Goal: Obtain resource: Obtain resource

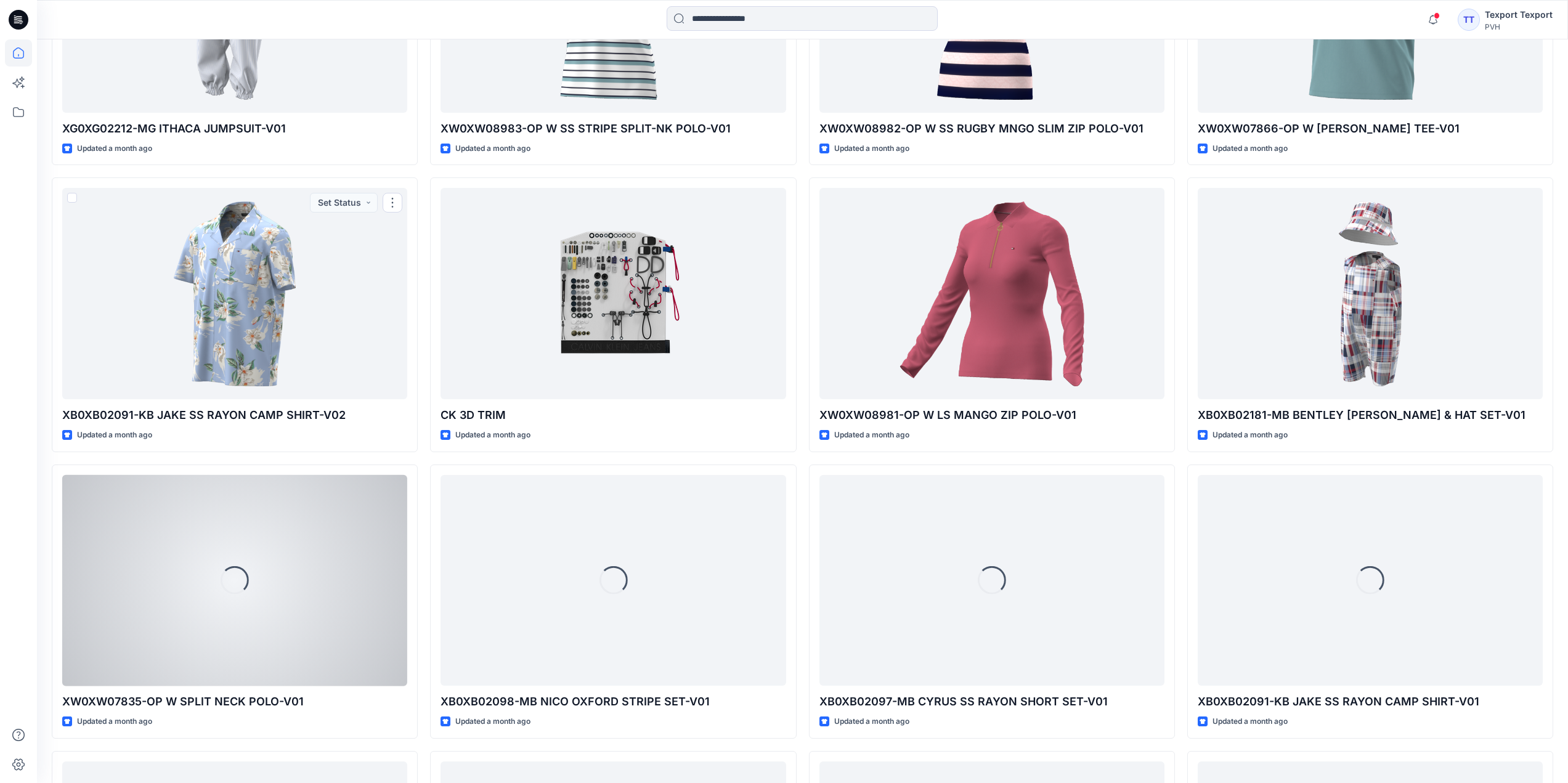
scroll to position [2689, 0]
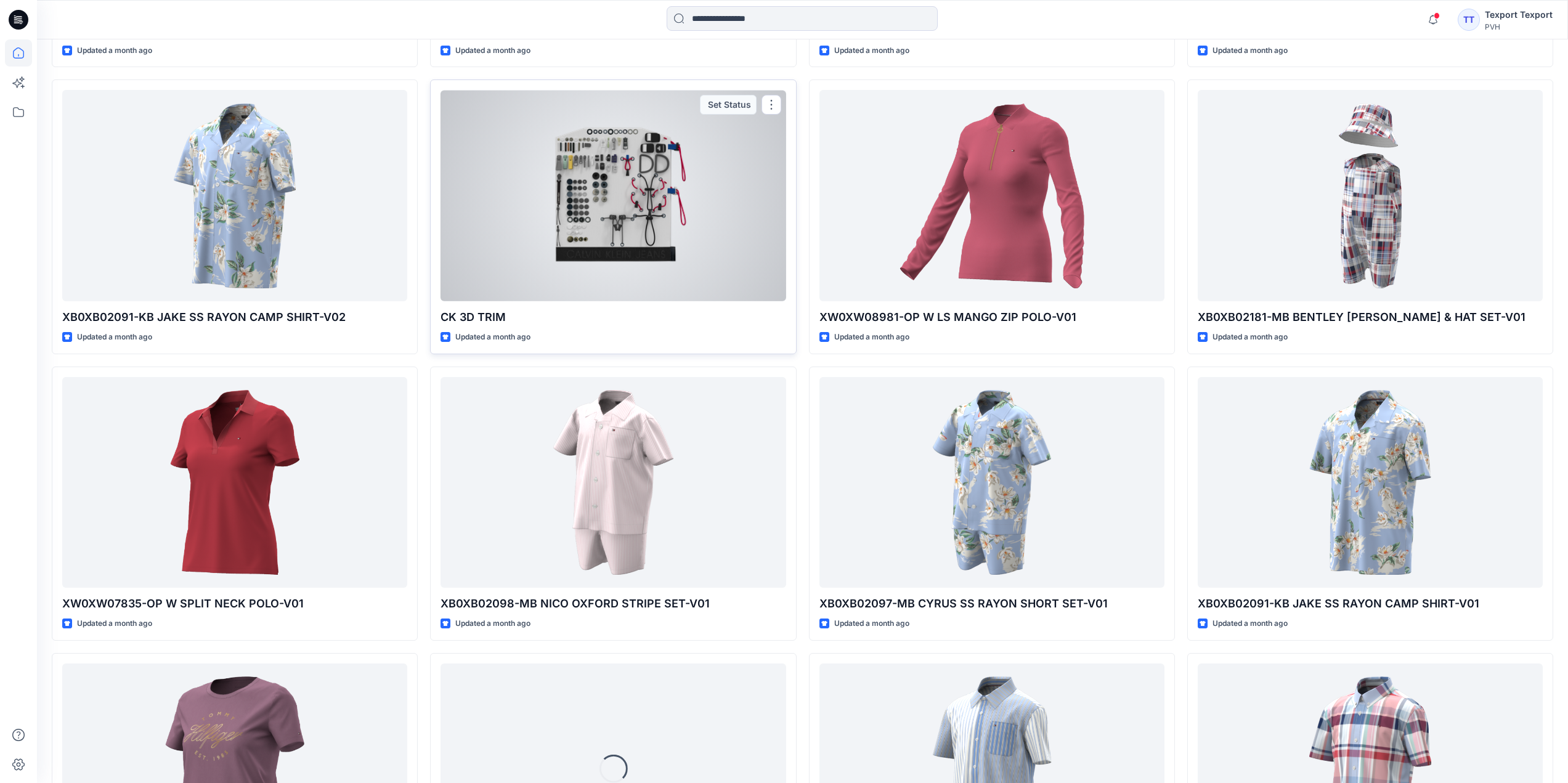
click at [706, 188] on div at bounding box center [613, 196] width 345 height 212
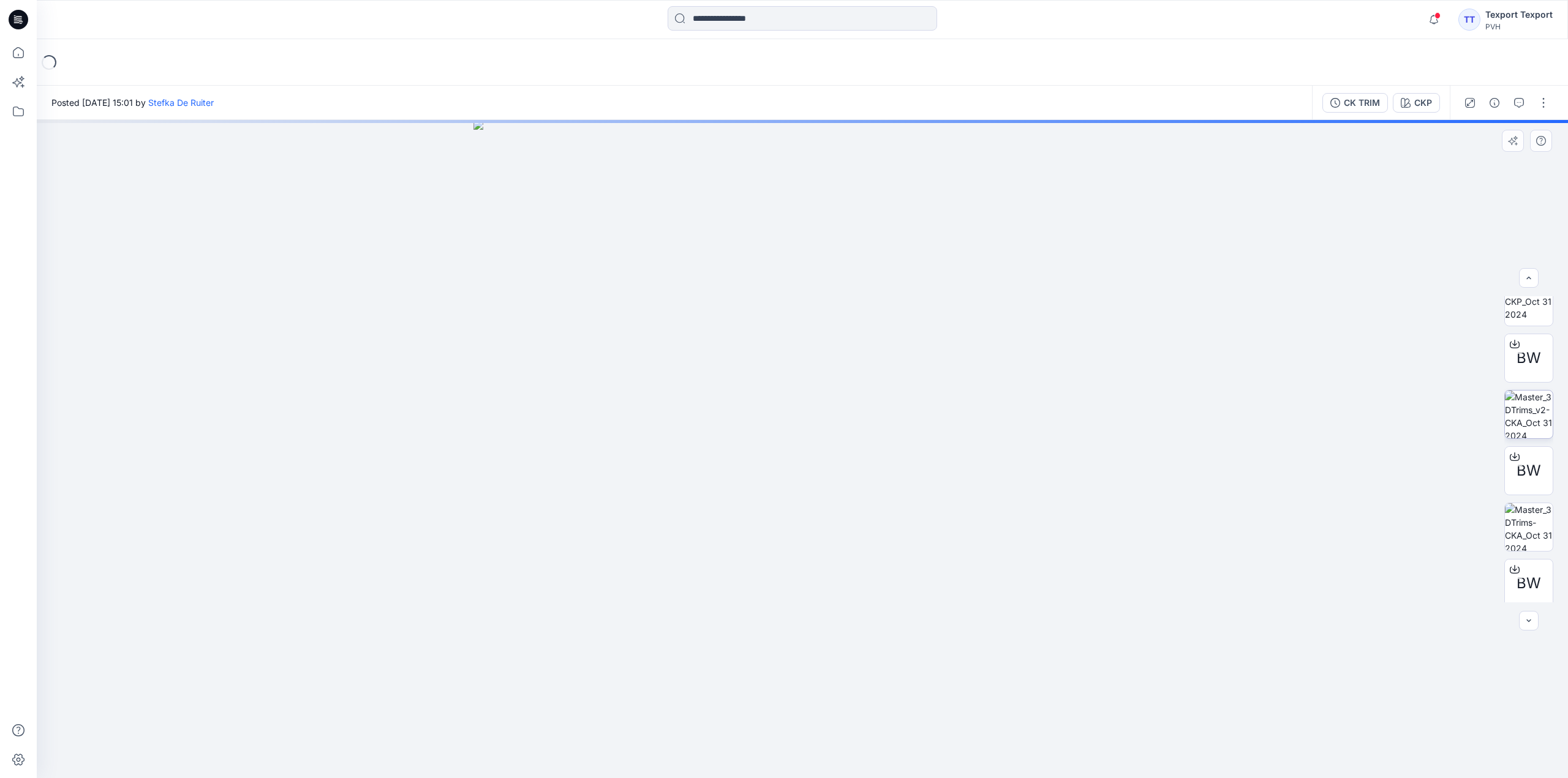
scroll to position [419, 0]
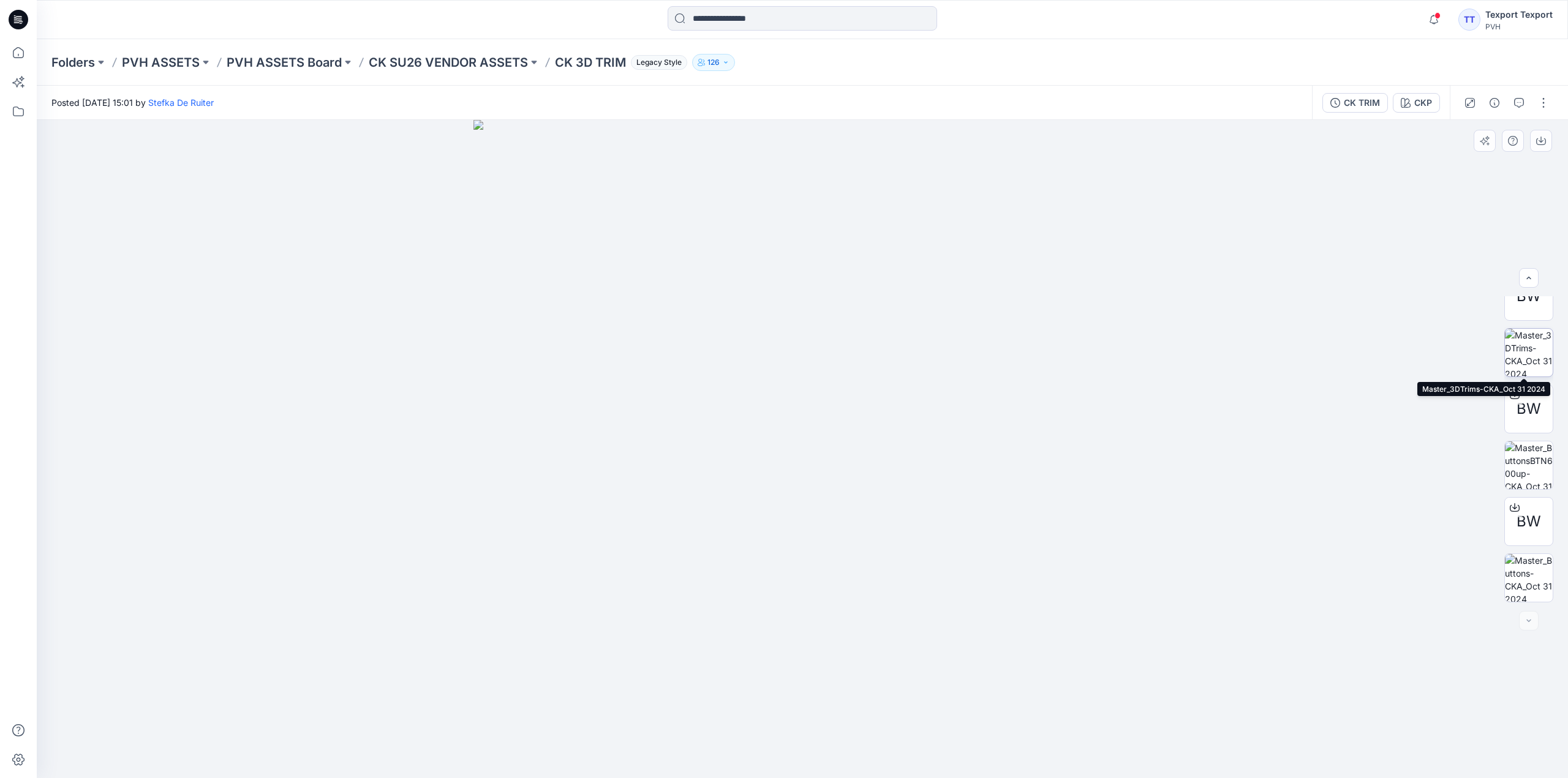
click at [1533, 354] on img at bounding box center [1528, 352] width 47 height 47
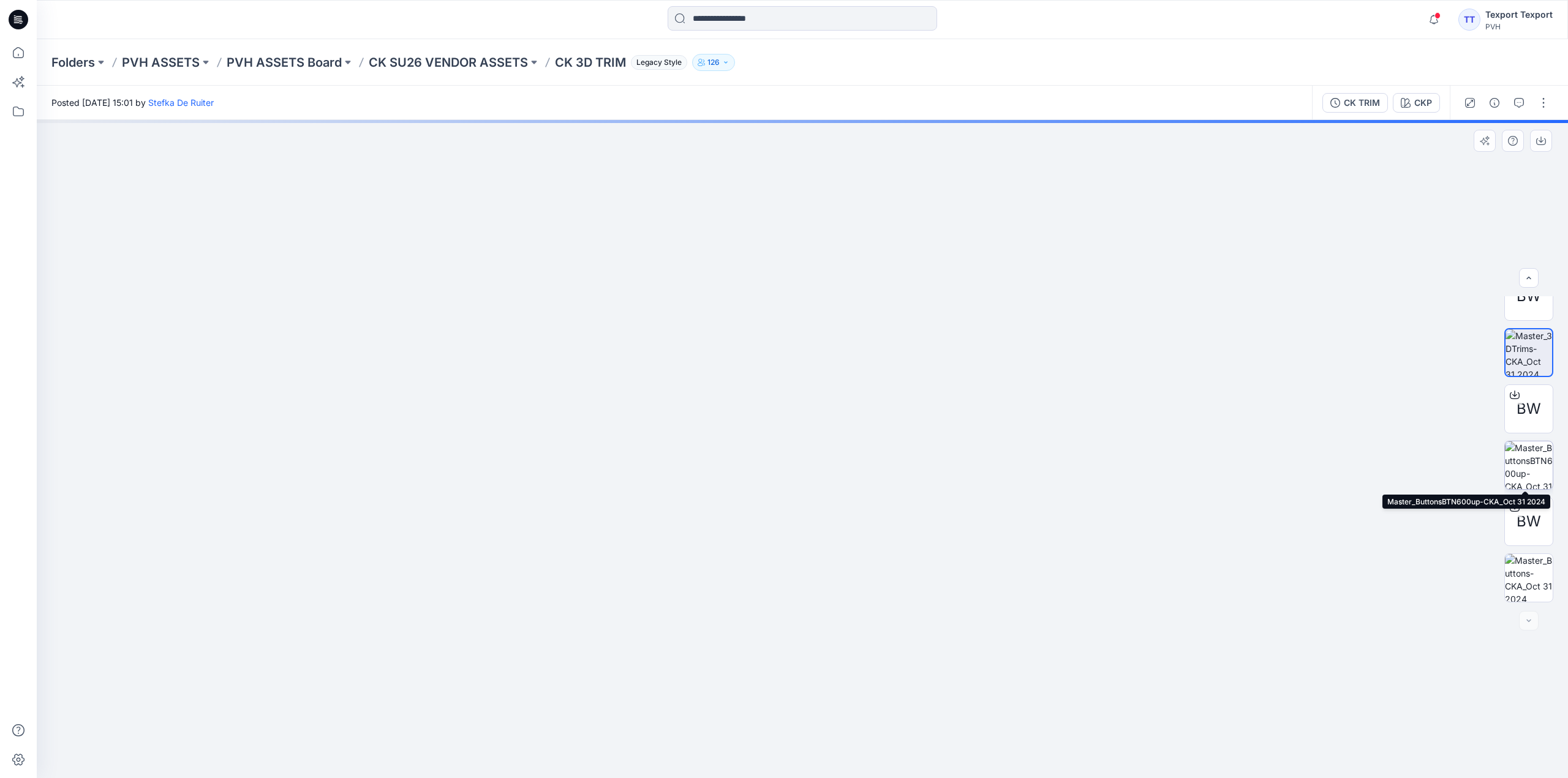
click at [1521, 463] on img at bounding box center [1528, 464] width 47 height 47
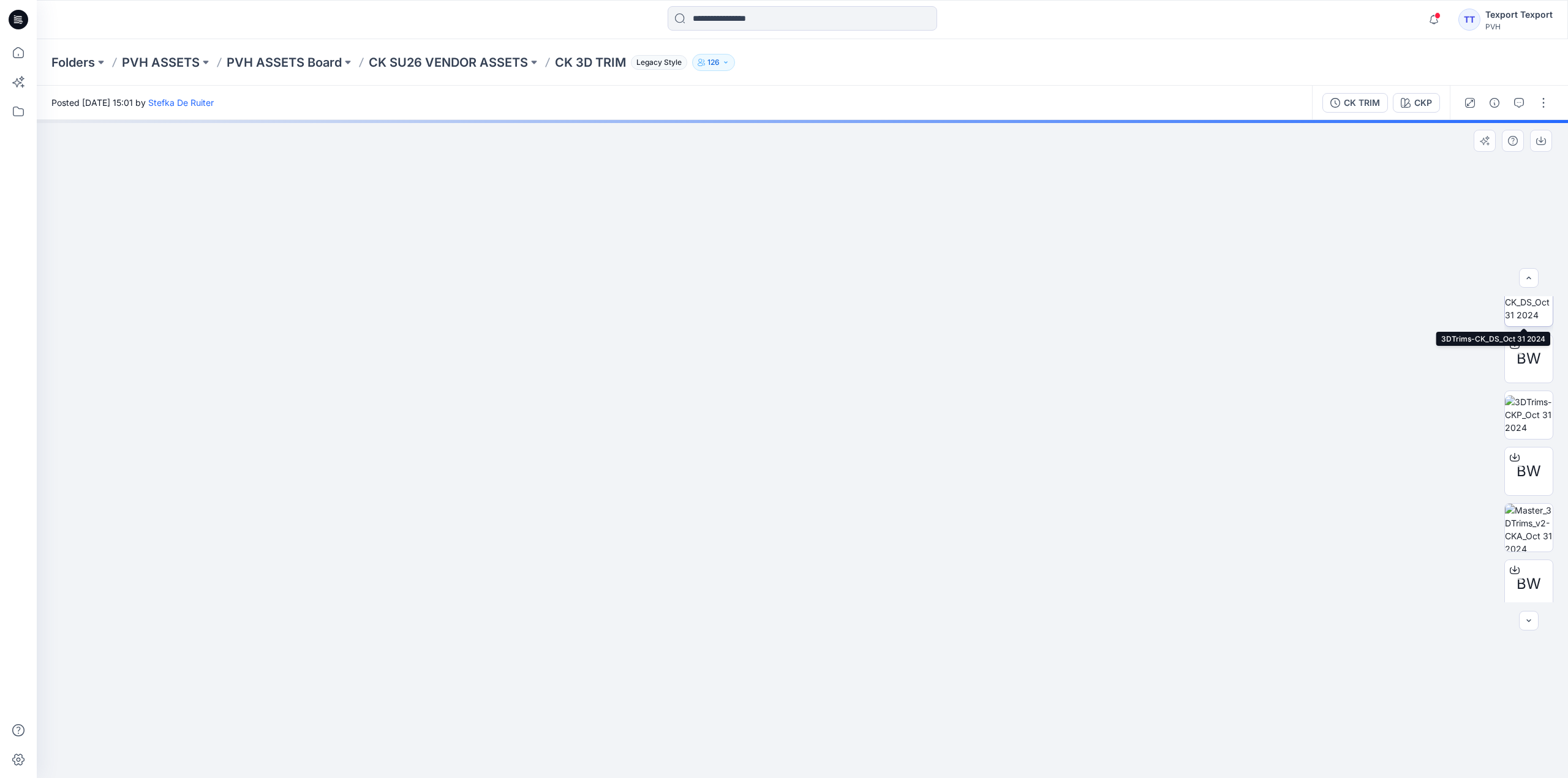
click at [1522, 315] on img at bounding box center [1528, 302] width 47 height 38
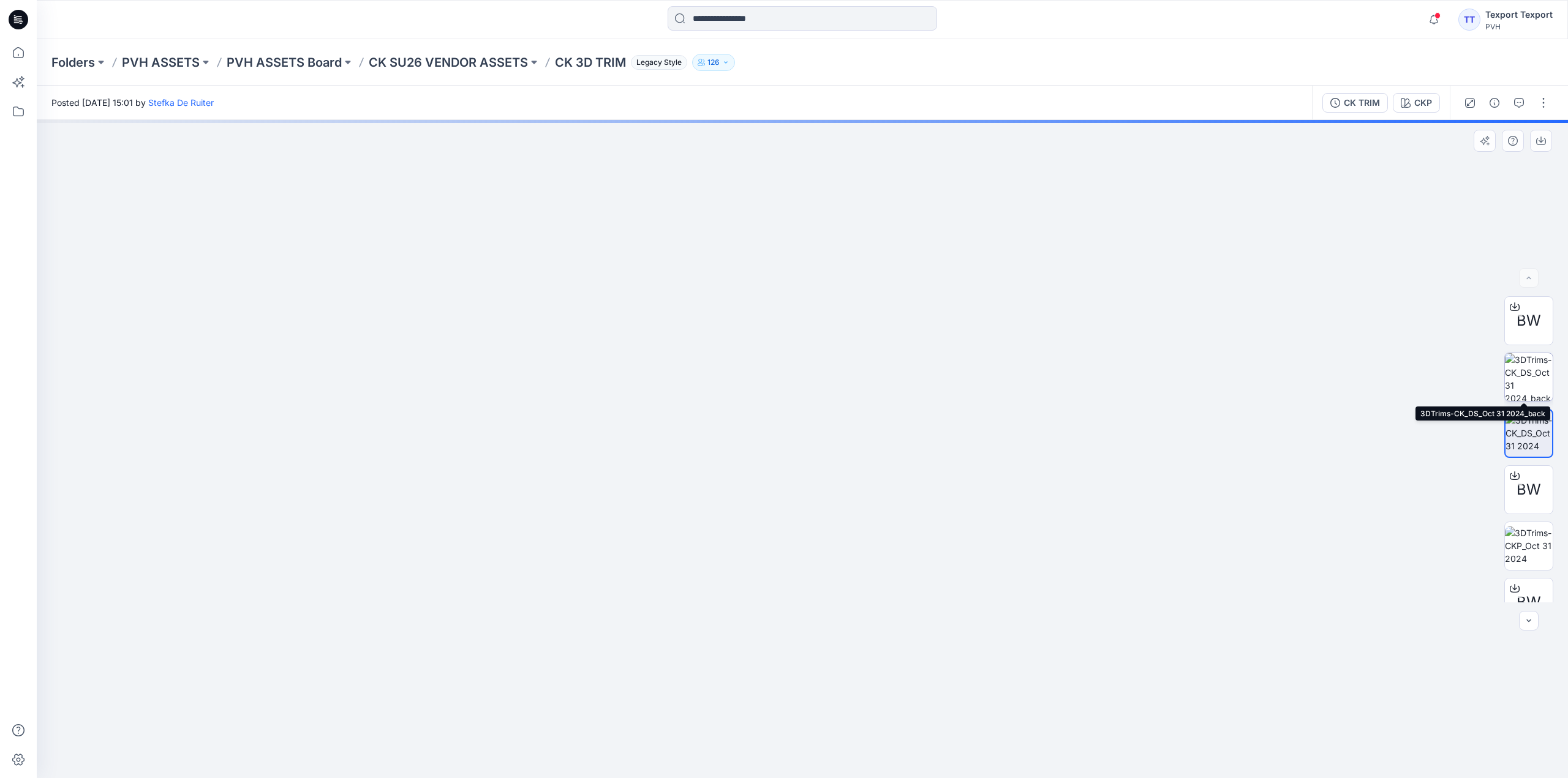
click at [1528, 375] on img at bounding box center [1528, 377] width 47 height 47
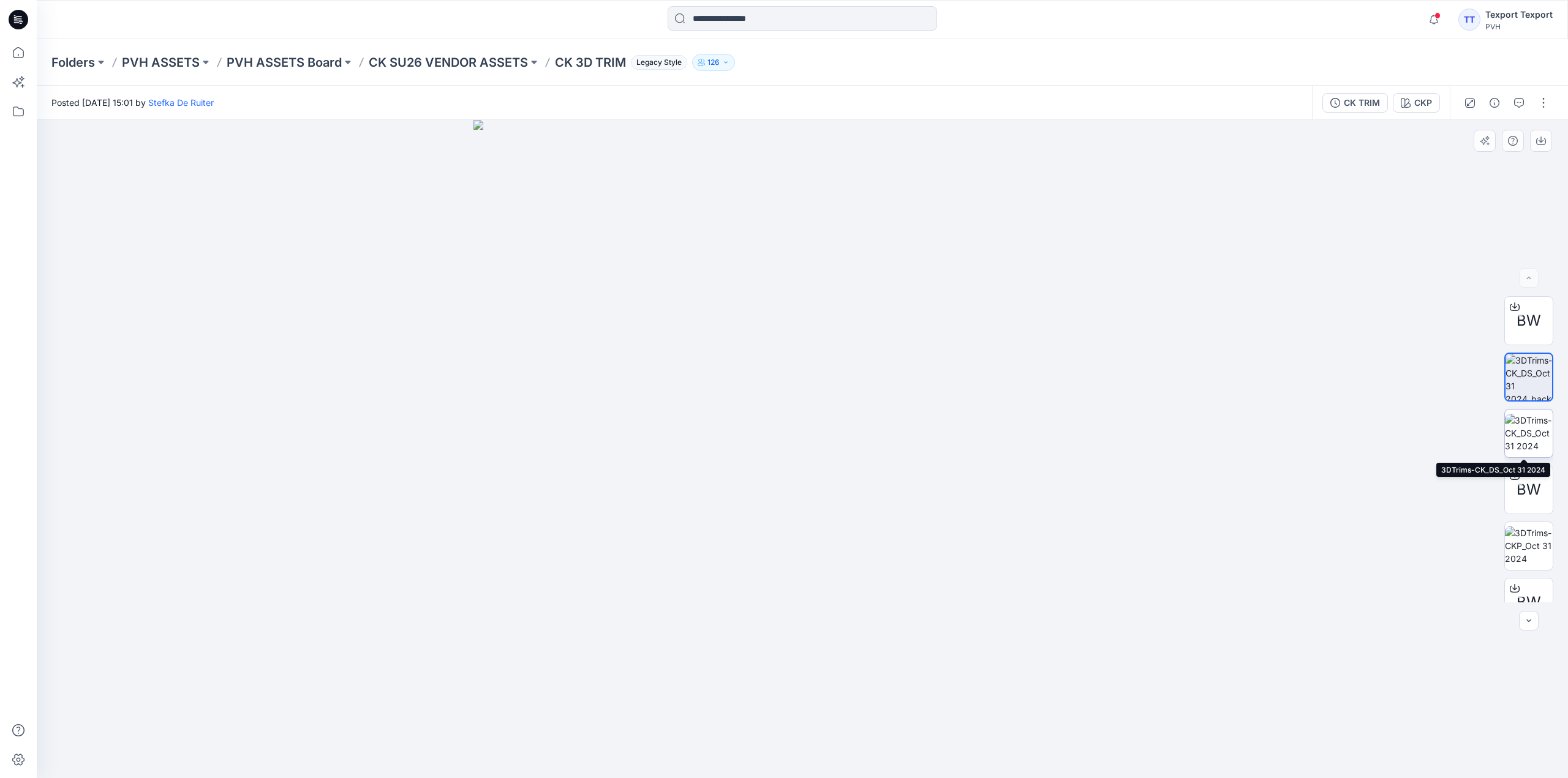
click at [1523, 430] on img at bounding box center [1528, 433] width 47 height 38
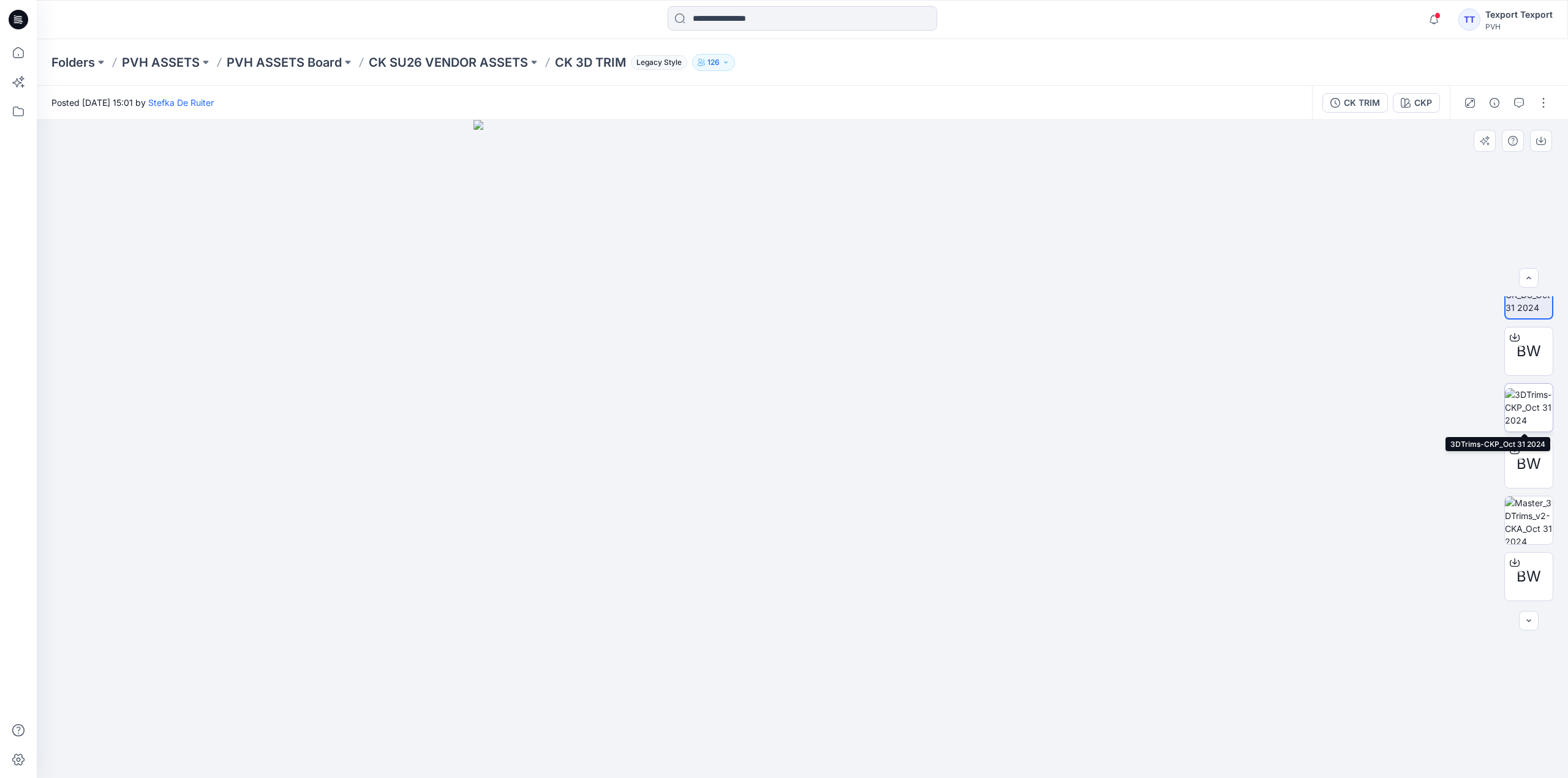
click at [1534, 406] on img at bounding box center [1528, 407] width 47 height 38
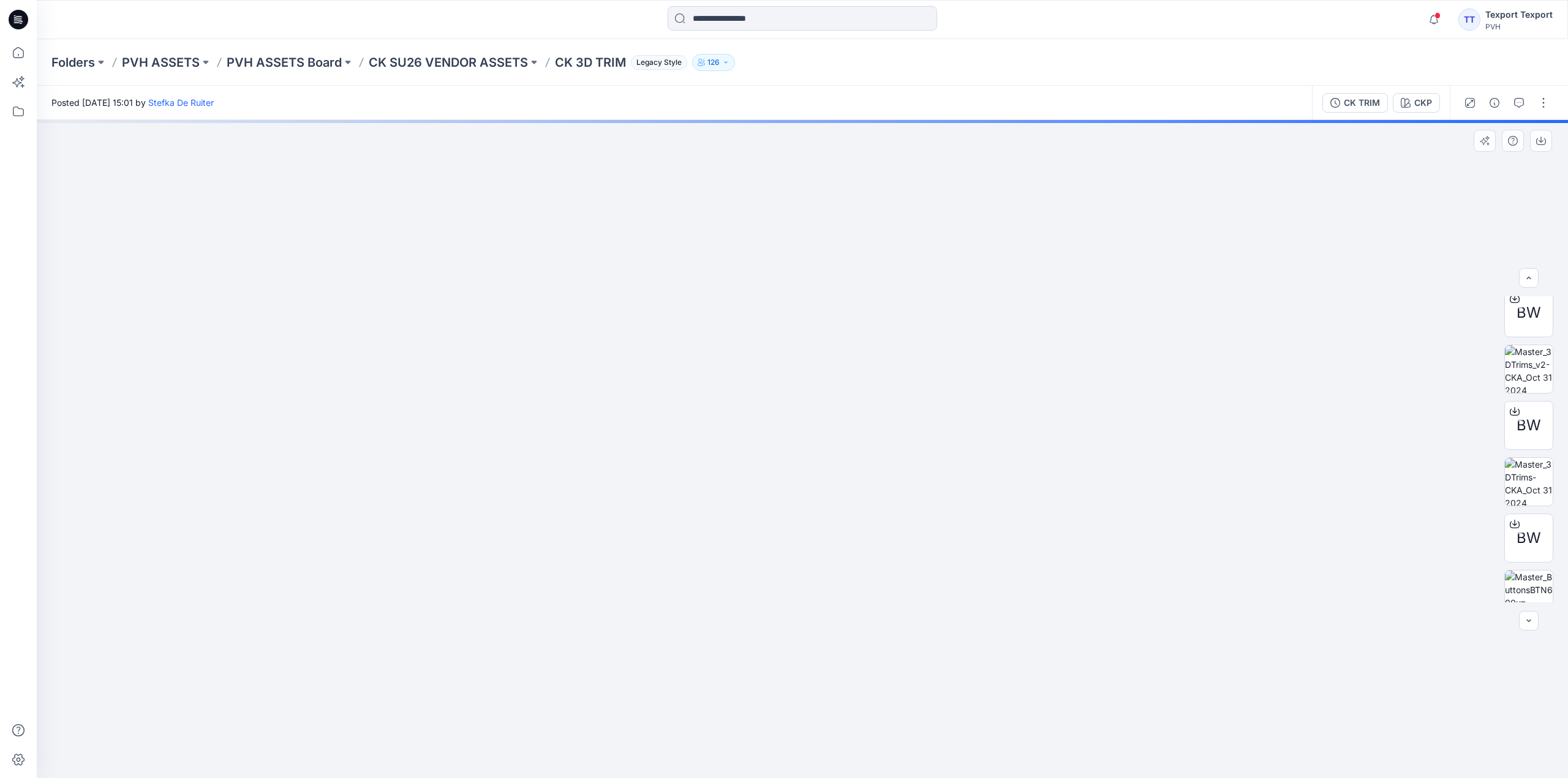
scroll to position [290, 0]
click at [1524, 369] on img at bounding box center [1528, 368] width 47 height 47
click at [1533, 476] on img at bounding box center [1528, 480] width 47 height 47
click at [1530, 466] on img at bounding box center [1528, 464] width 47 height 47
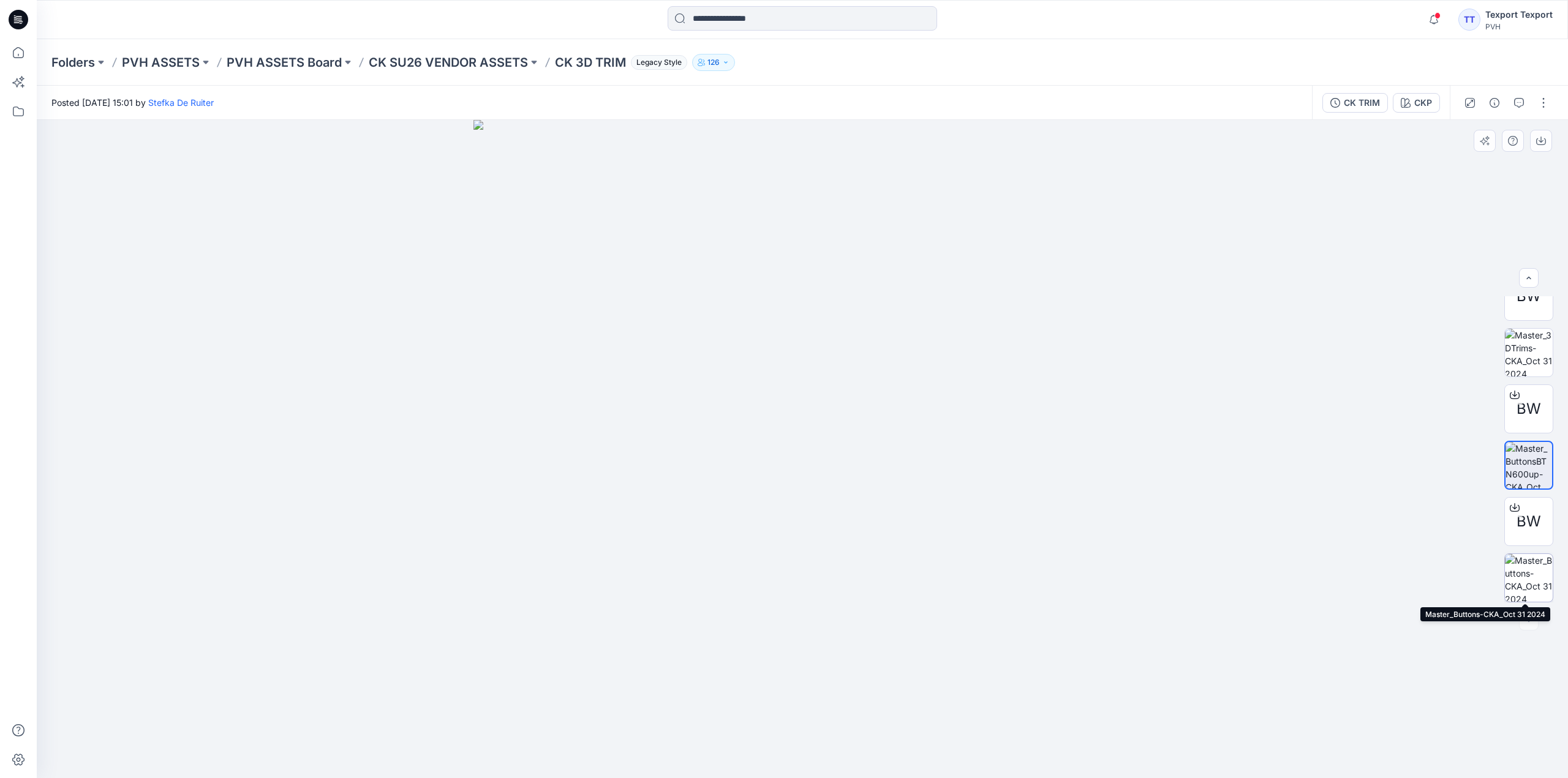
click at [1520, 572] on img at bounding box center [1528, 577] width 47 height 47
click at [1541, 139] on icon "button" at bounding box center [1540, 140] width 5 height 7
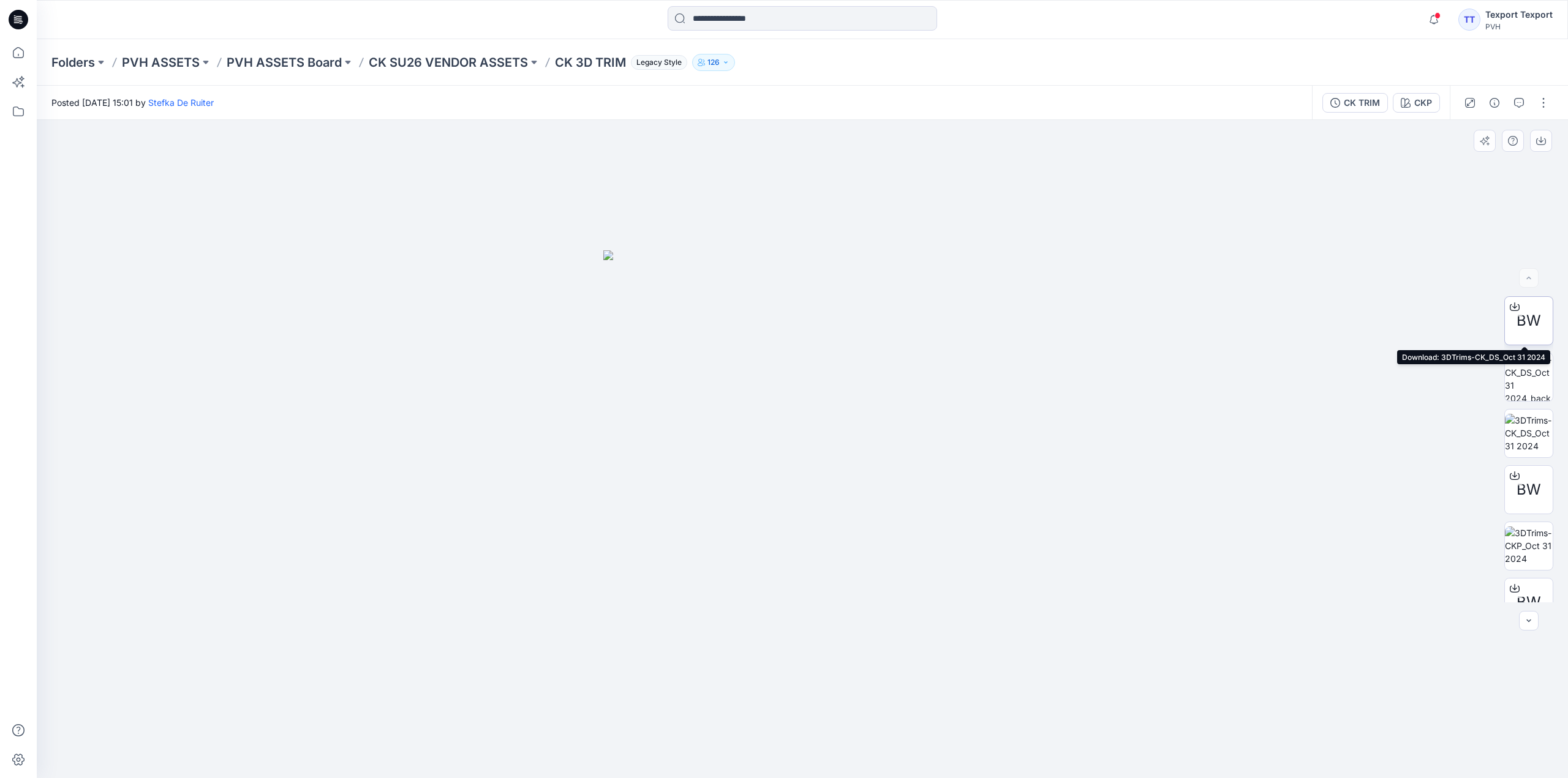
click at [1531, 321] on span "BW" at bounding box center [1529, 321] width 24 height 22
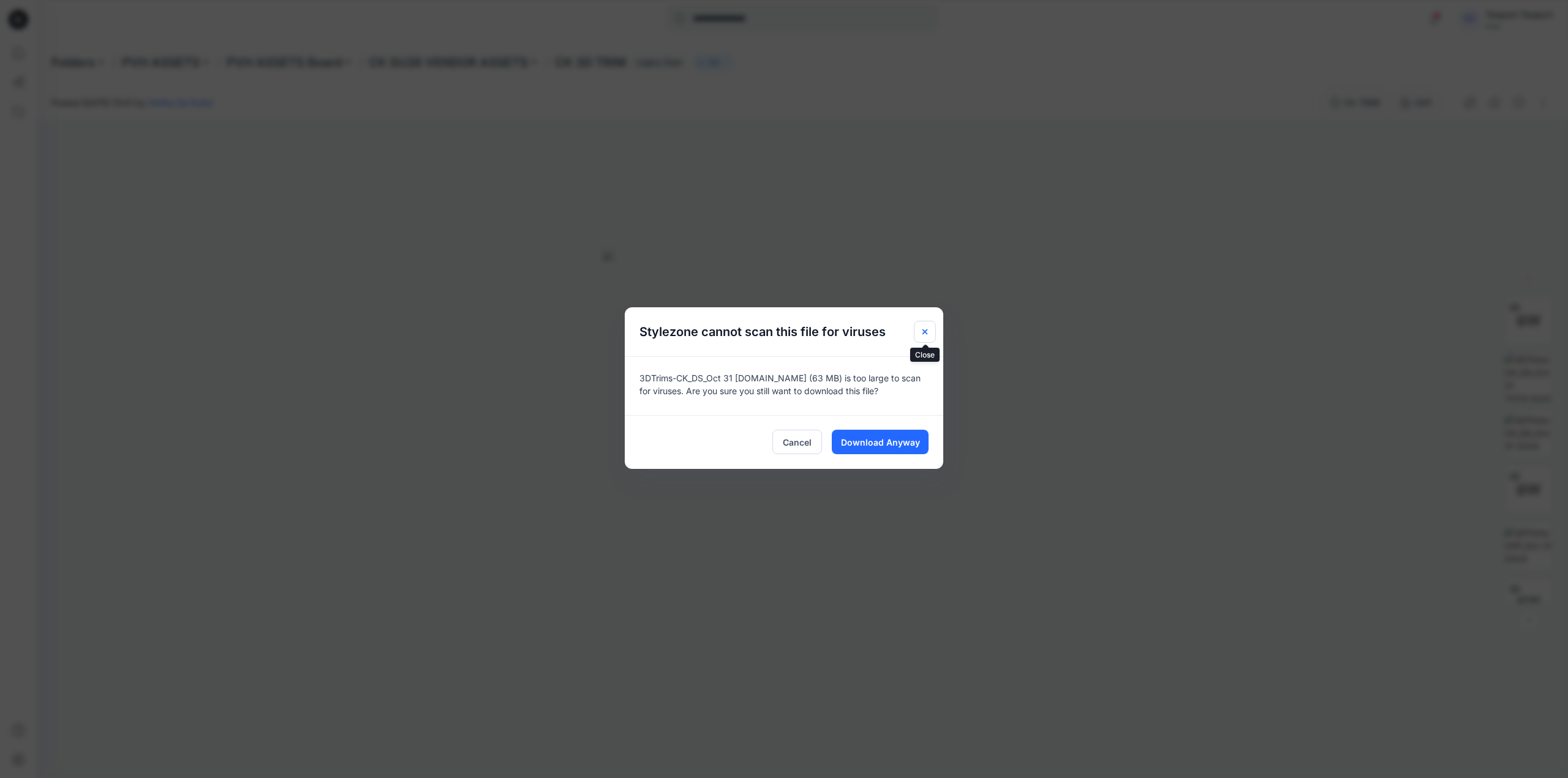
click at [927, 331] on icon "Close" at bounding box center [925, 331] width 10 height 10
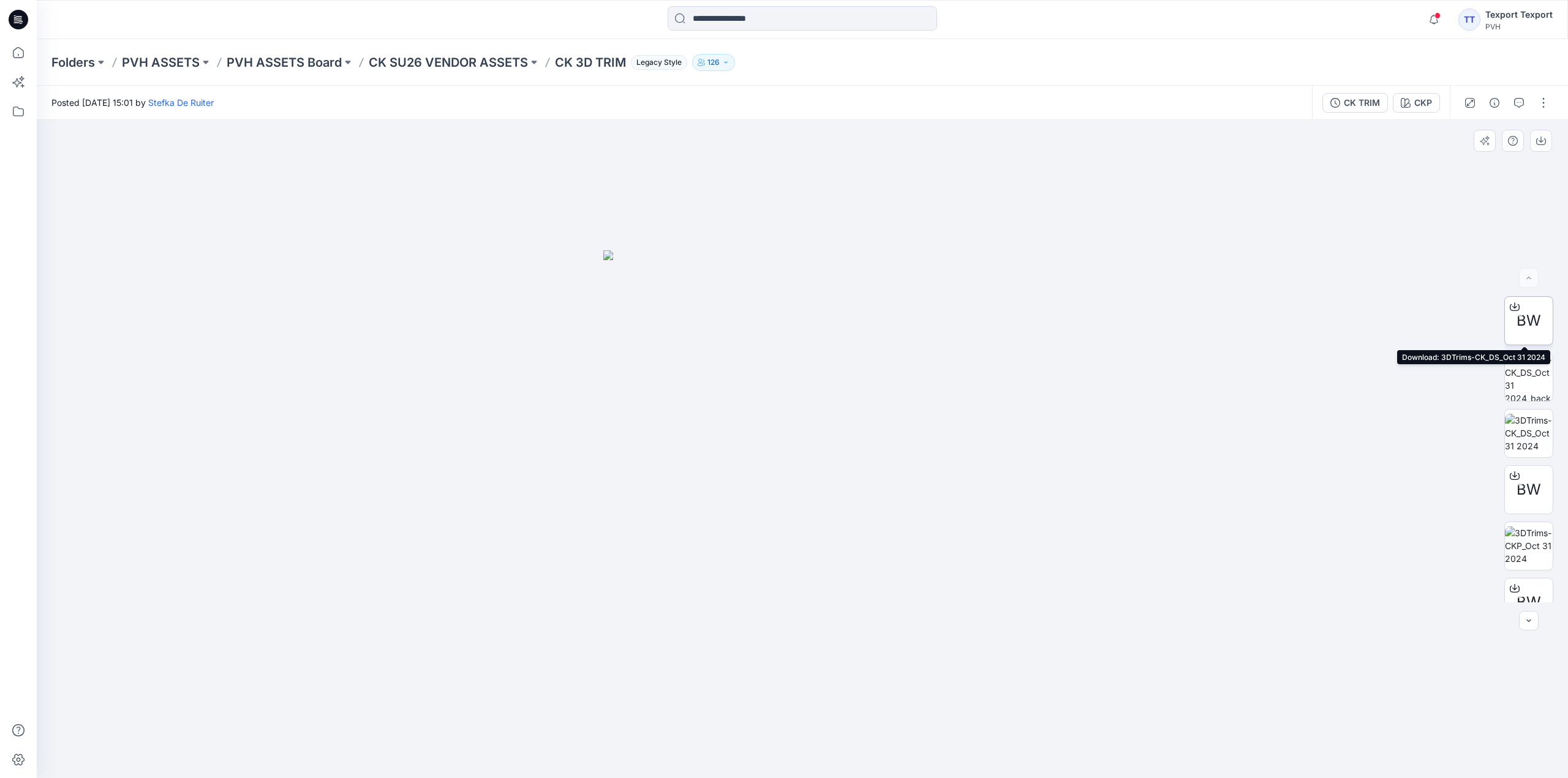
click at [1528, 319] on span "BW" at bounding box center [1529, 321] width 24 height 22
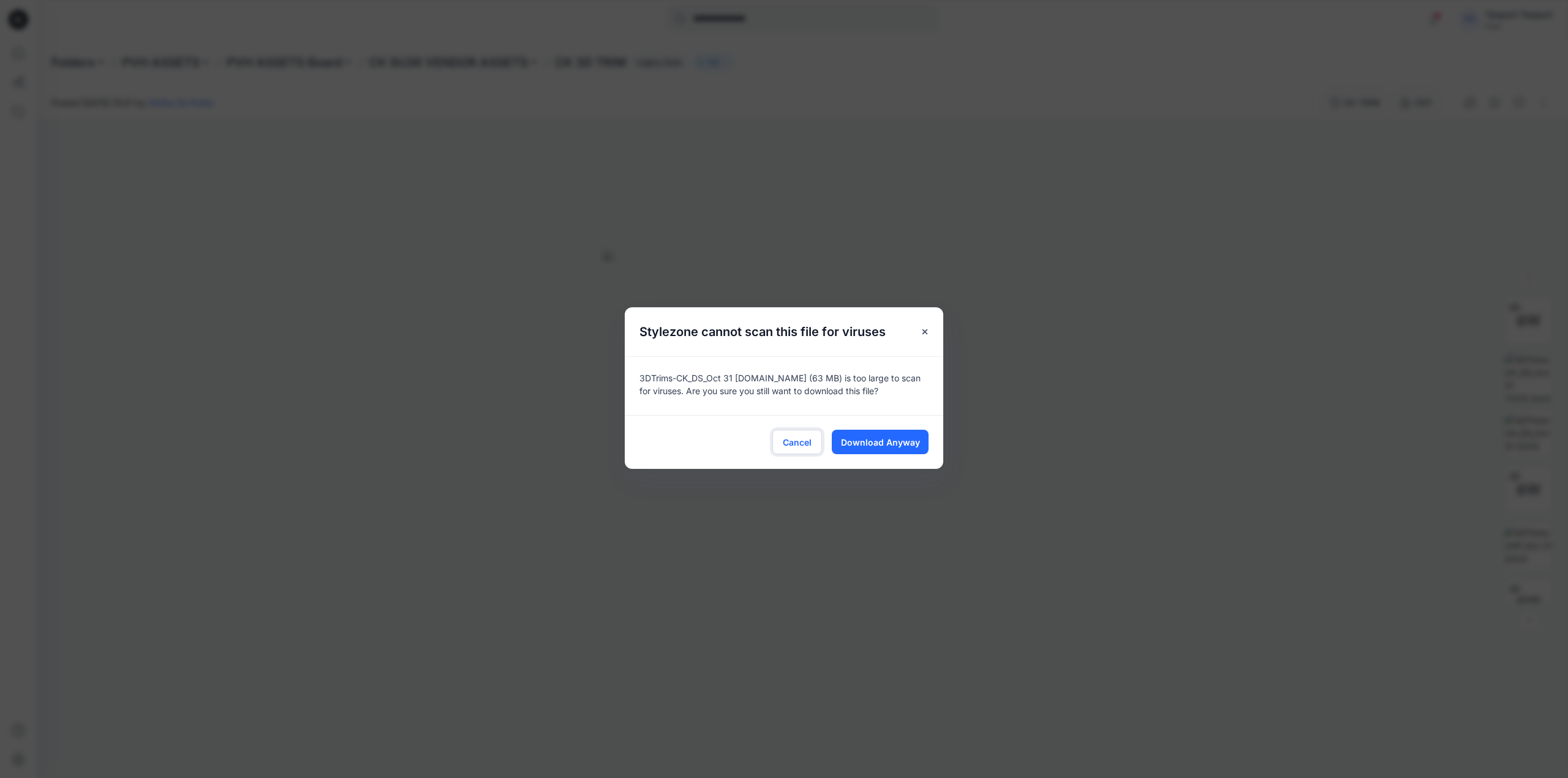
click at [802, 438] on span "Cancel" at bounding box center [797, 442] width 29 height 13
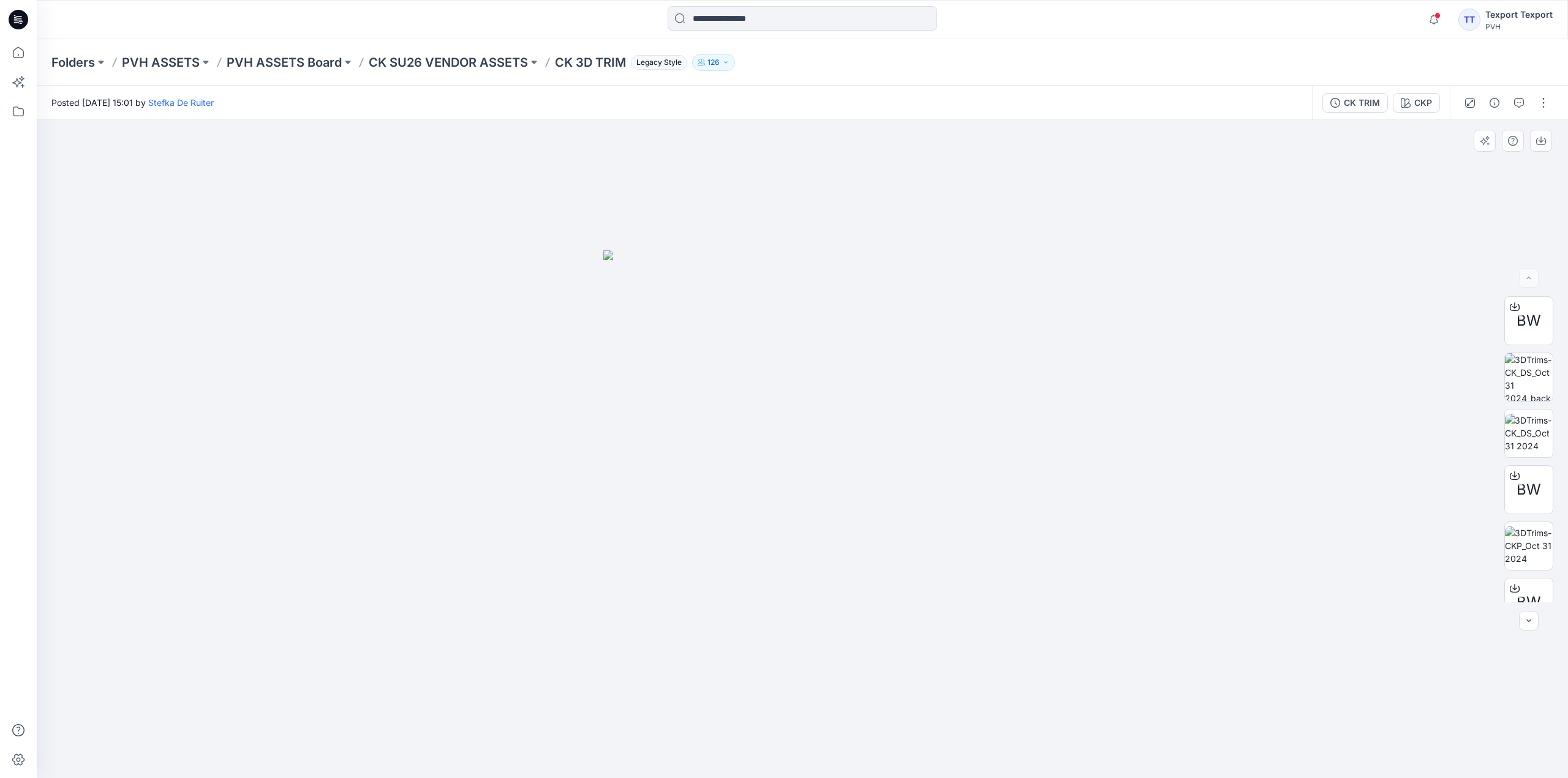
drag, startPoint x: 1556, startPoint y: 380, endPoint x: 1561, endPoint y: 396, distance: 16.8
click at [1558, 396] on div "BW BW BW BW BW BW" at bounding box center [1529, 449] width 78 height 306
click at [1521, 310] on span "BW" at bounding box center [1529, 321] width 24 height 22
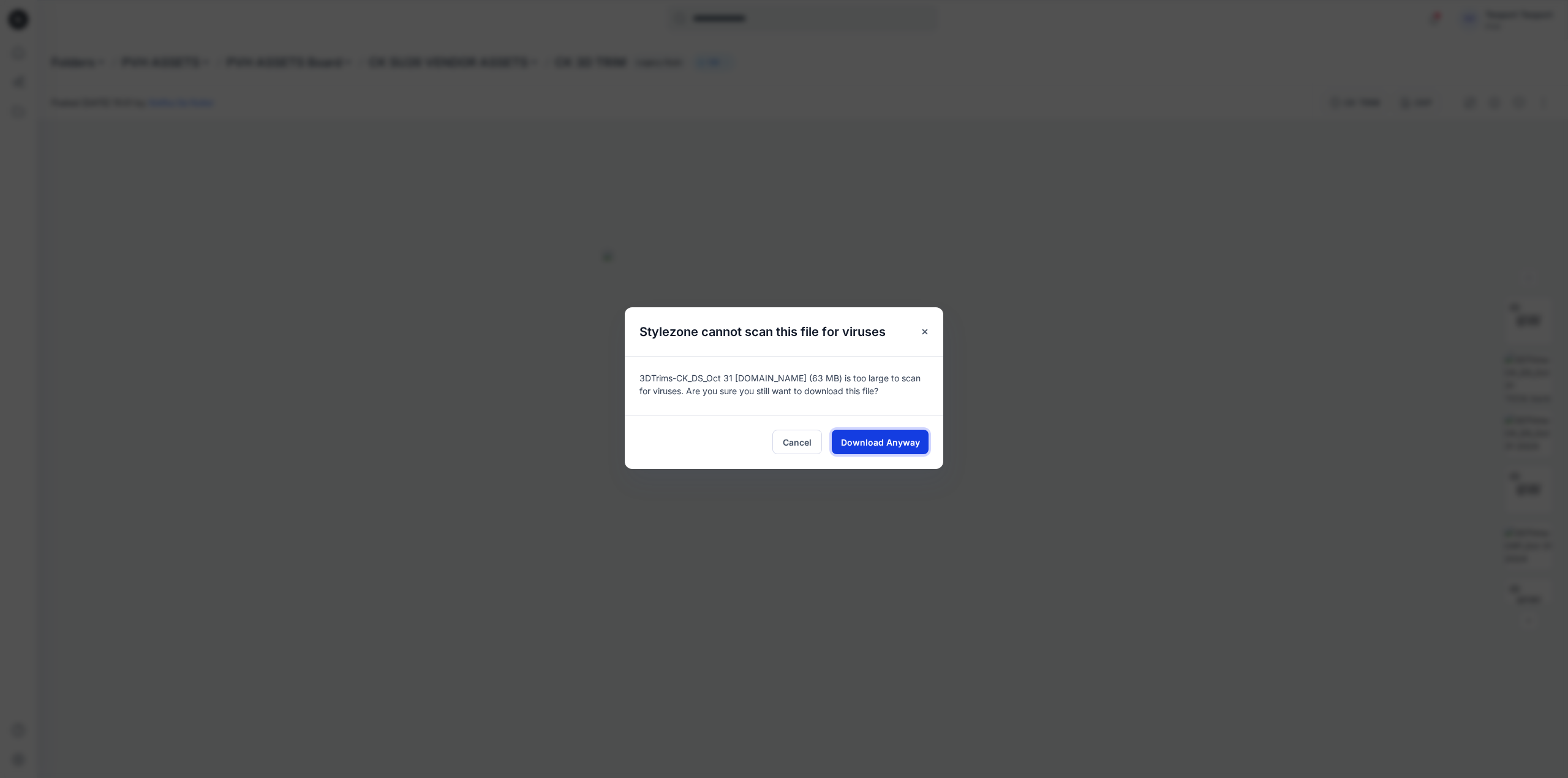
click at [892, 443] on span "Download Anyway" at bounding box center [880, 442] width 79 height 13
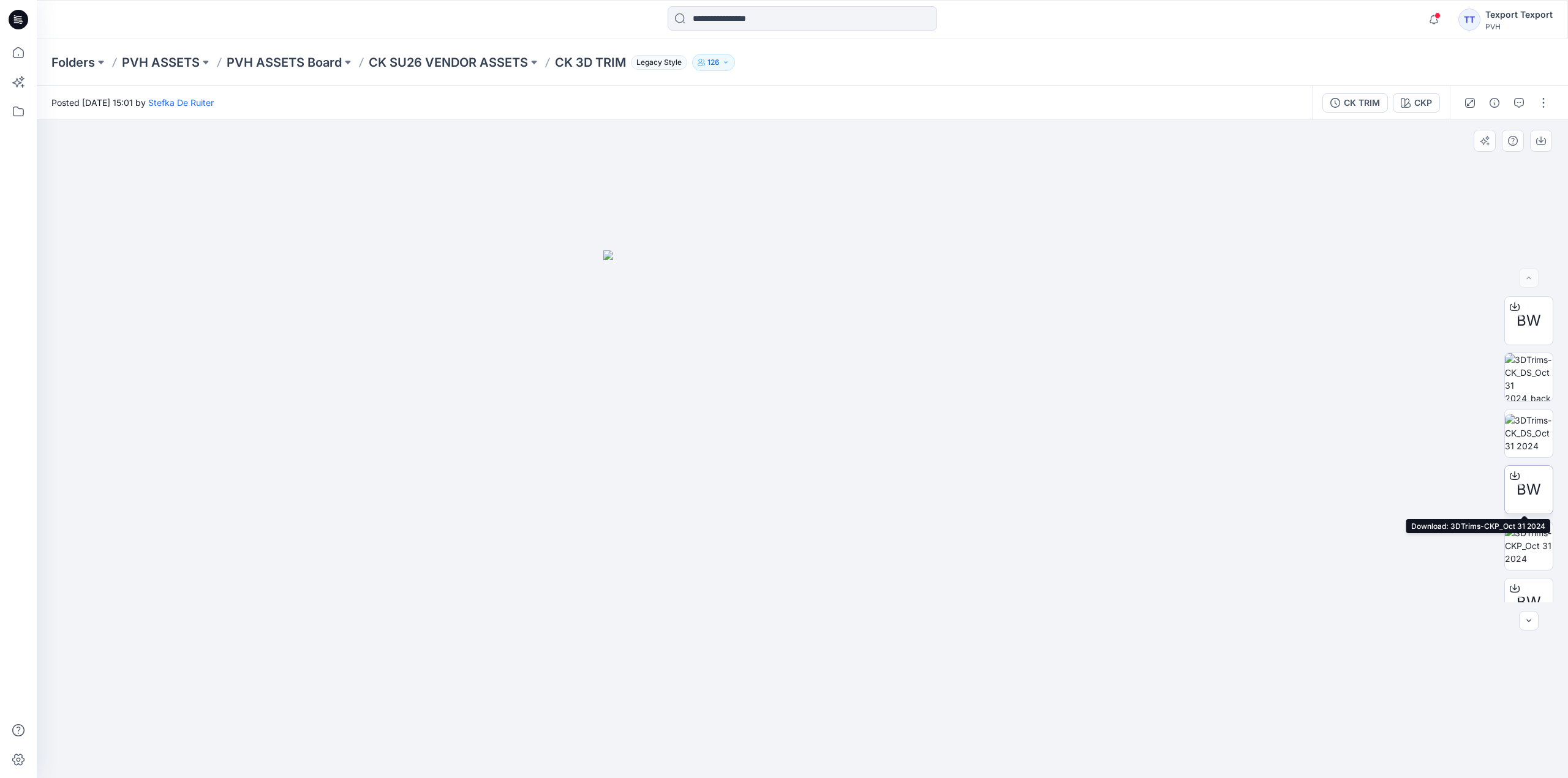
click at [1521, 480] on div at bounding box center [1514, 476] width 20 height 20
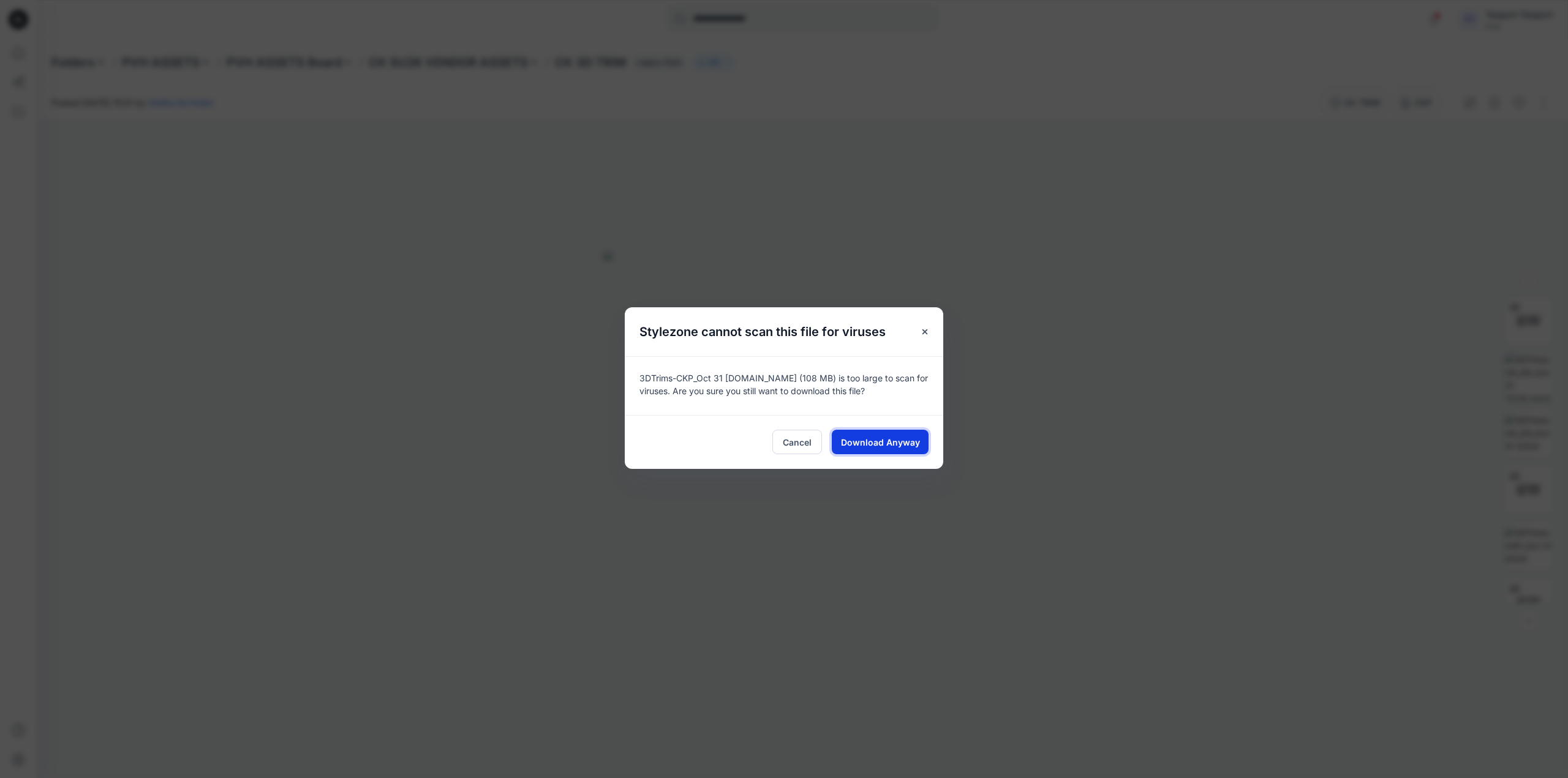
click at [907, 444] on span "Download Anyway" at bounding box center [880, 442] width 79 height 13
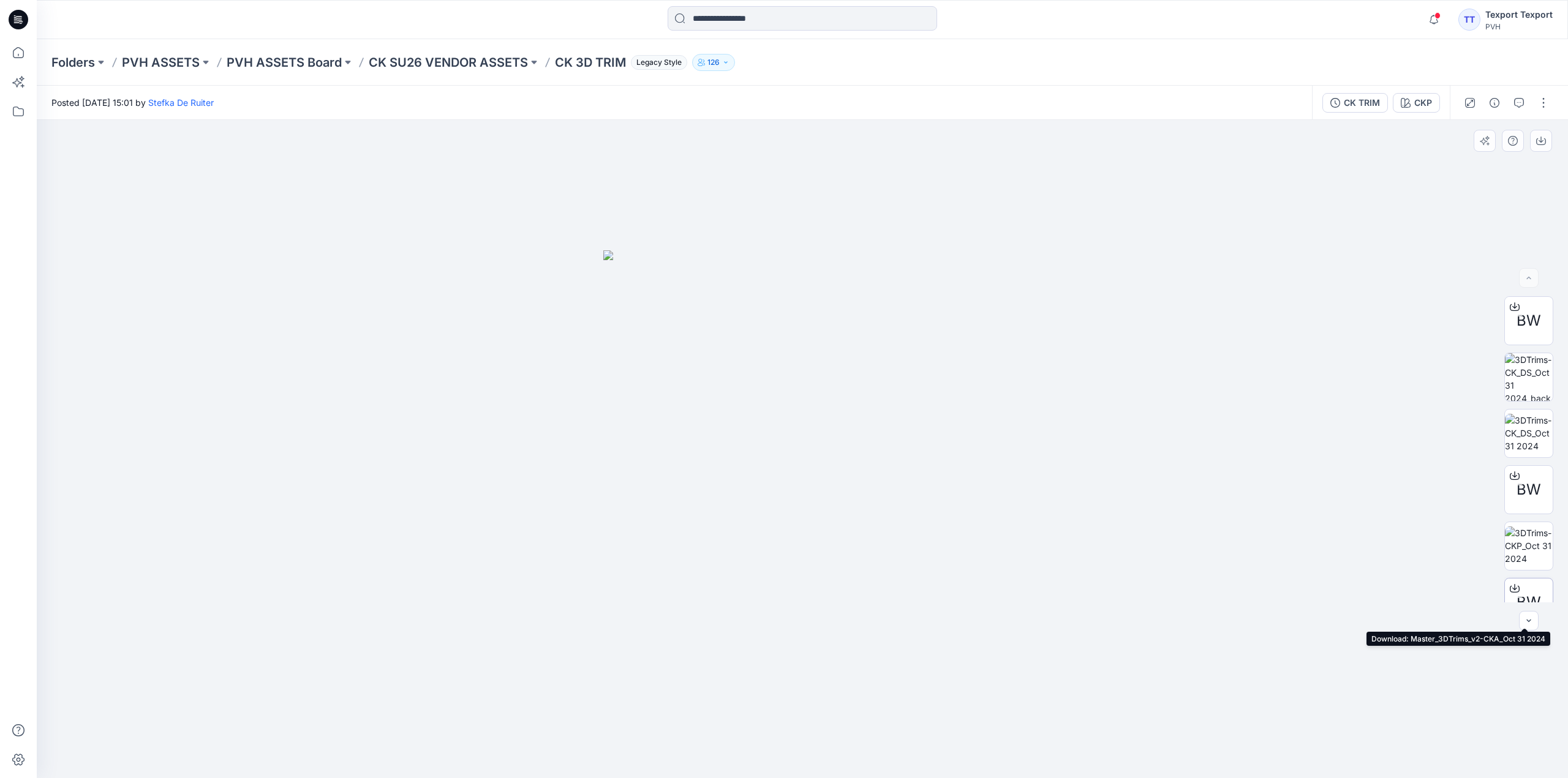
click at [1517, 587] on div at bounding box center [1514, 588] width 20 height 20
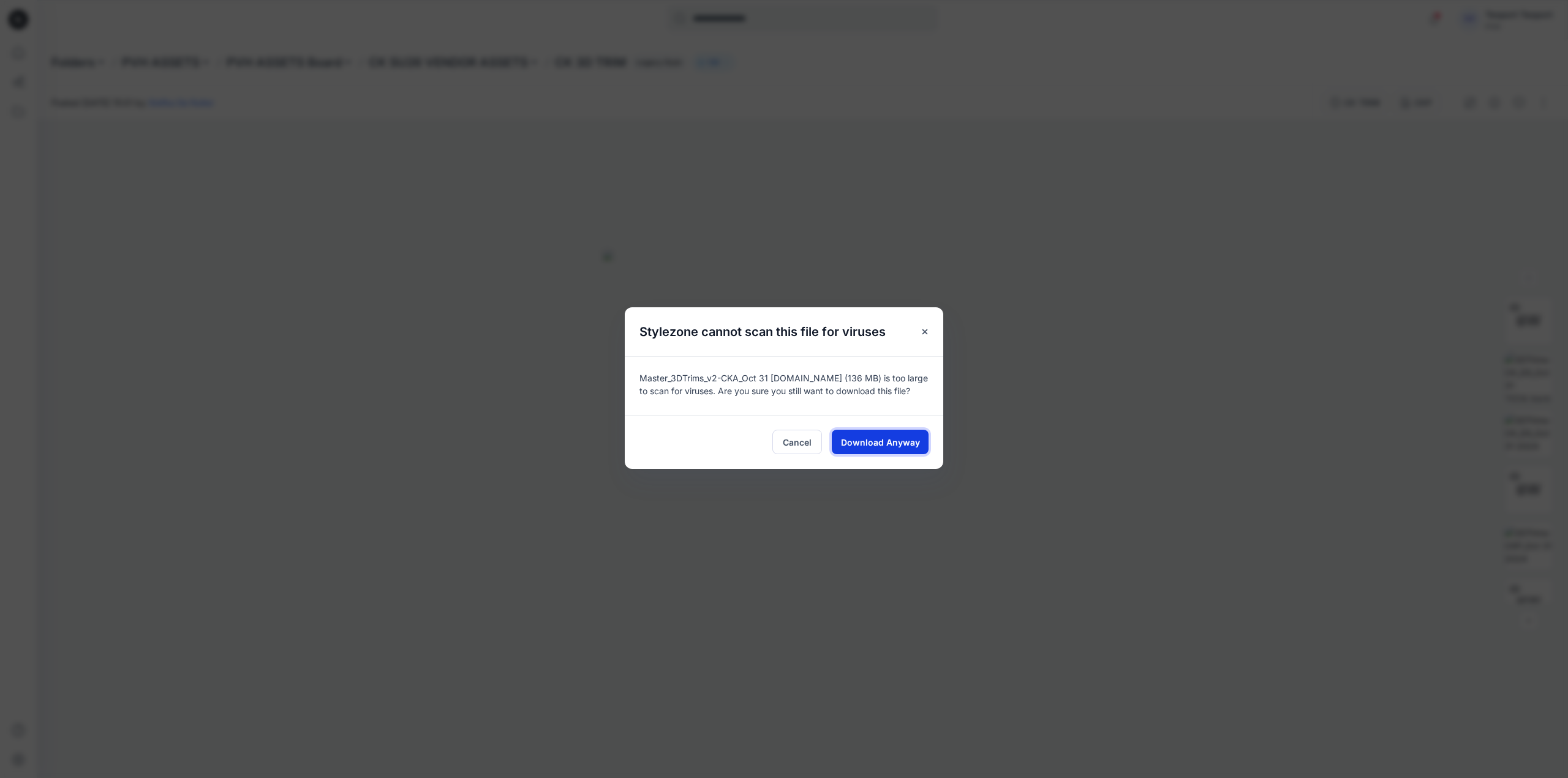
click at [891, 441] on span "Download Anyway" at bounding box center [880, 442] width 79 height 13
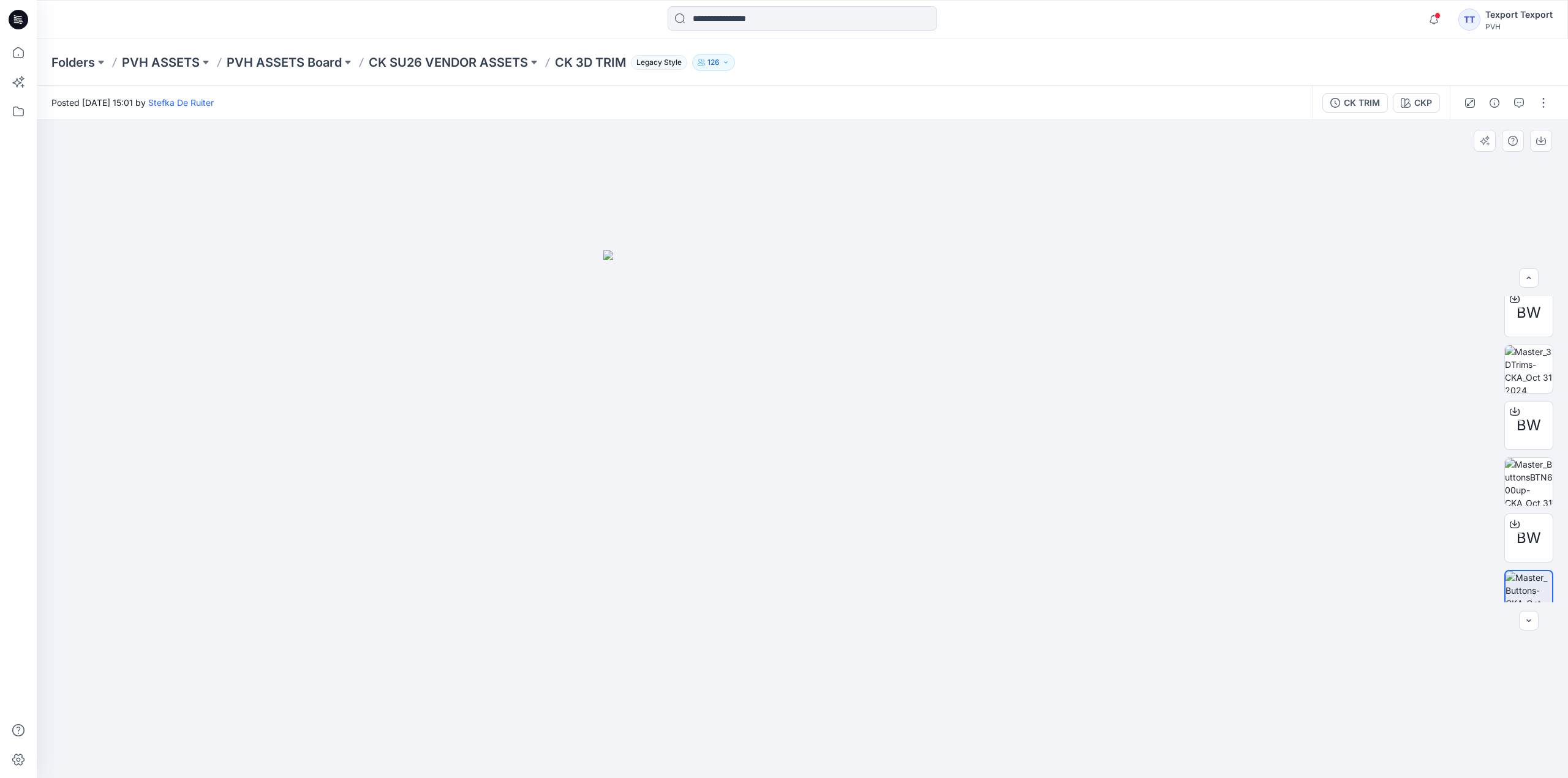
scroll to position [407, 0]
click at [1526, 319] on span "BW" at bounding box center [1529, 309] width 24 height 22
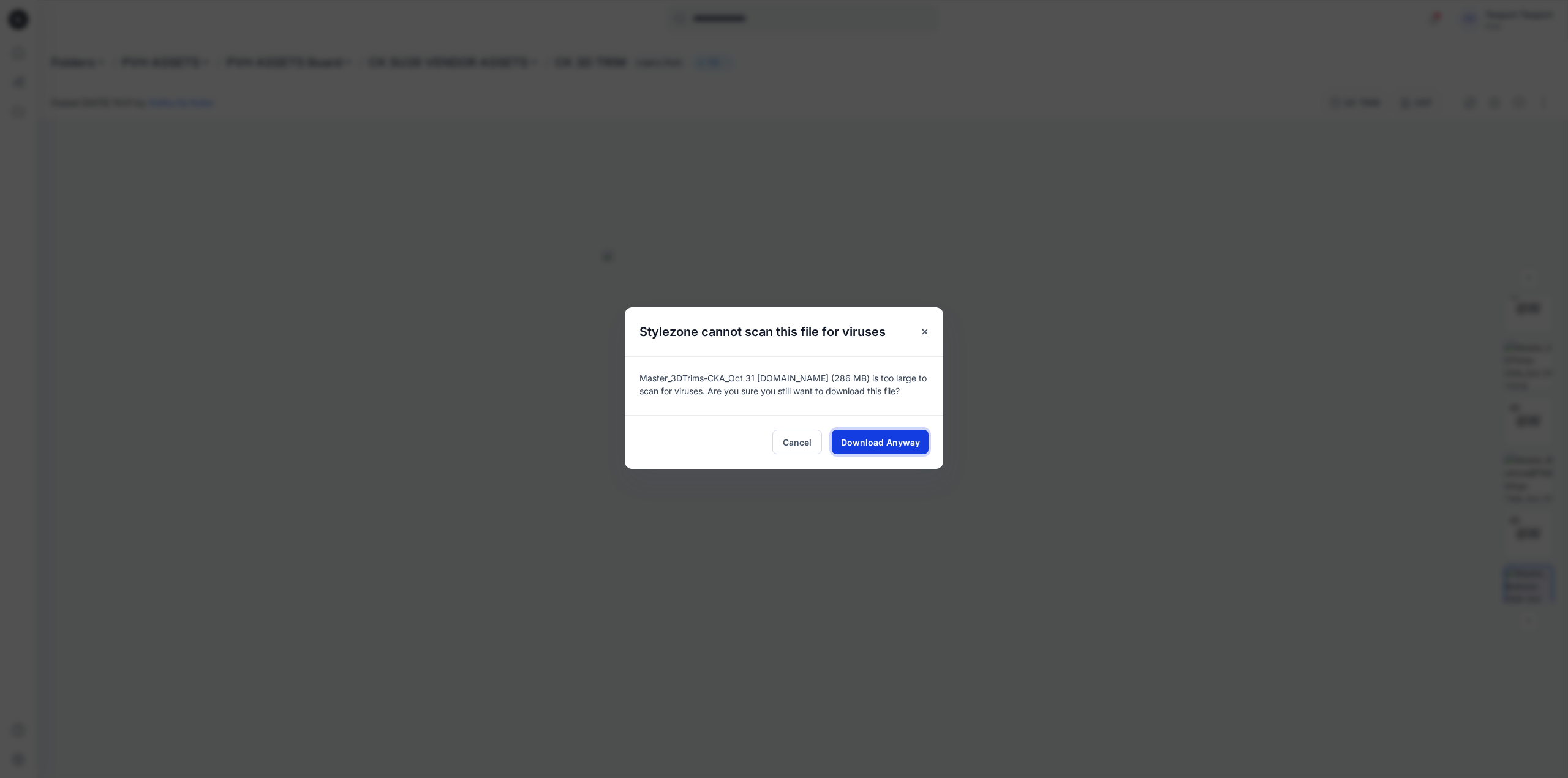
click at [913, 436] on span "Download Anyway" at bounding box center [880, 442] width 79 height 13
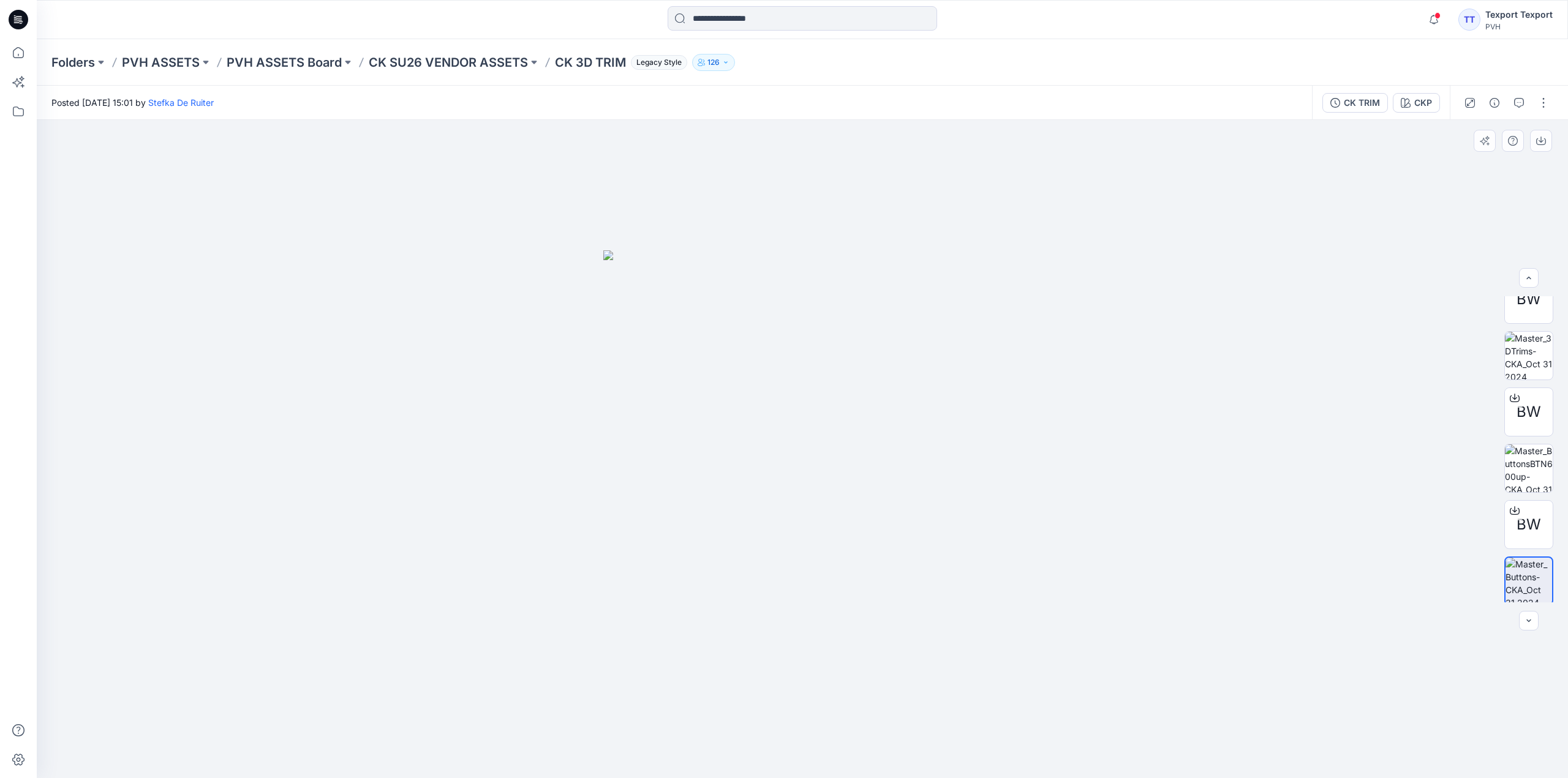
scroll to position [419, 0]
drag, startPoint x: 1556, startPoint y: 490, endPoint x: 1555, endPoint y: 476, distance: 14.0
click at [1555, 476] on div "BW BW BW BW BW BW" at bounding box center [1529, 449] width 78 height 306
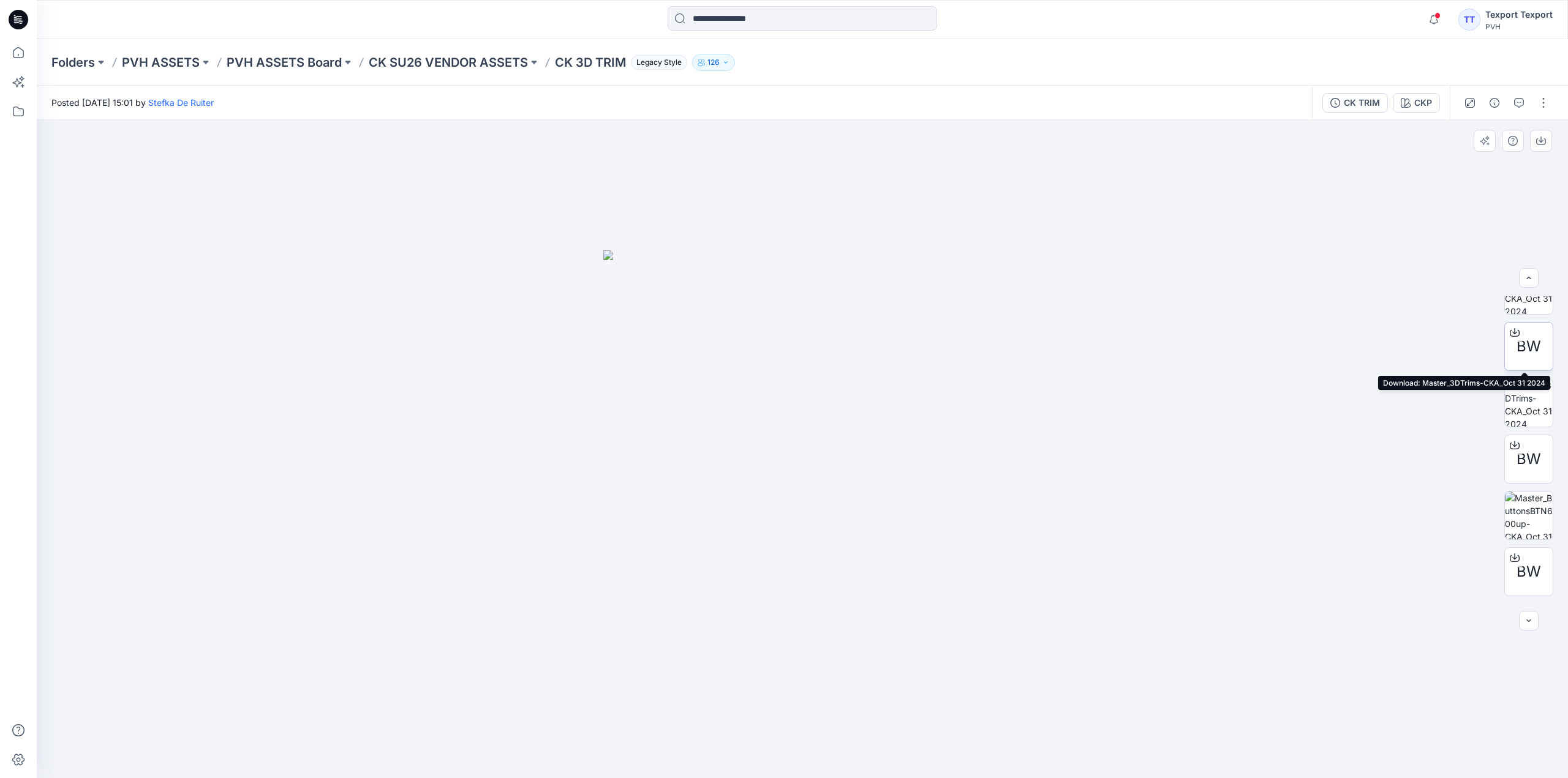
click at [1521, 337] on div at bounding box center [1514, 332] width 20 height 20
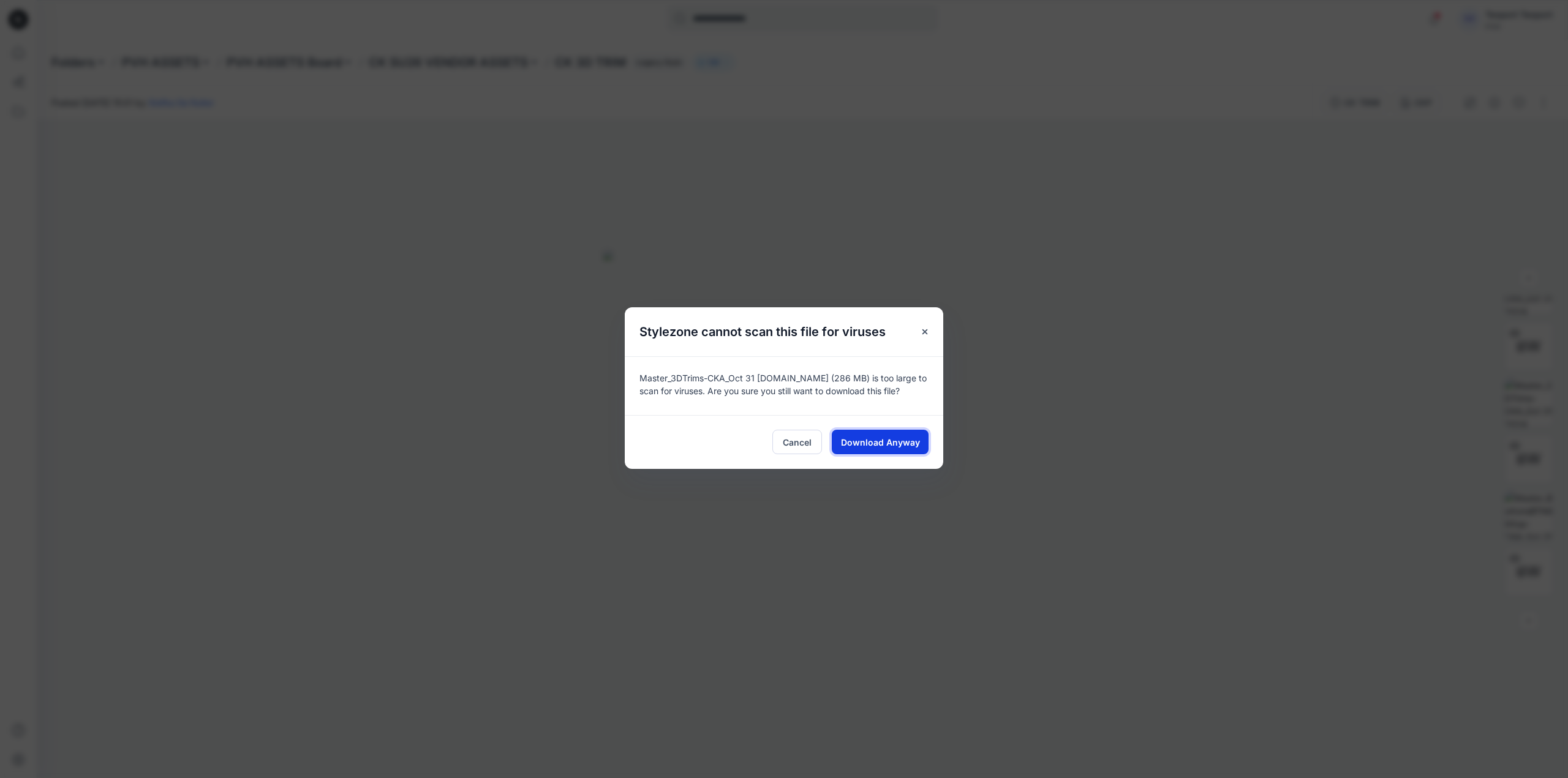
click at [915, 437] on span "Download Anyway" at bounding box center [880, 442] width 79 height 13
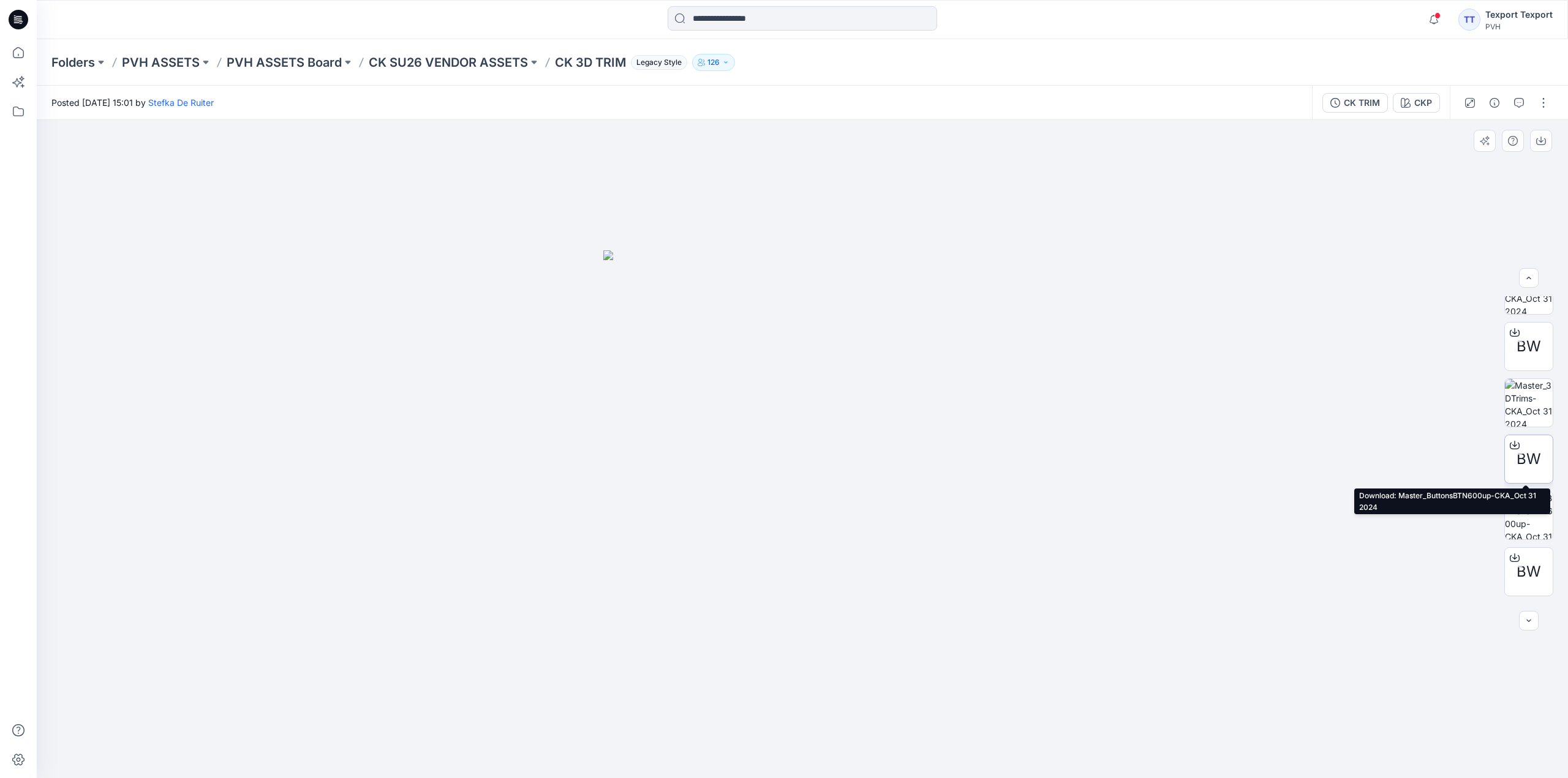
click at [1517, 449] on div at bounding box center [1514, 445] width 20 height 20
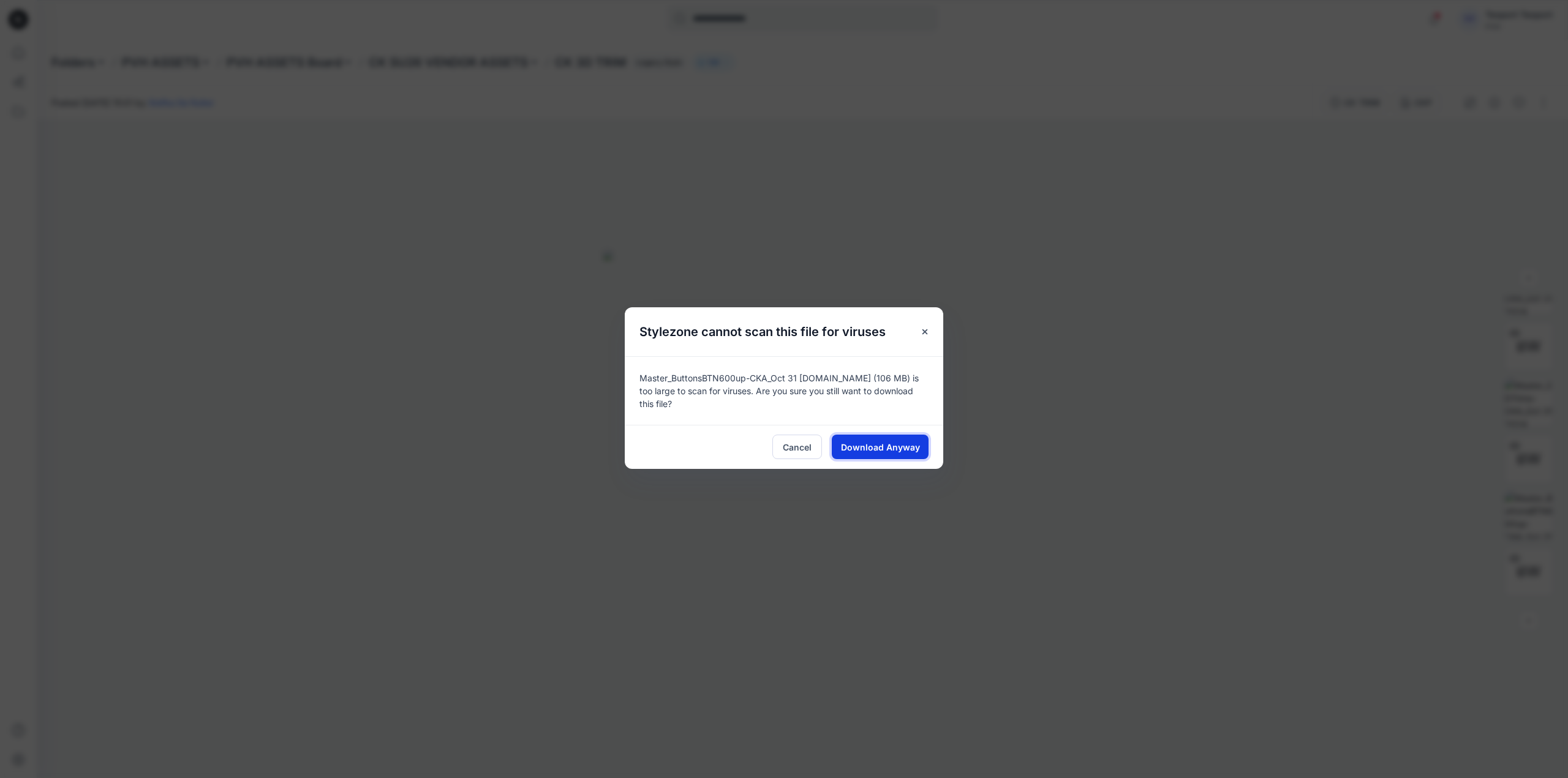
click at [886, 449] on span "Download Anyway" at bounding box center [880, 448] width 79 height 13
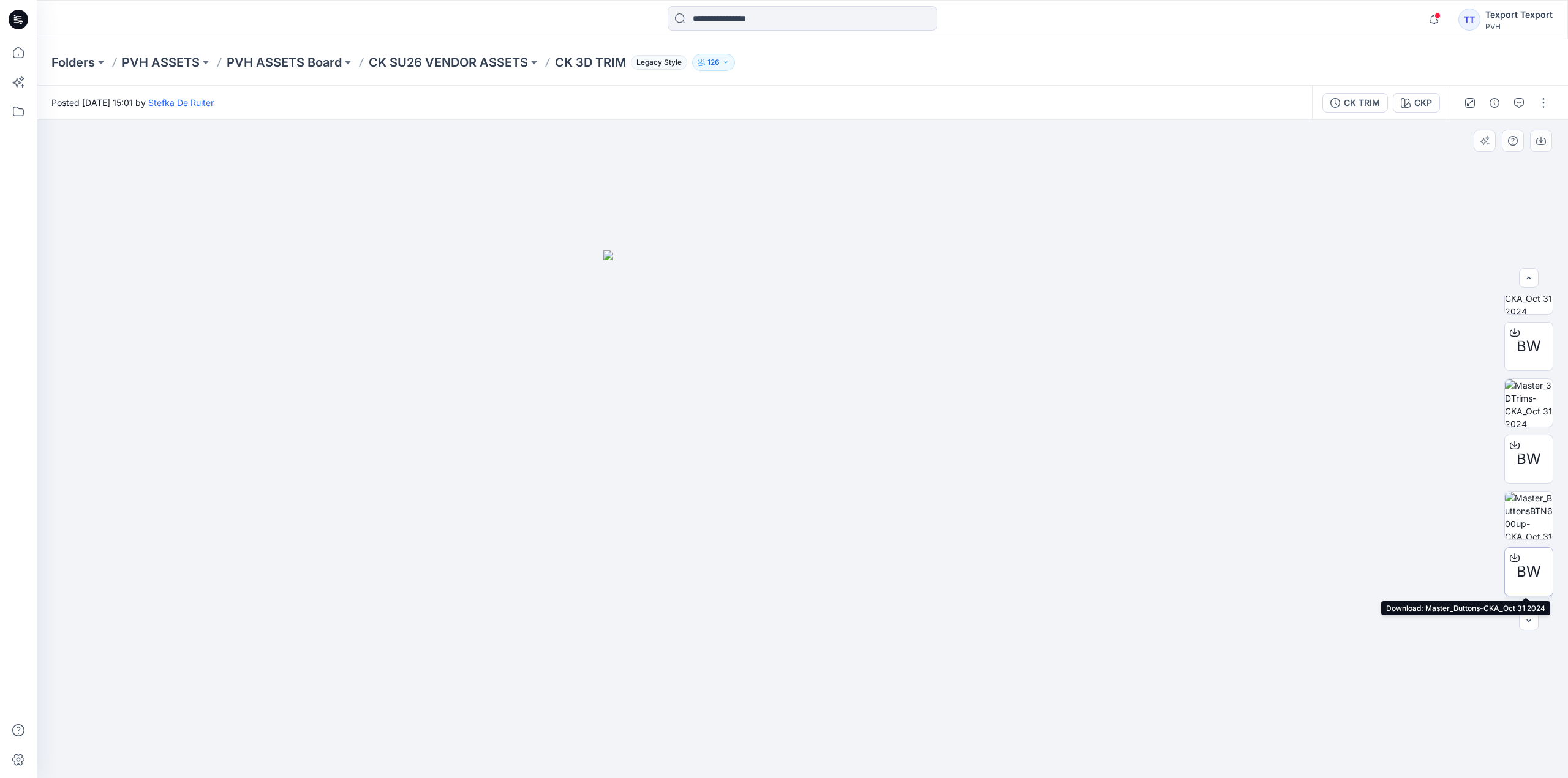
click at [1517, 562] on div at bounding box center [1514, 557] width 20 height 20
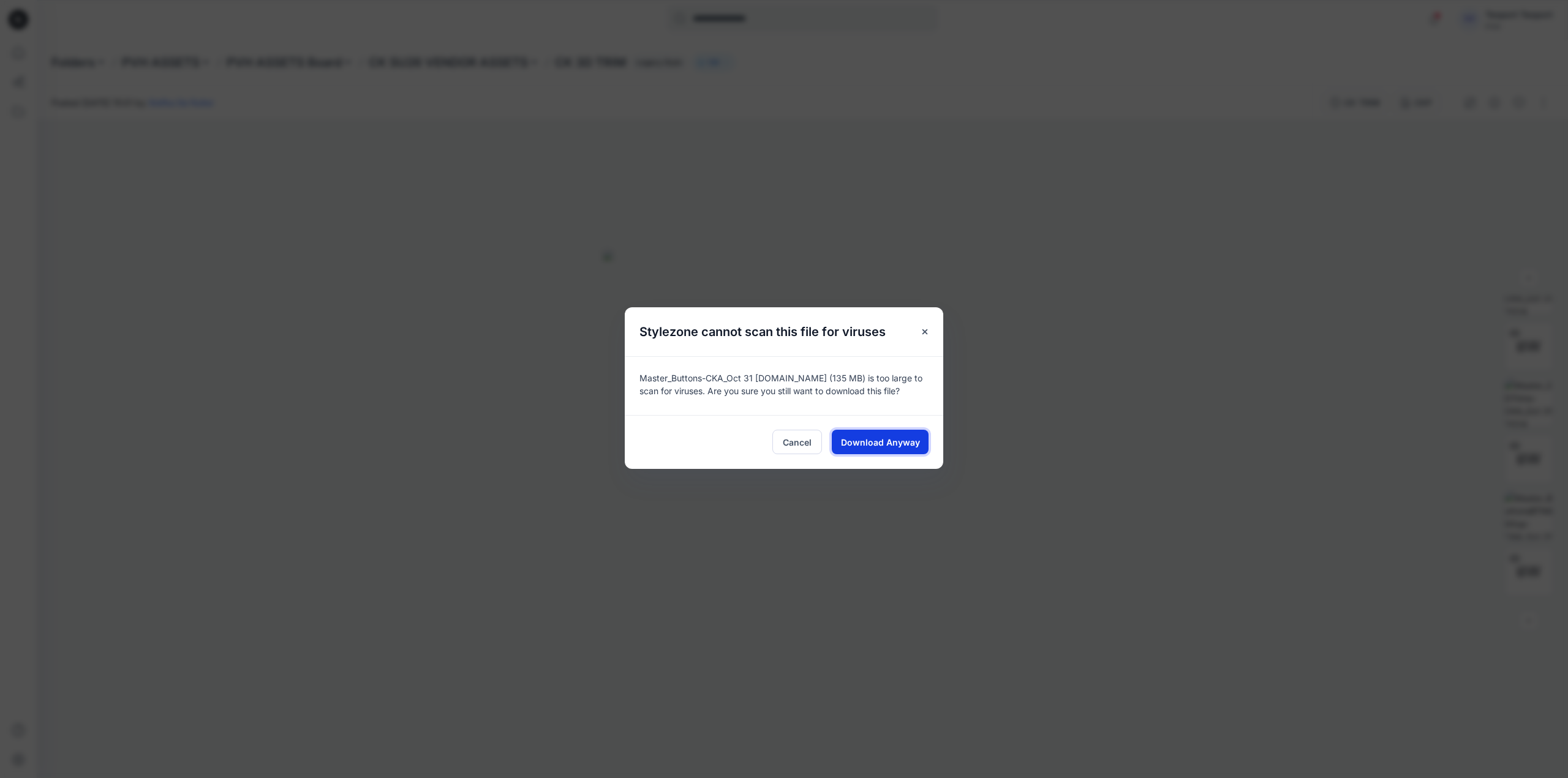
click at [892, 440] on span "Download Anyway" at bounding box center [880, 442] width 79 height 13
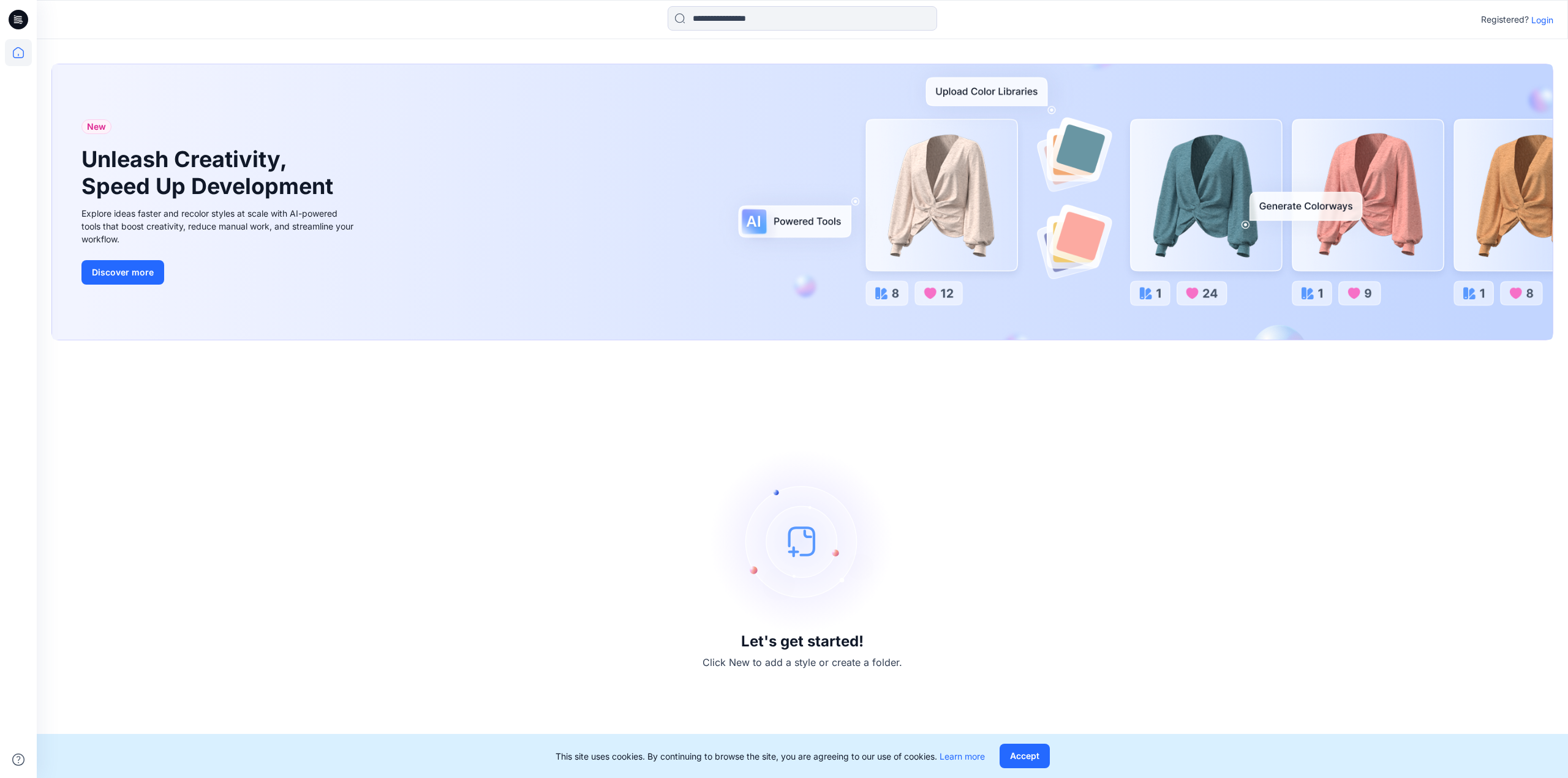
click at [1546, 20] on p "Login" at bounding box center [1542, 20] width 22 height 13
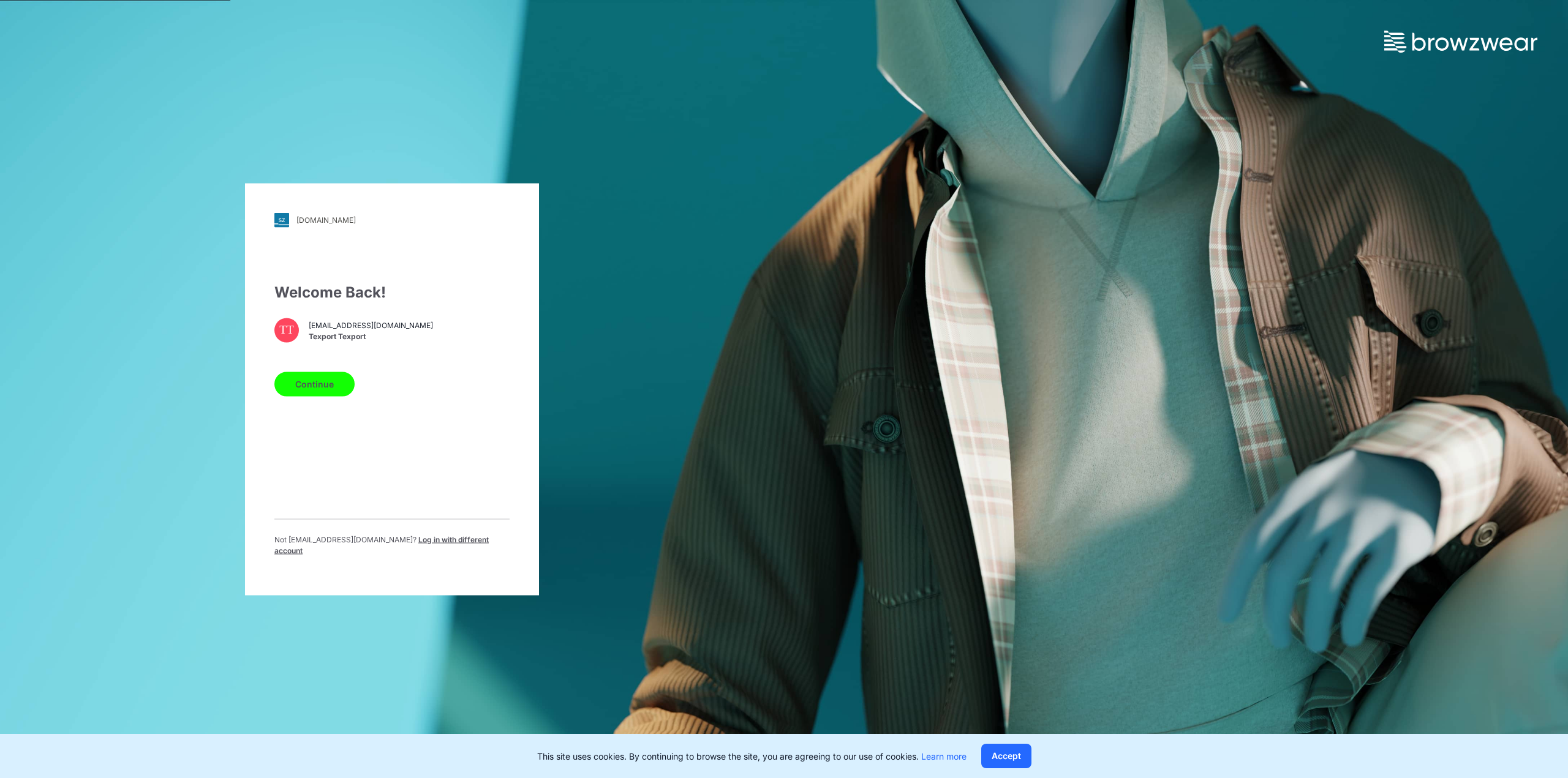
click at [328, 384] on button "Continue" at bounding box center [315, 383] width 80 height 24
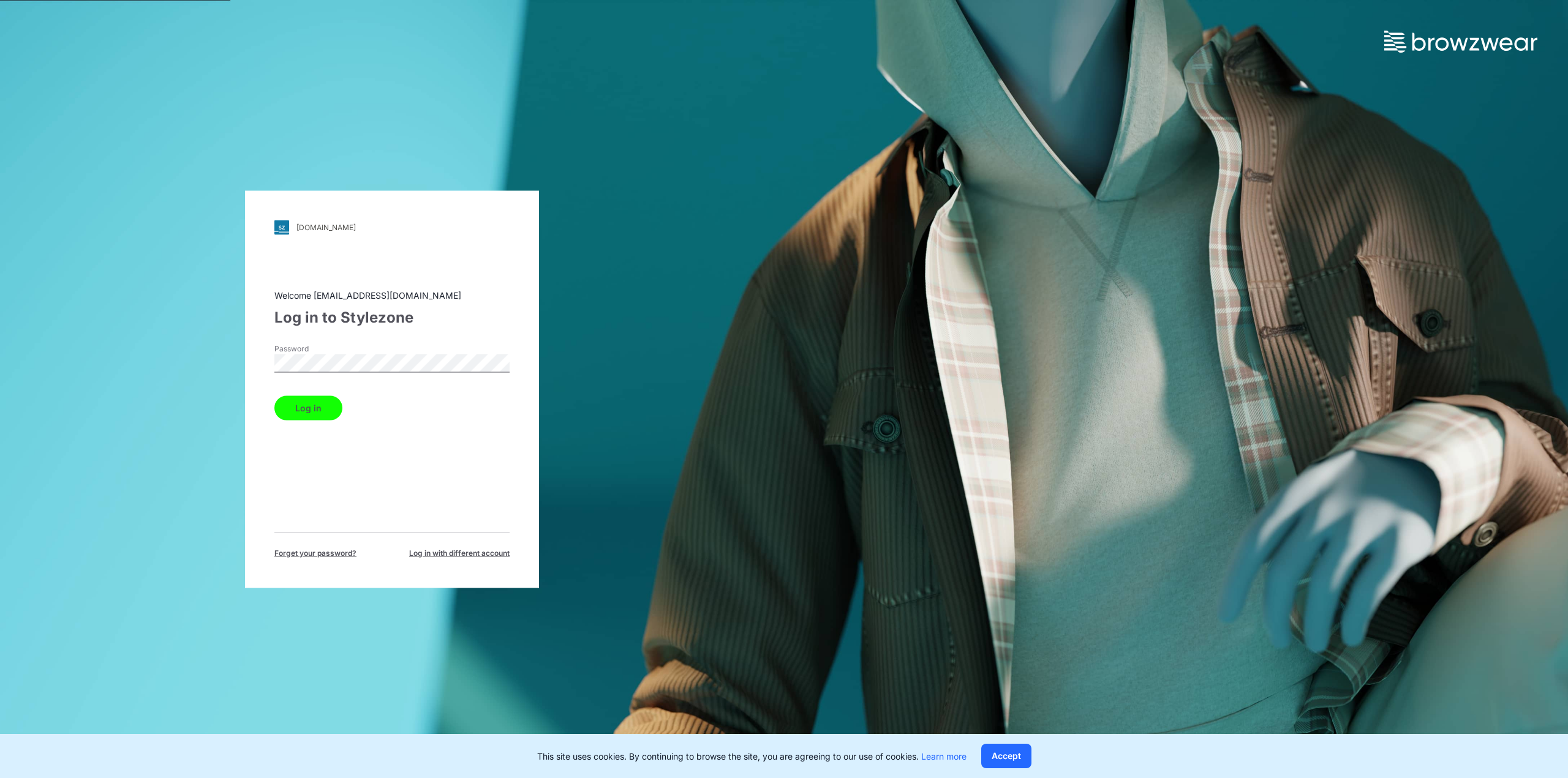
click at [312, 412] on button "Log in" at bounding box center [308, 408] width 68 height 24
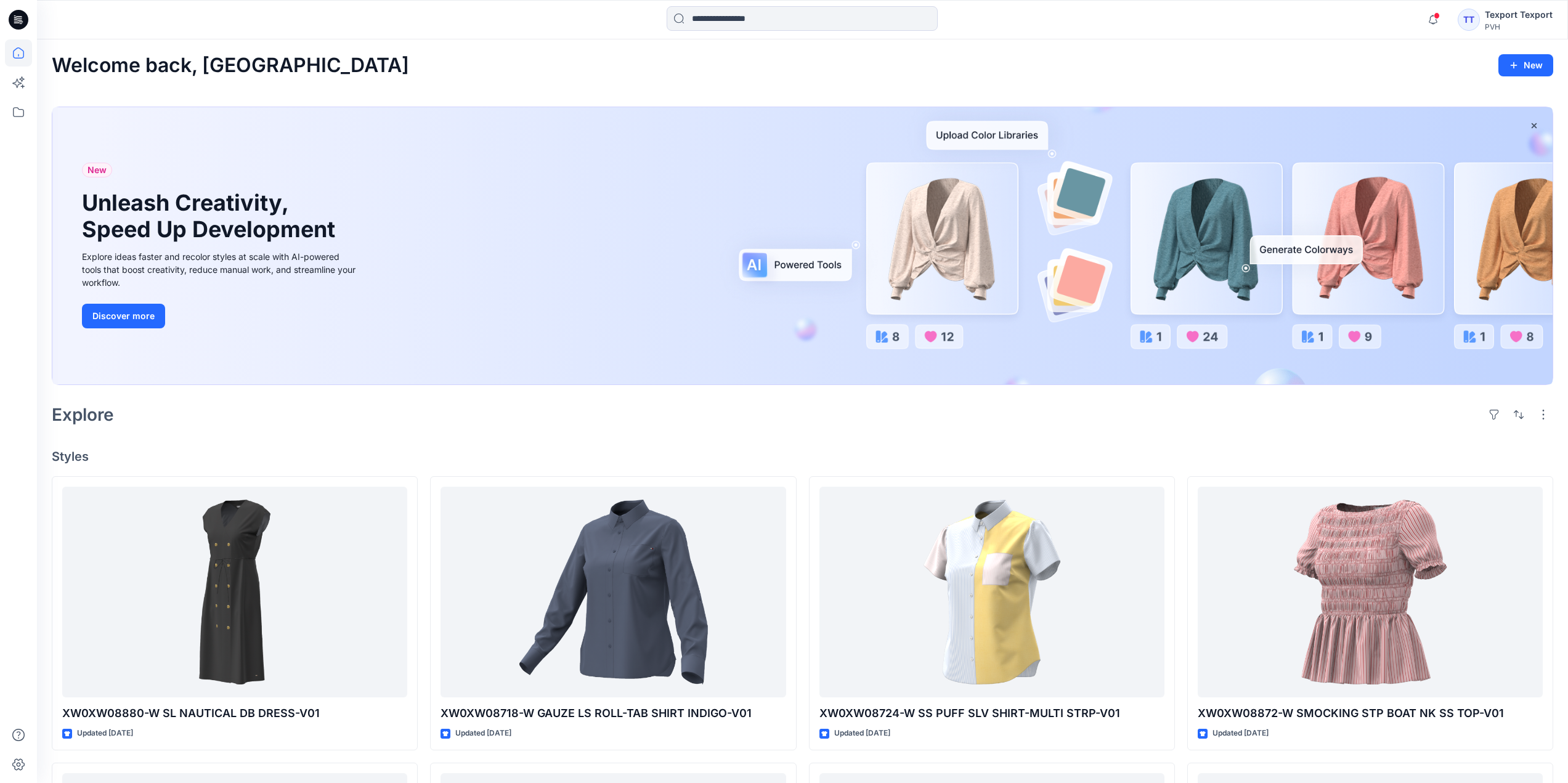
click at [712, 436] on div "Welcome back, Texport New New Unleash Creativity, Speed Up Development Explore …" at bounding box center [802, 711] width 1531 height 1343
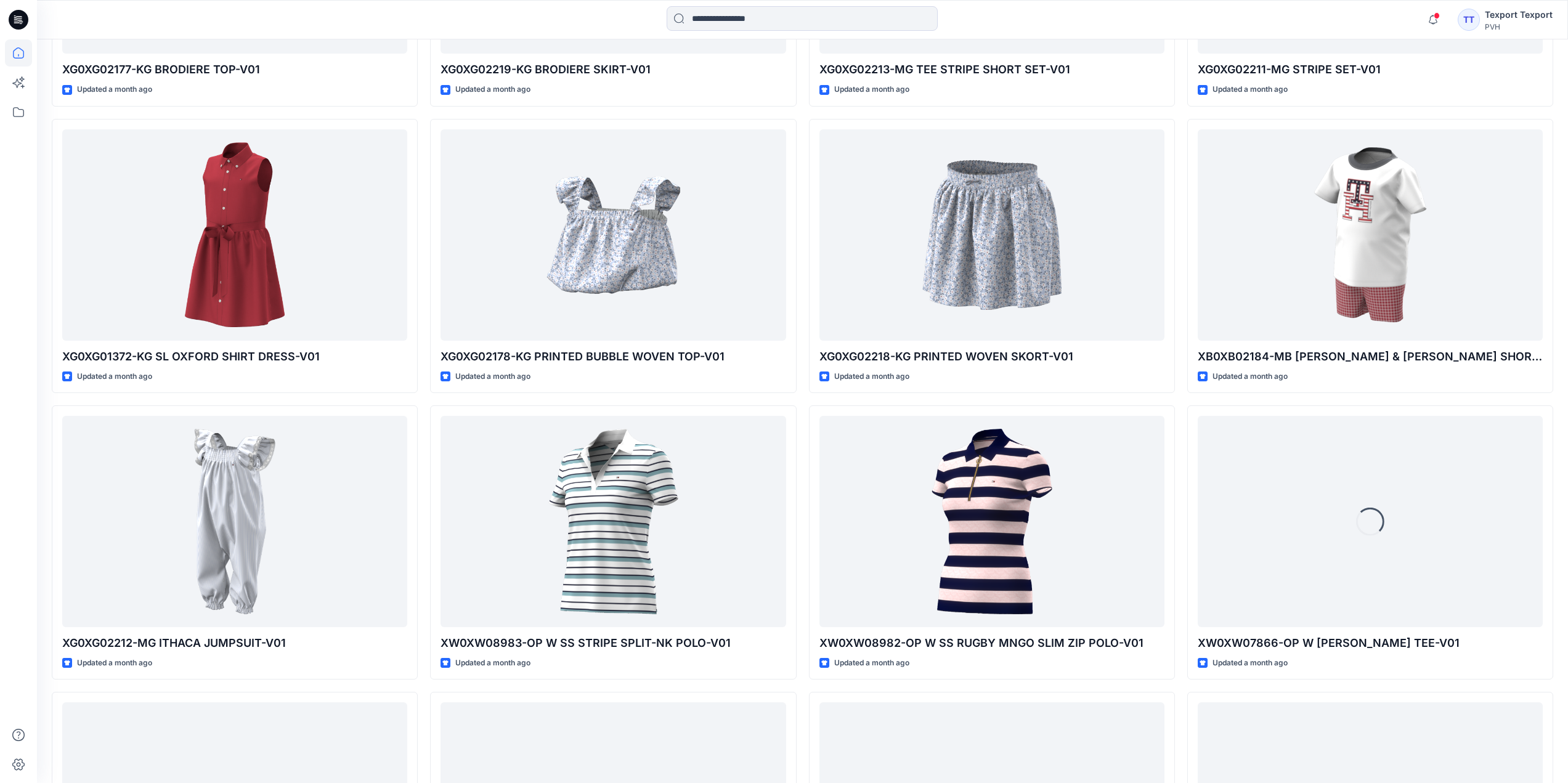
scroll to position [2076, 0]
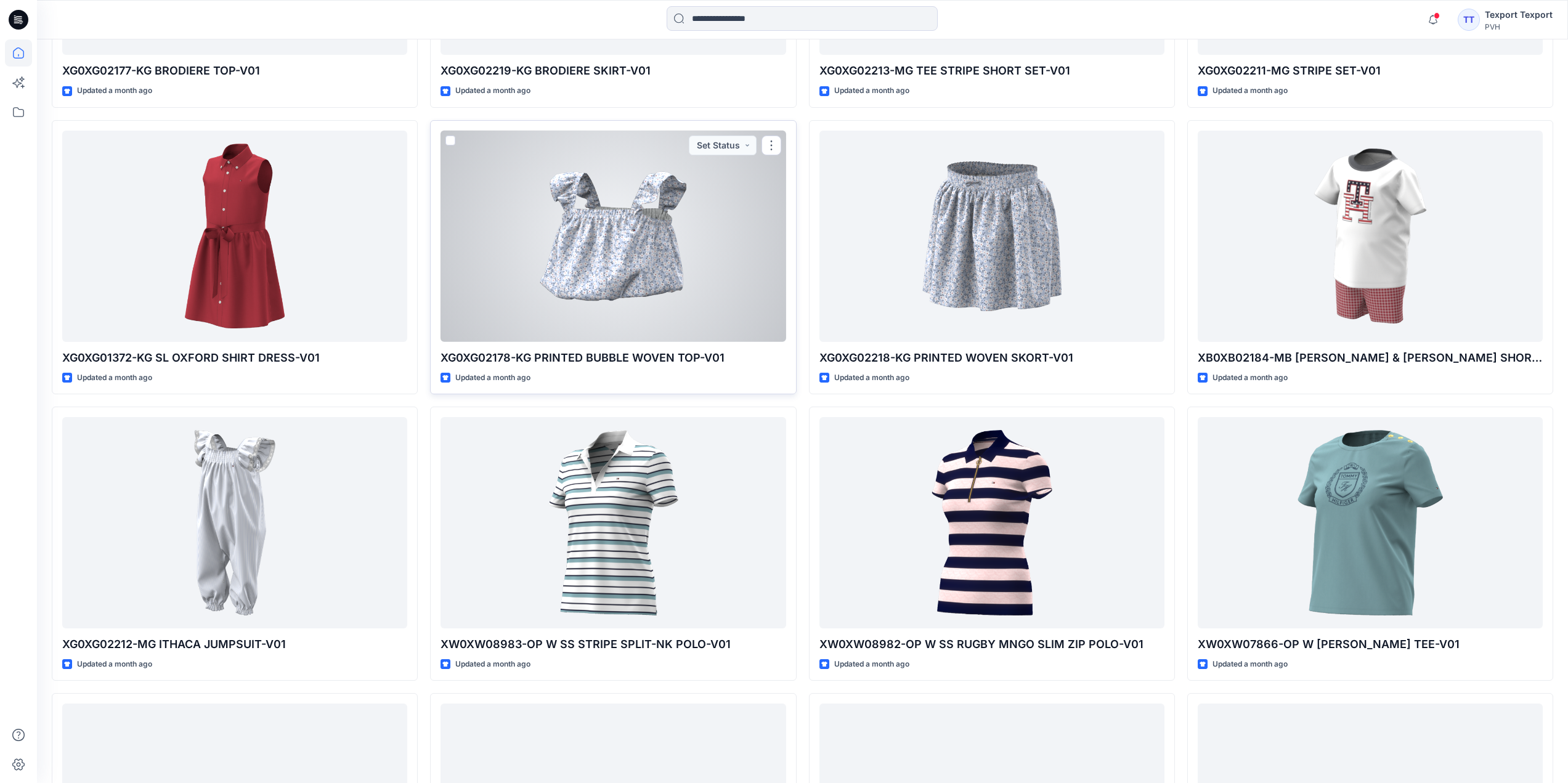
click at [496, 294] on div at bounding box center [613, 236] width 345 height 212
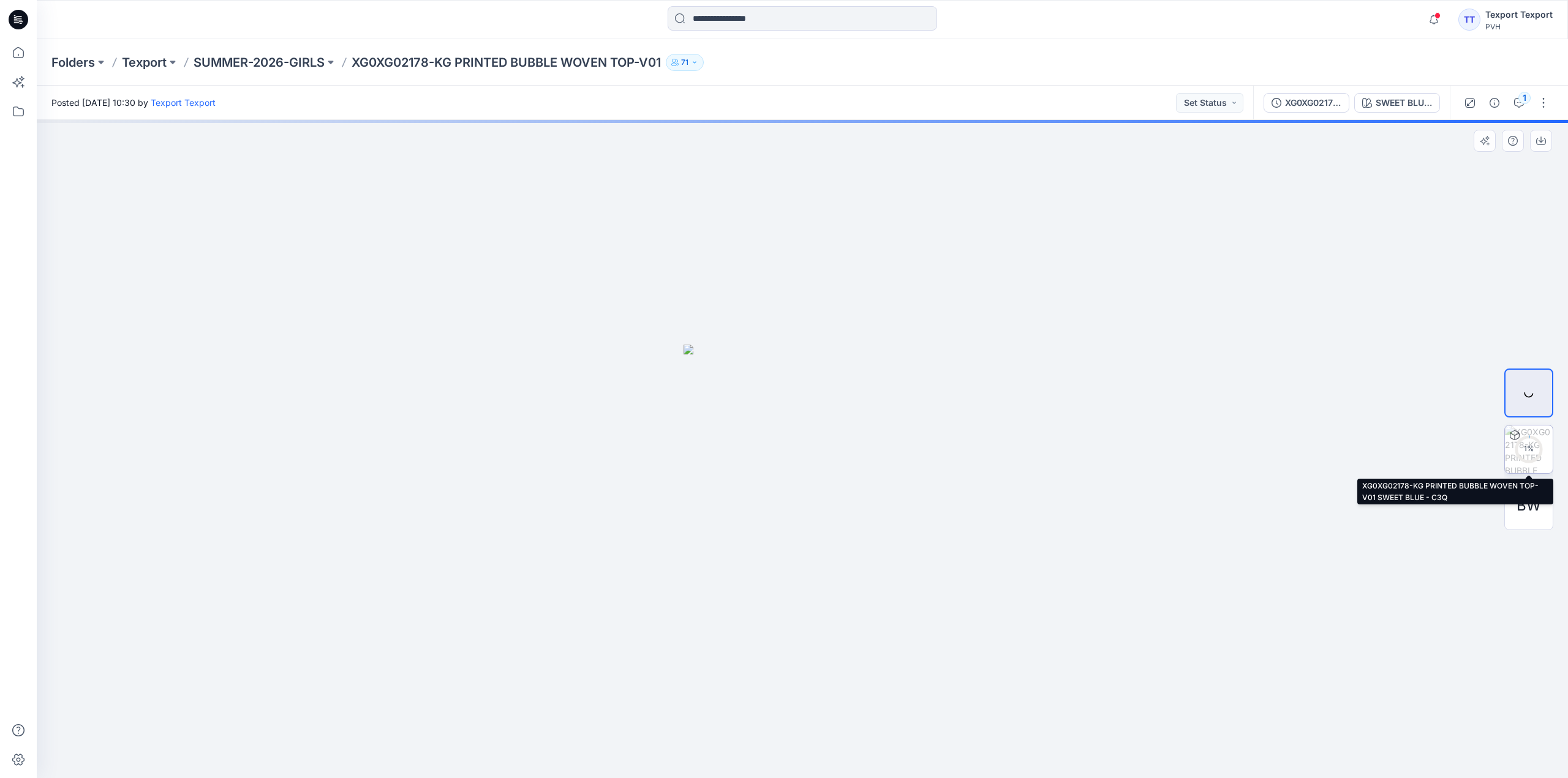
click at [1528, 447] on div "1 %" at bounding box center [1529, 449] width 30 height 10
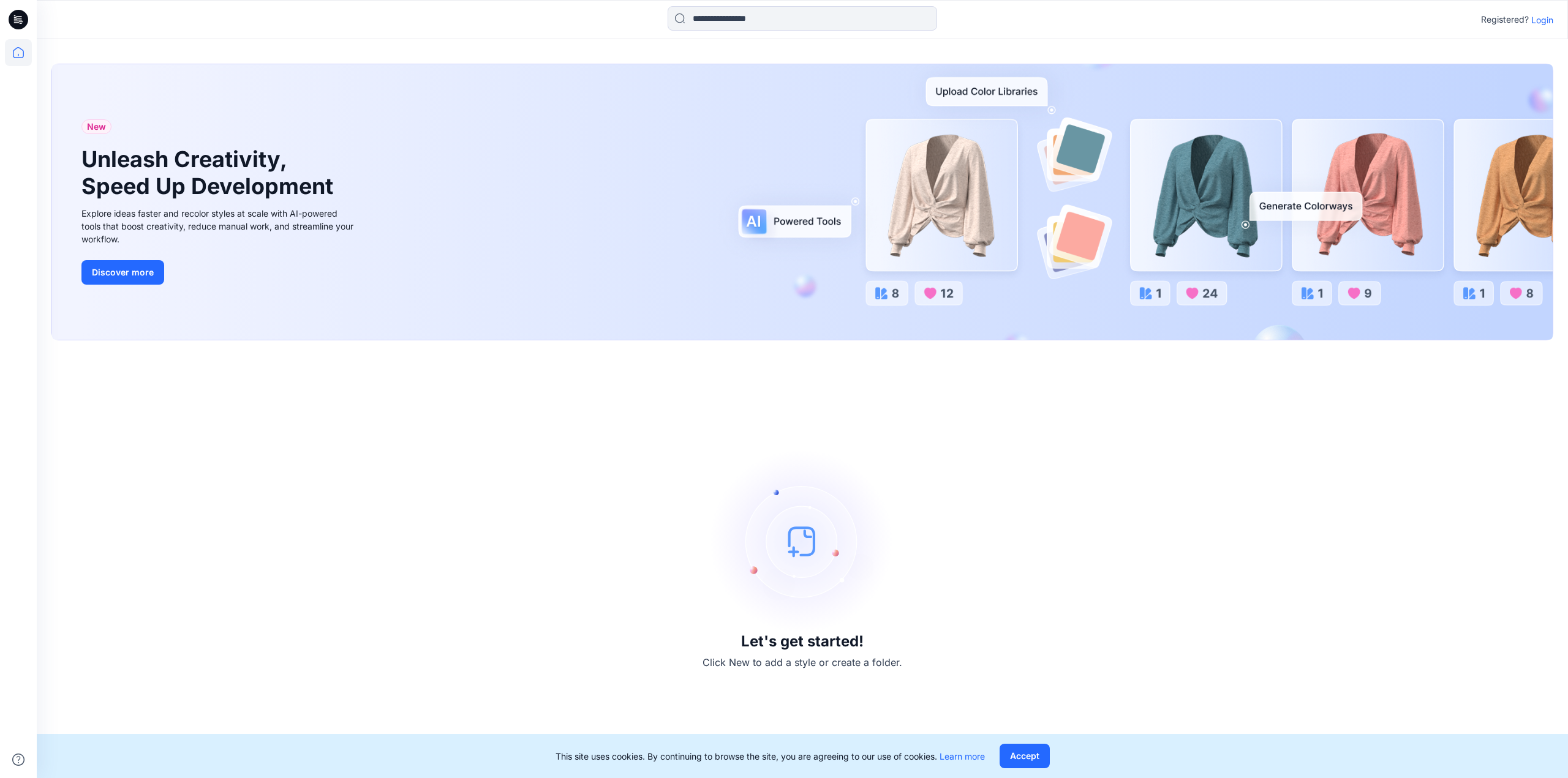
click at [1536, 27] on div "Registered? Login" at bounding box center [802, 20] width 1531 height 27
click at [1538, 20] on p "Login" at bounding box center [1542, 20] width 22 height 13
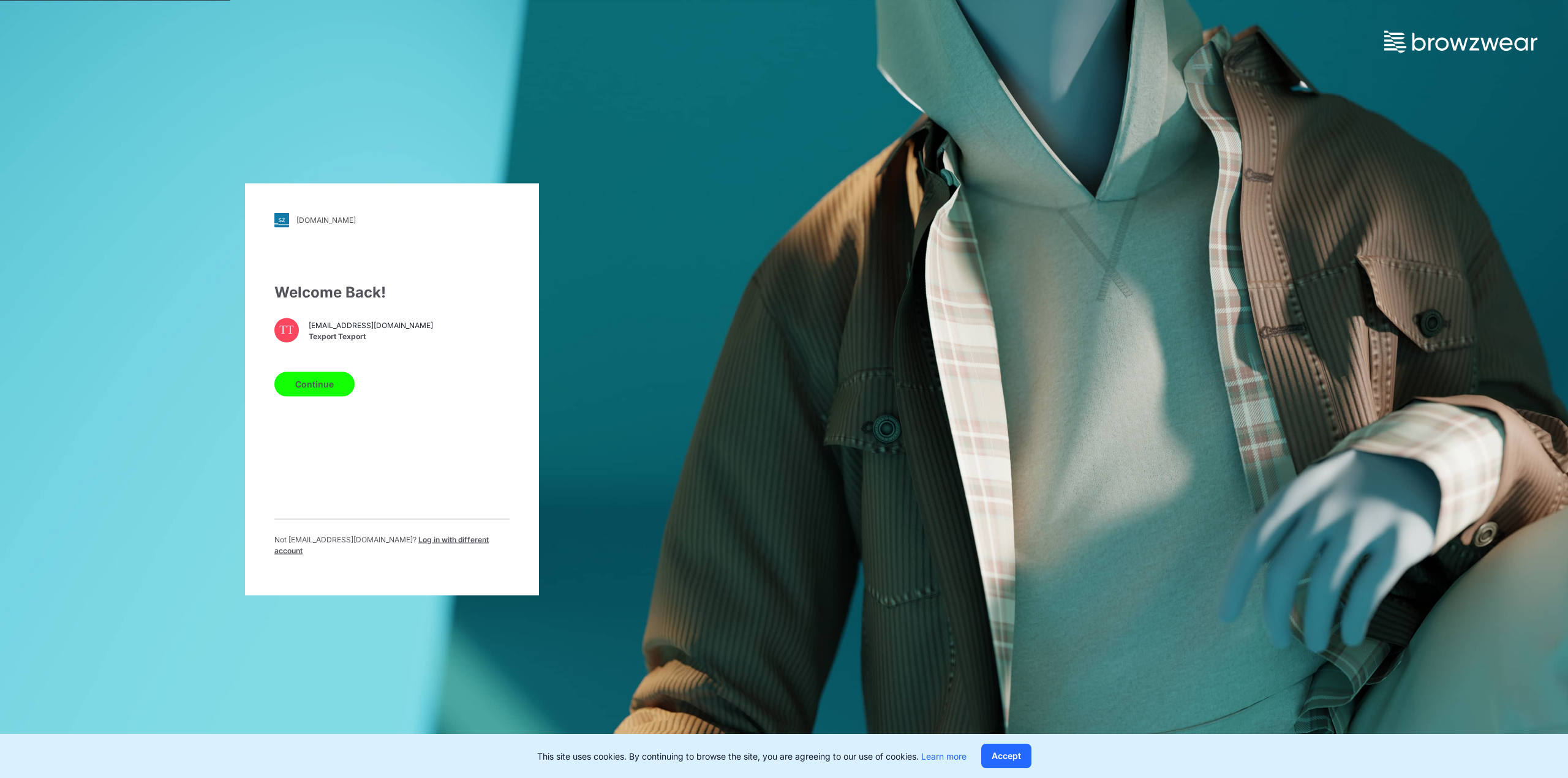
click at [321, 387] on button "Continue" at bounding box center [315, 383] width 80 height 24
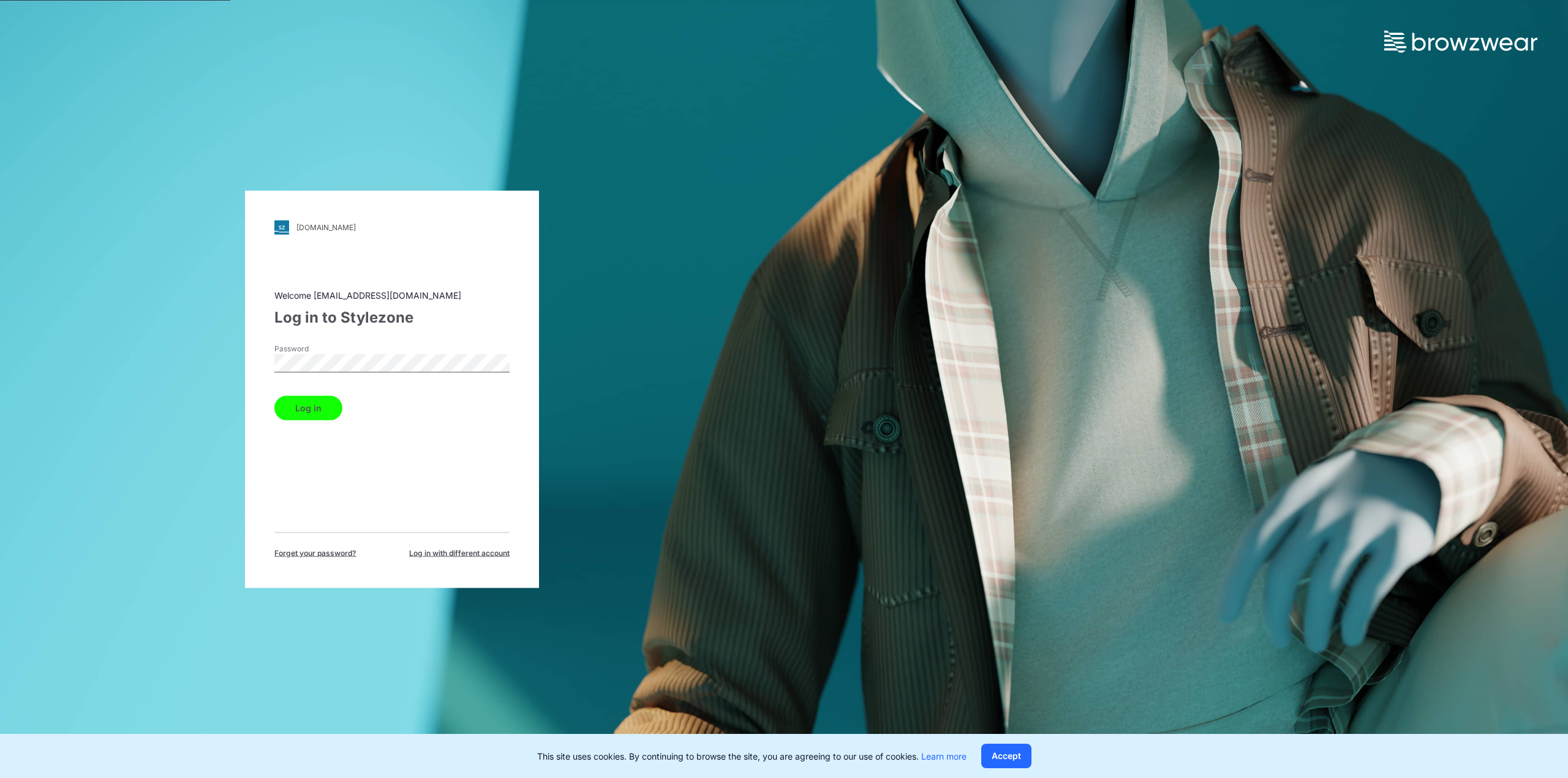
click at [318, 408] on button "Log in" at bounding box center [308, 408] width 68 height 24
click at [1014, 761] on button "Accept" at bounding box center [1007, 756] width 50 height 24
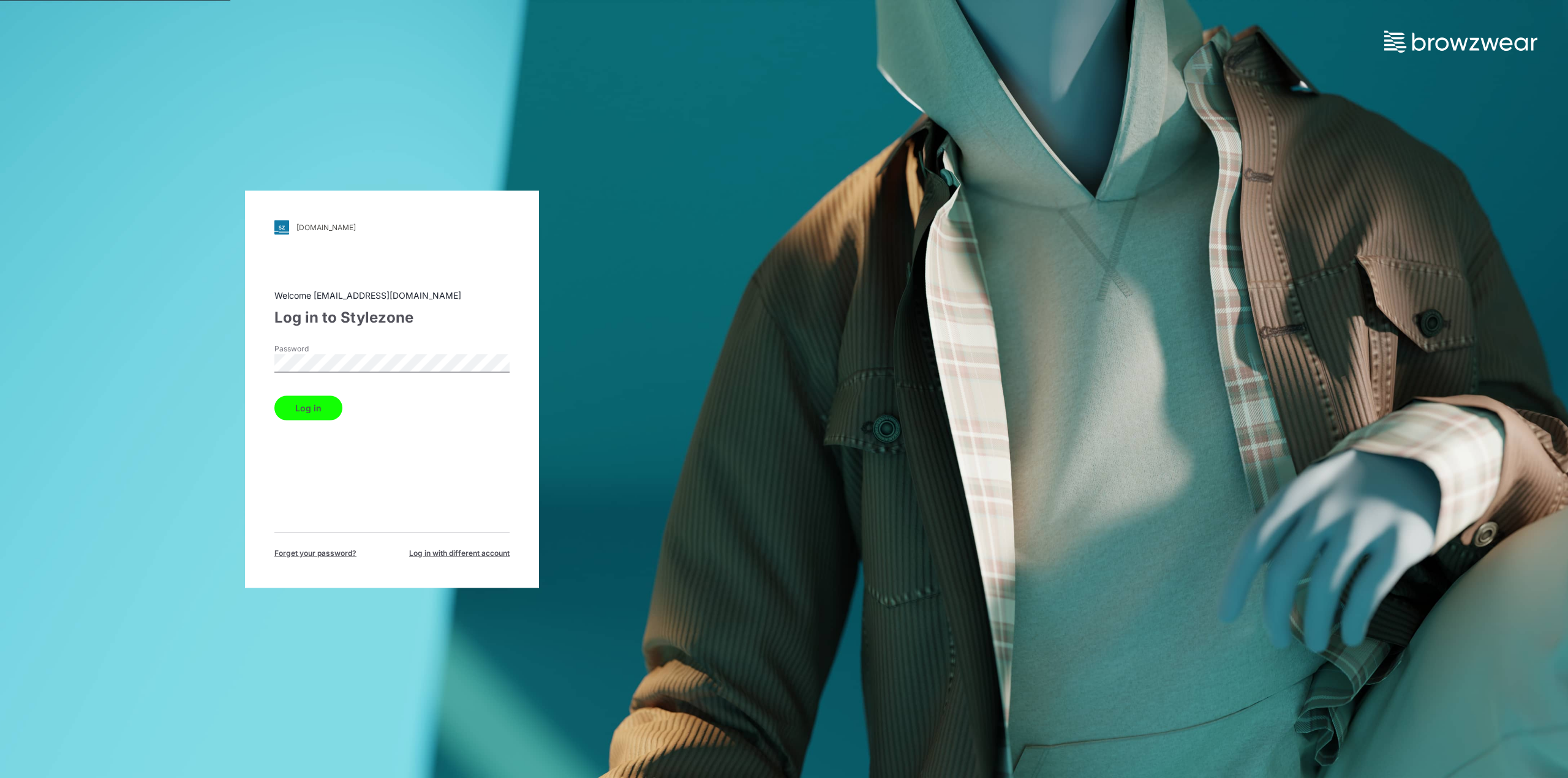
click at [323, 406] on button "Log in" at bounding box center [308, 408] width 68 height 24
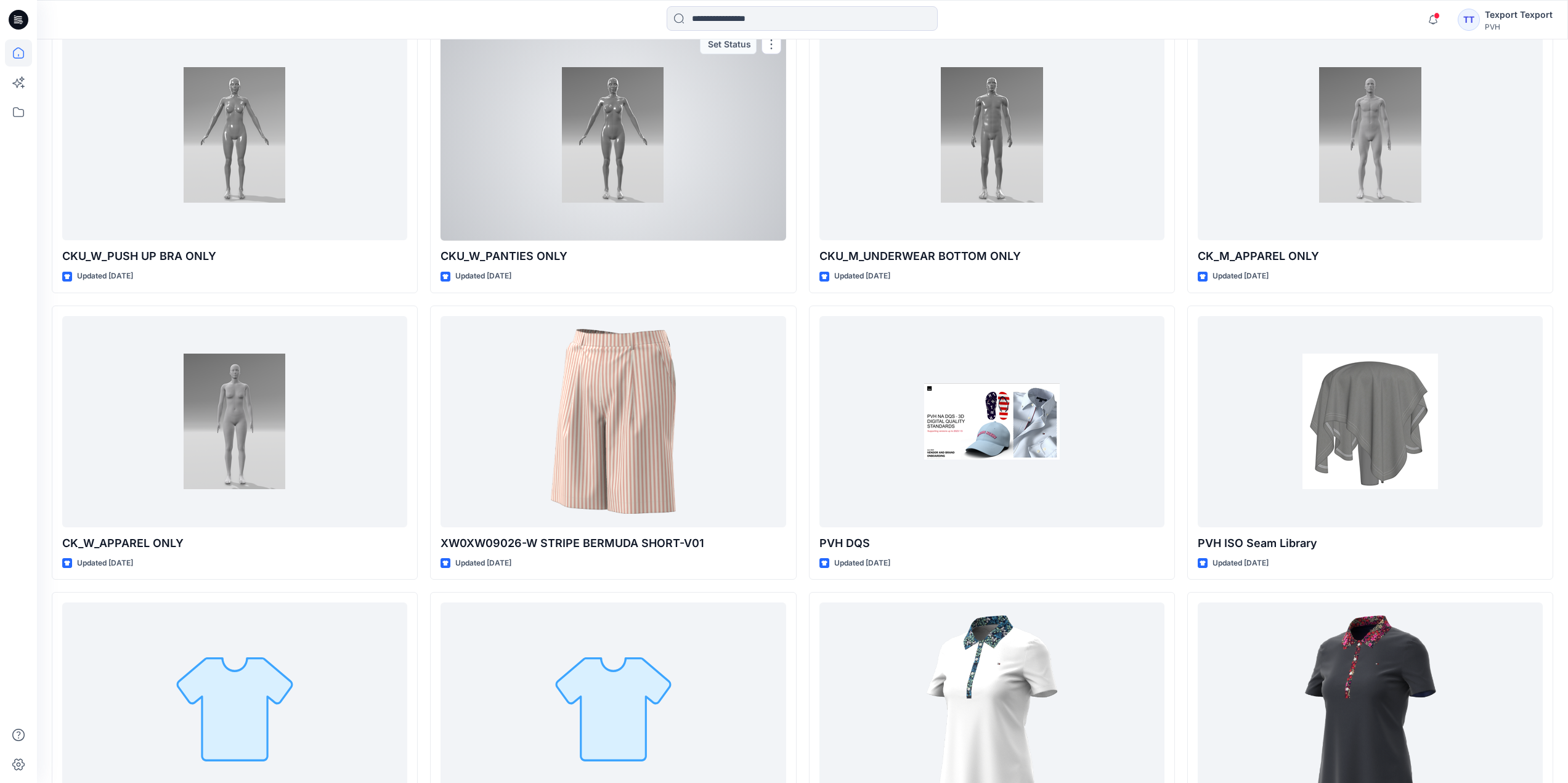
scroll to position [4470, 0]
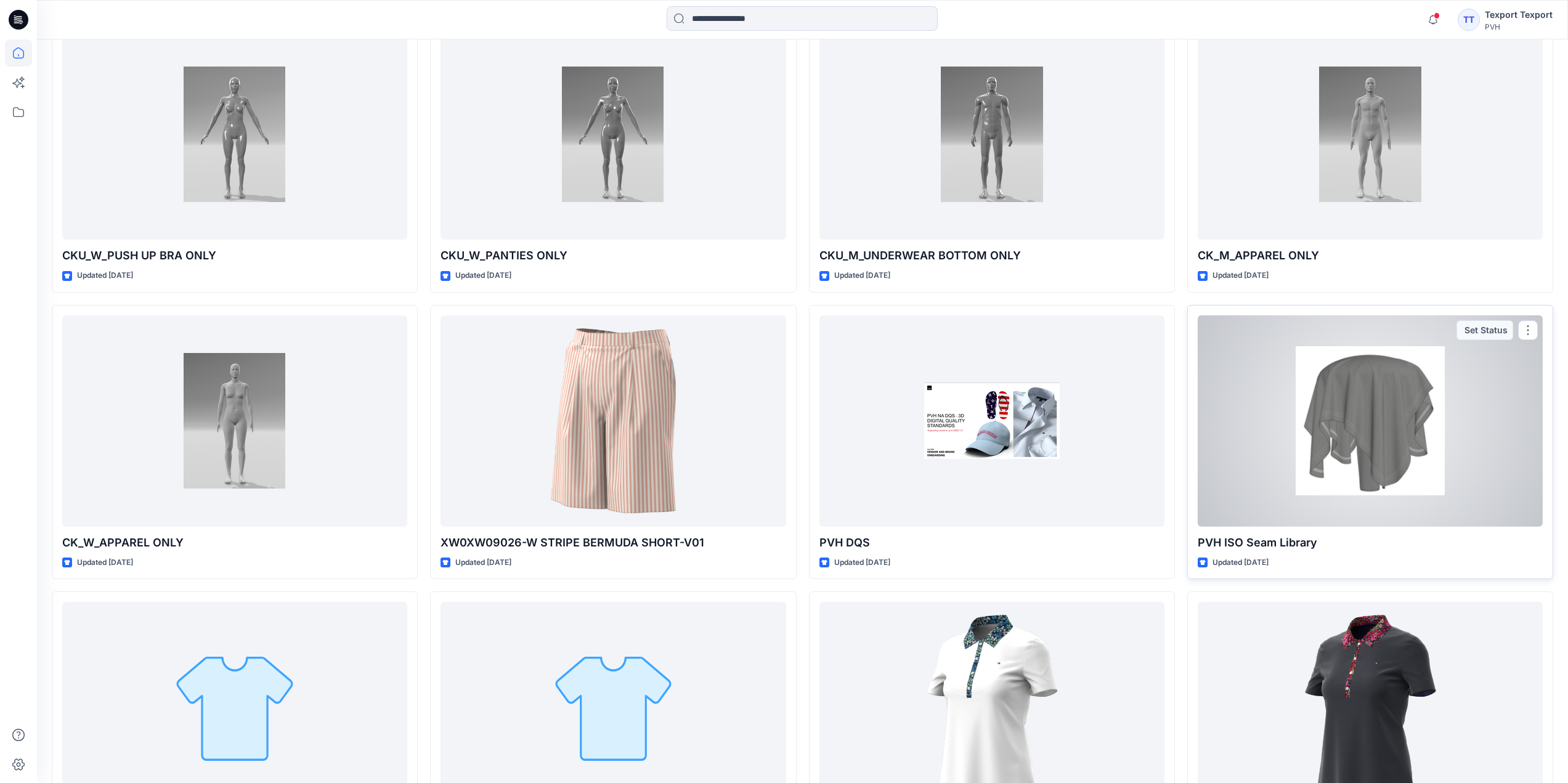
click at [1249, 492] on div at bounding box center [1370, 421] width 345 height 212
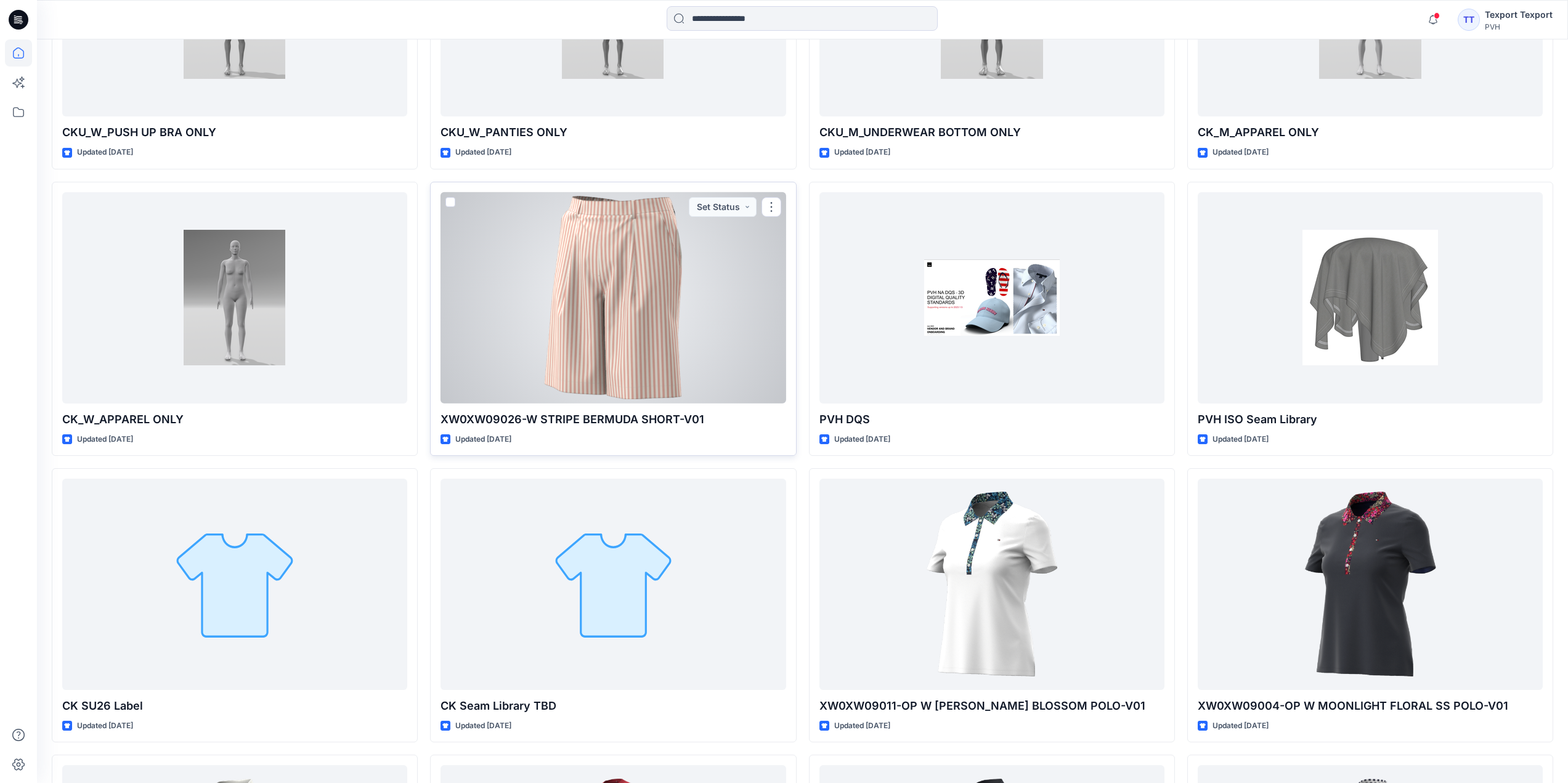
scroll to position [4655, 0]
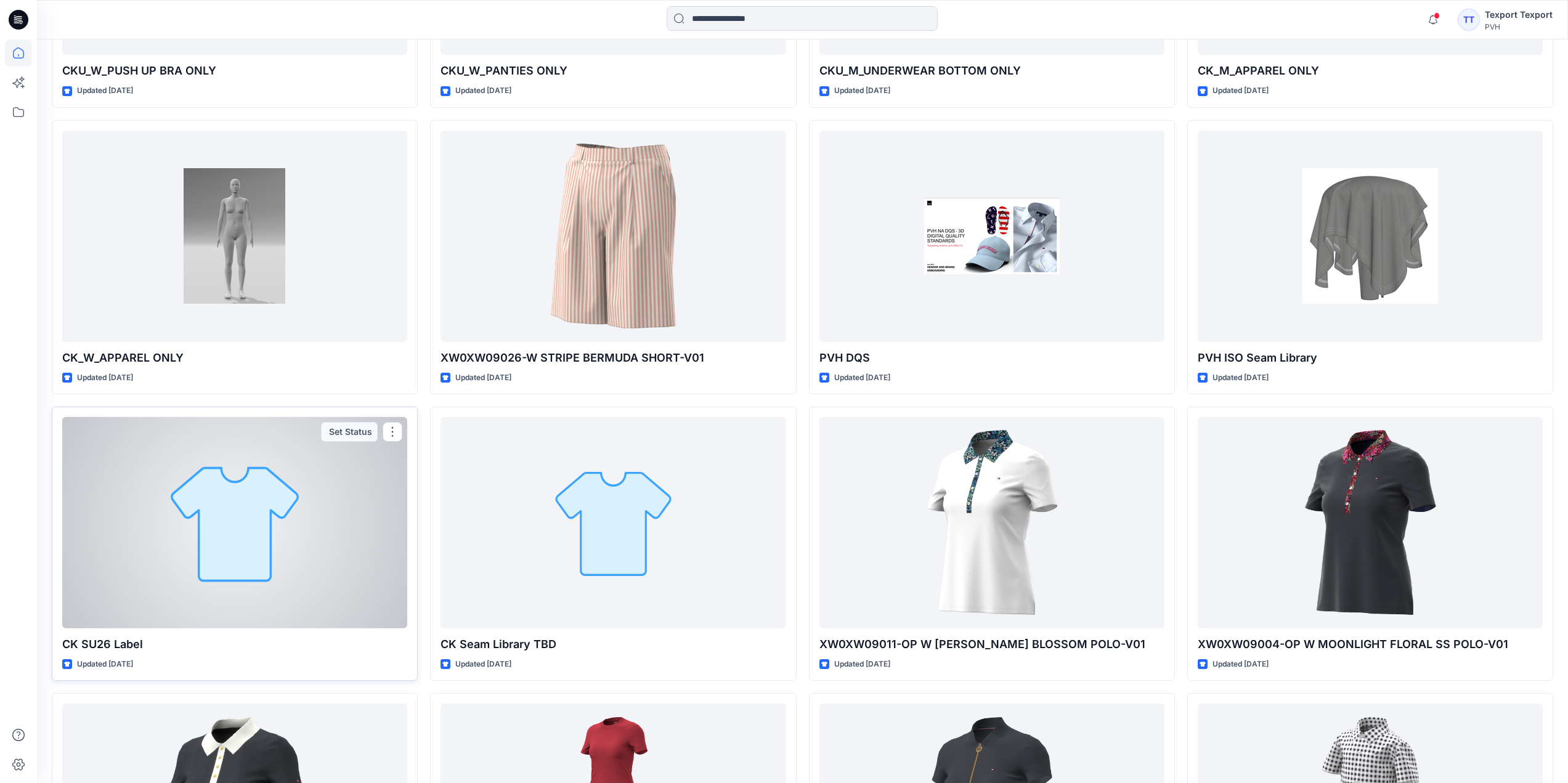
click at [239, 585] on div at bounding box center [234, 523] width 345 height 212
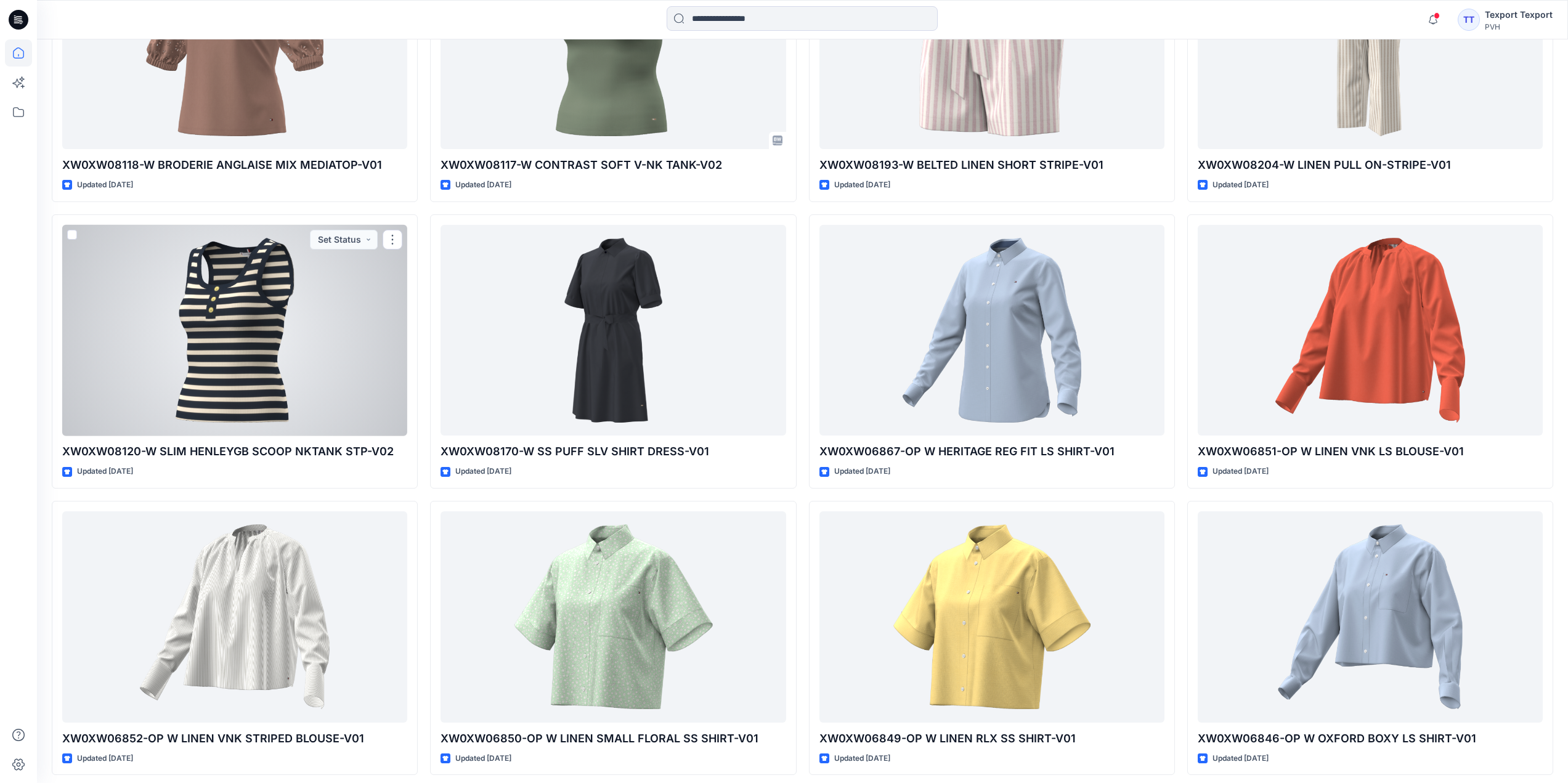
scroll to position [5714, 0]
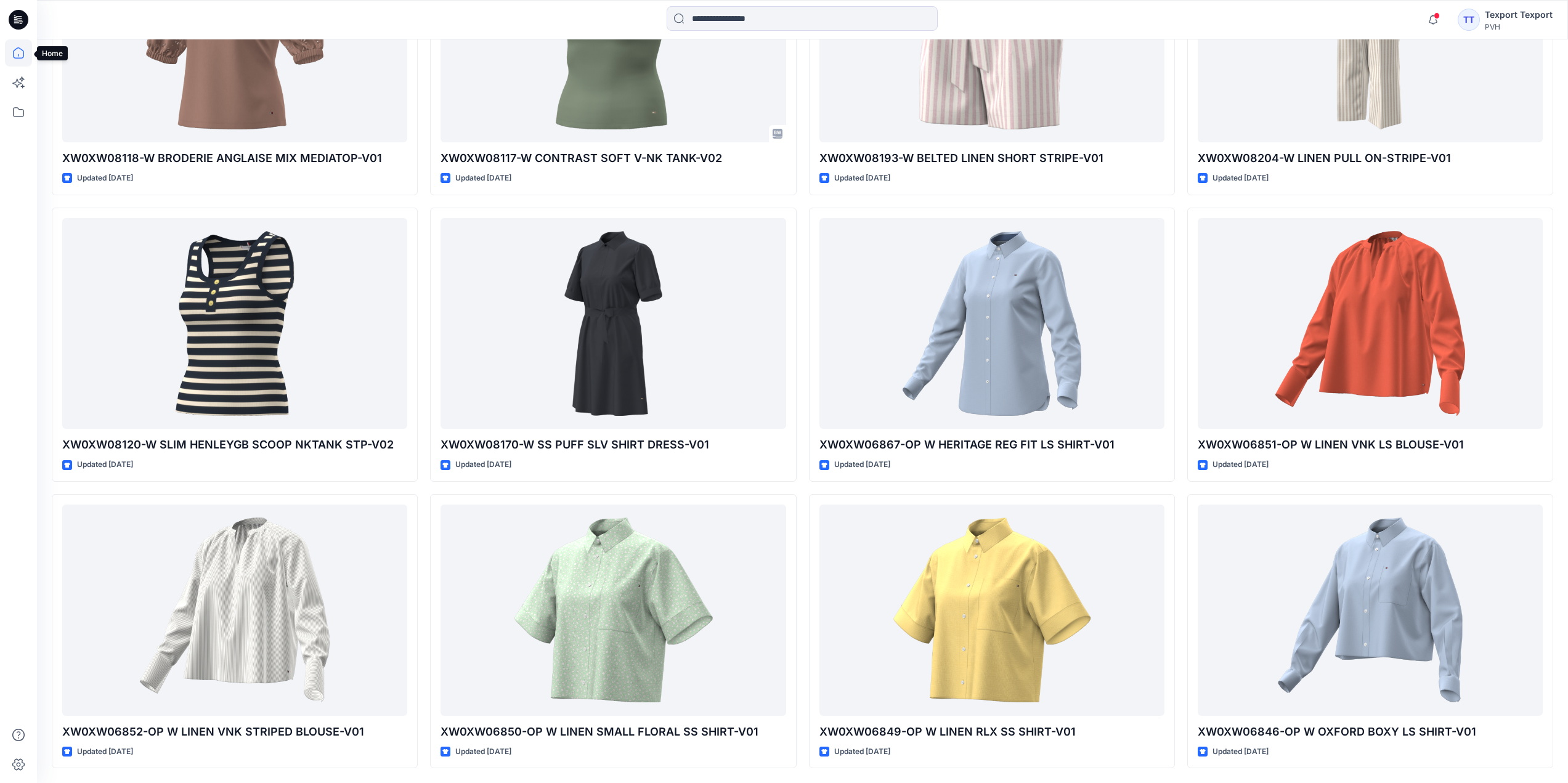
click at [15, 50] on icon at bounding box center [18, 52] width 27 height 27
click at [17, 111] on icon at bounding box center [18, 111] width 27 height 27
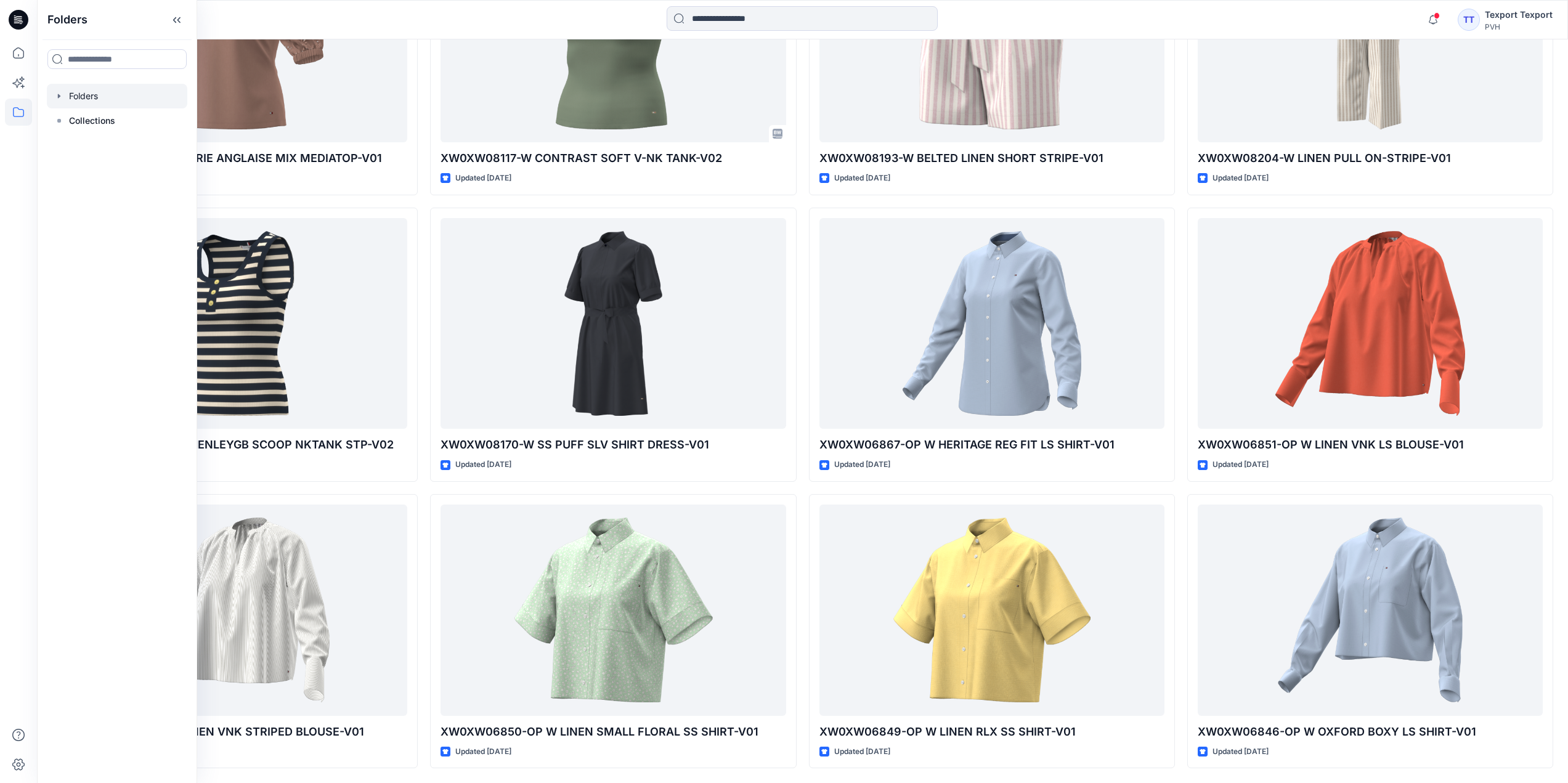
click at [99, 96] on div at bounding box center [117, 96] width 141 height 24
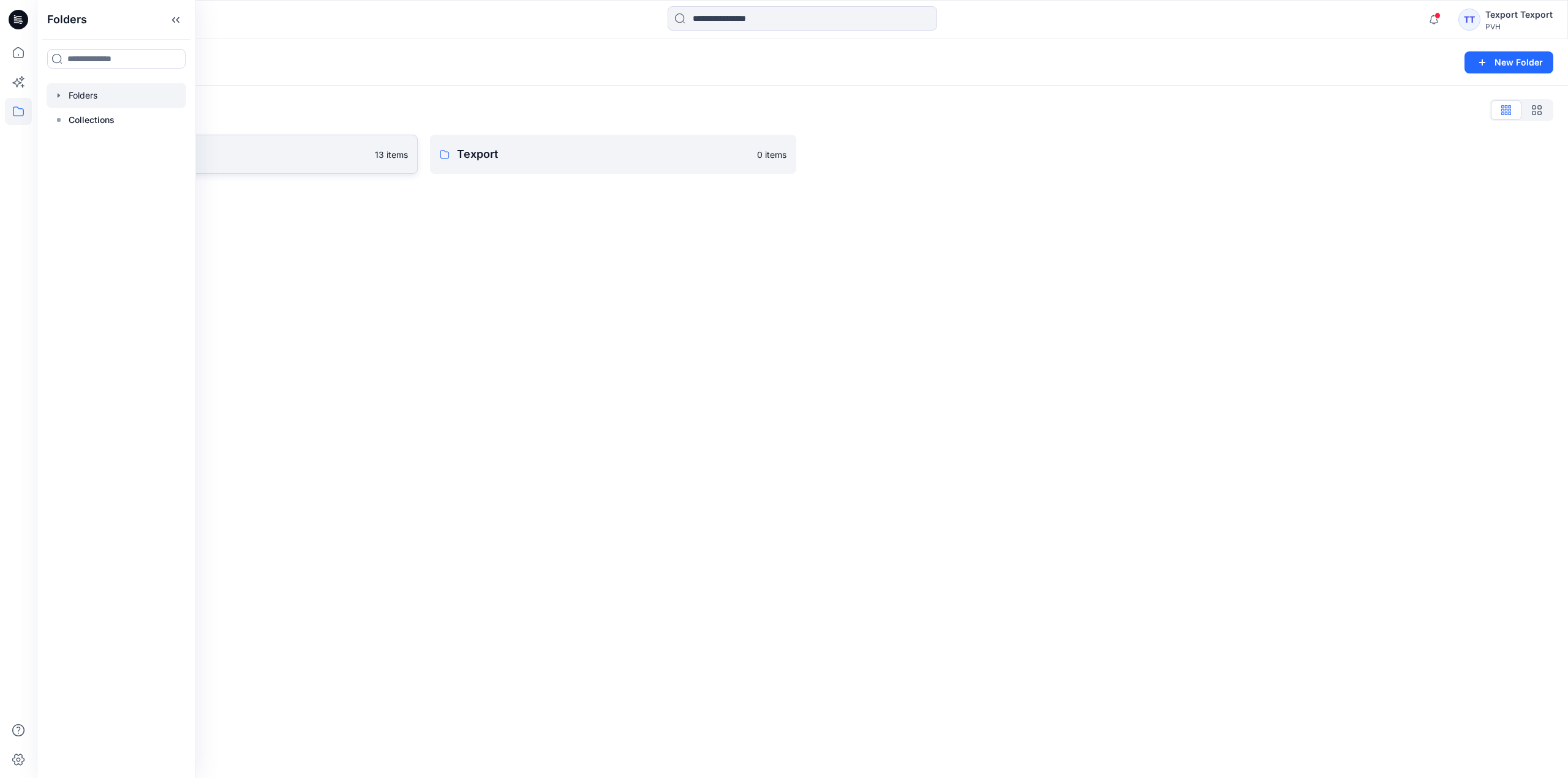
click at [297, 152] on p "PVH ASSETS" at bounding box center [223, 154] width 289 height 17
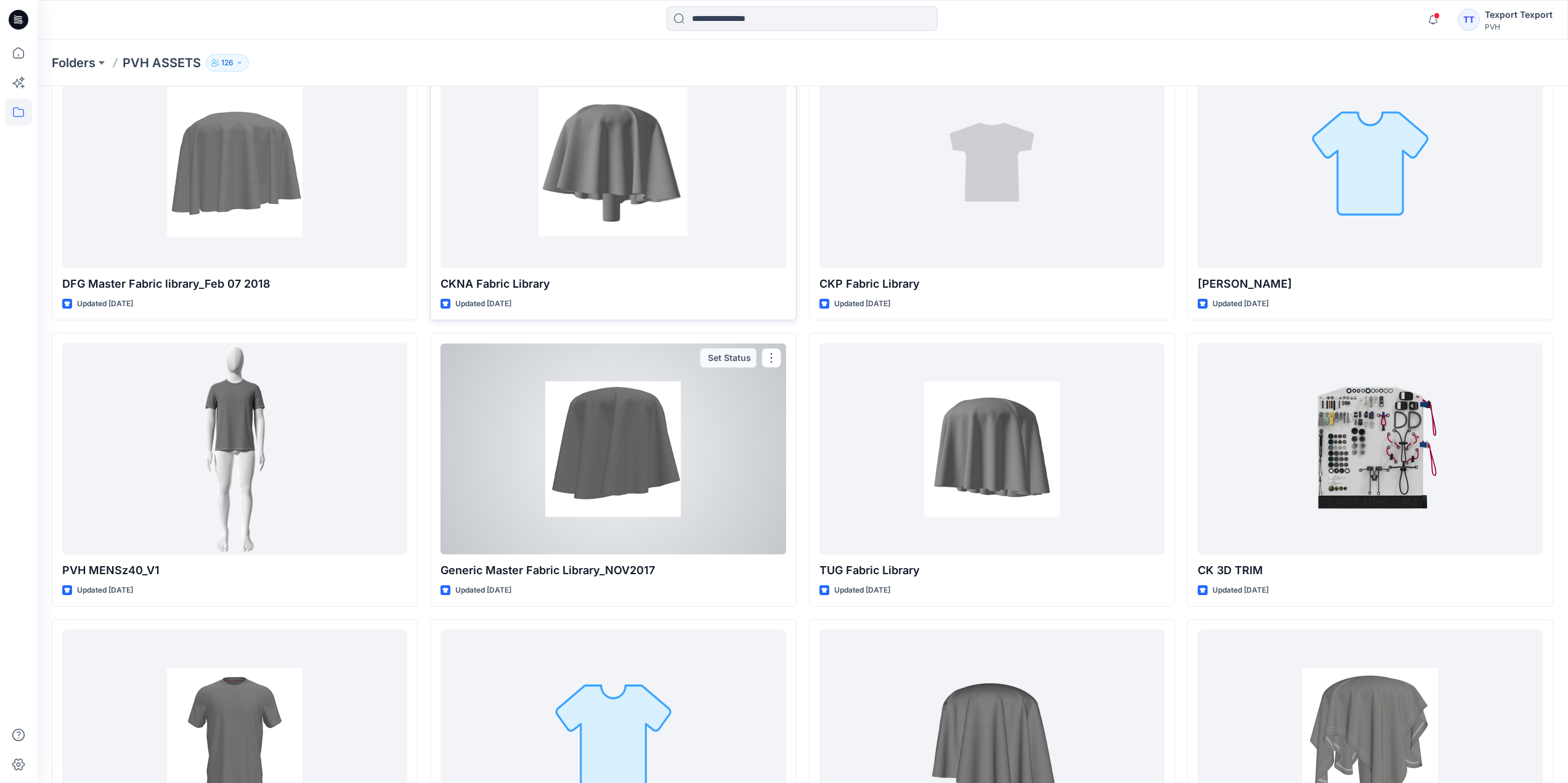
scroll to position [185, 0]
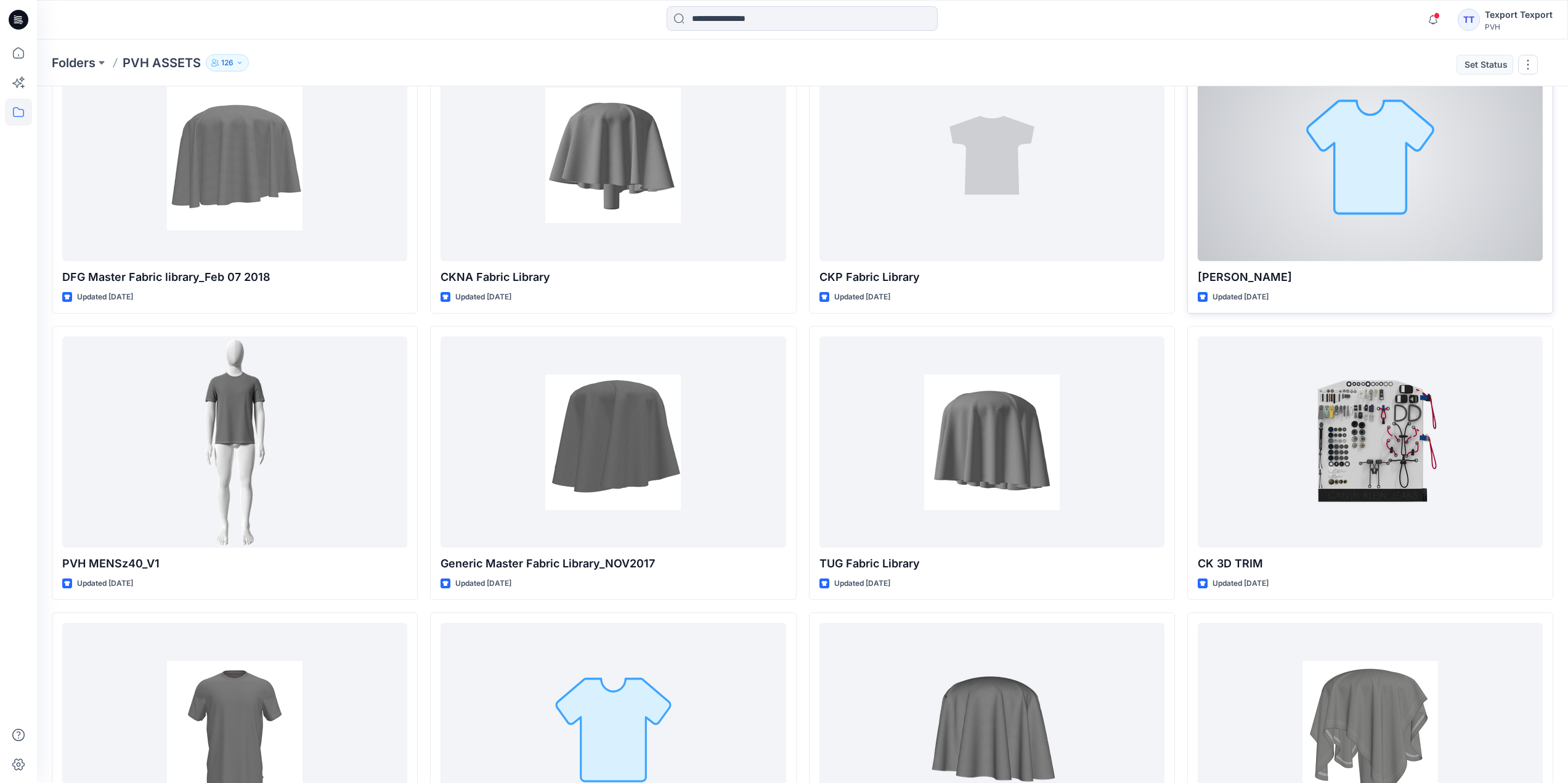
click at [1293, 199] on div at bounding box center [1370, 155] width 345 height 212
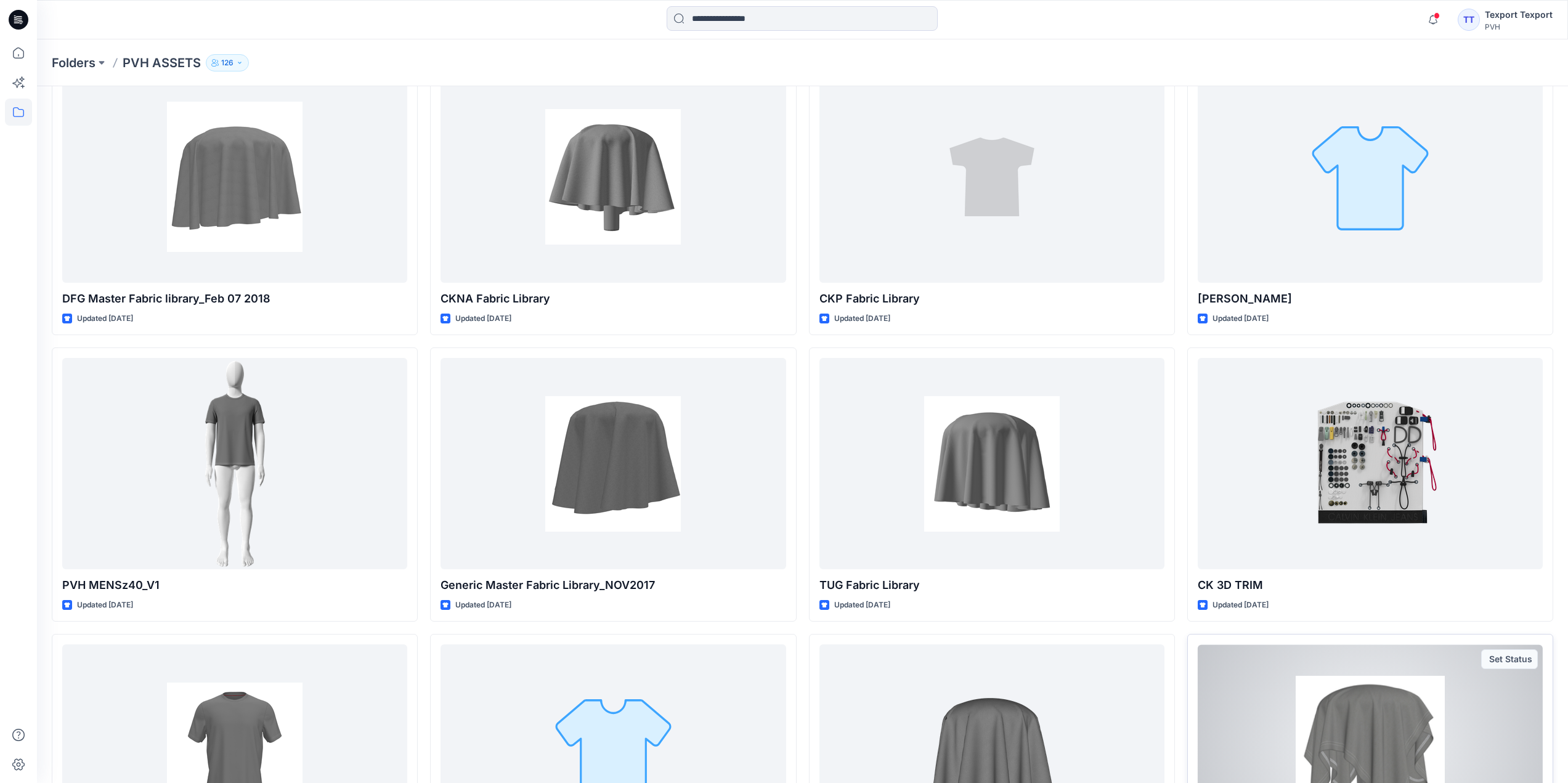
scroll to position [348, 0]
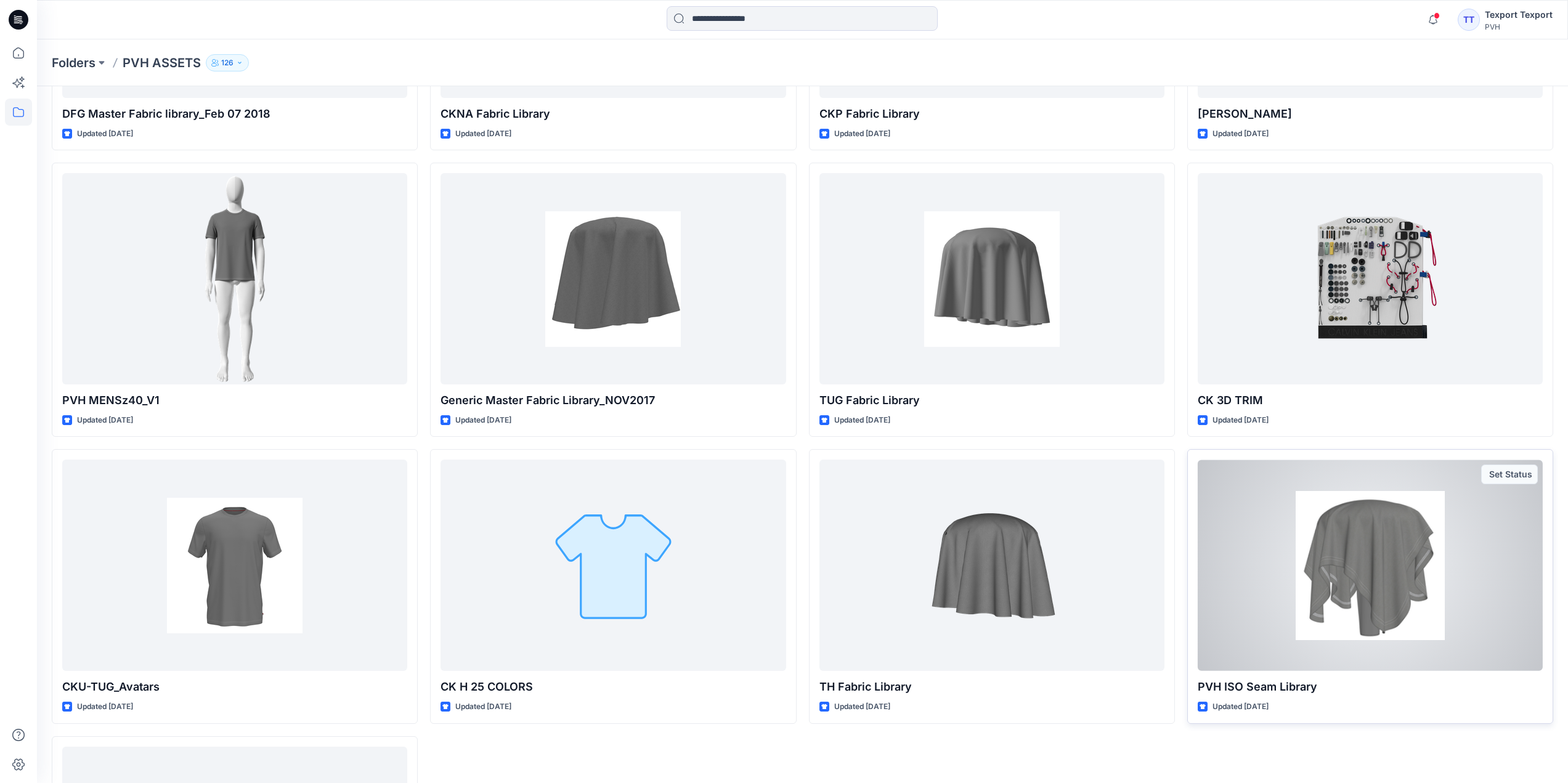
click at [1276, 592] on div at bounding box center [1370, 566] width 345 height 212
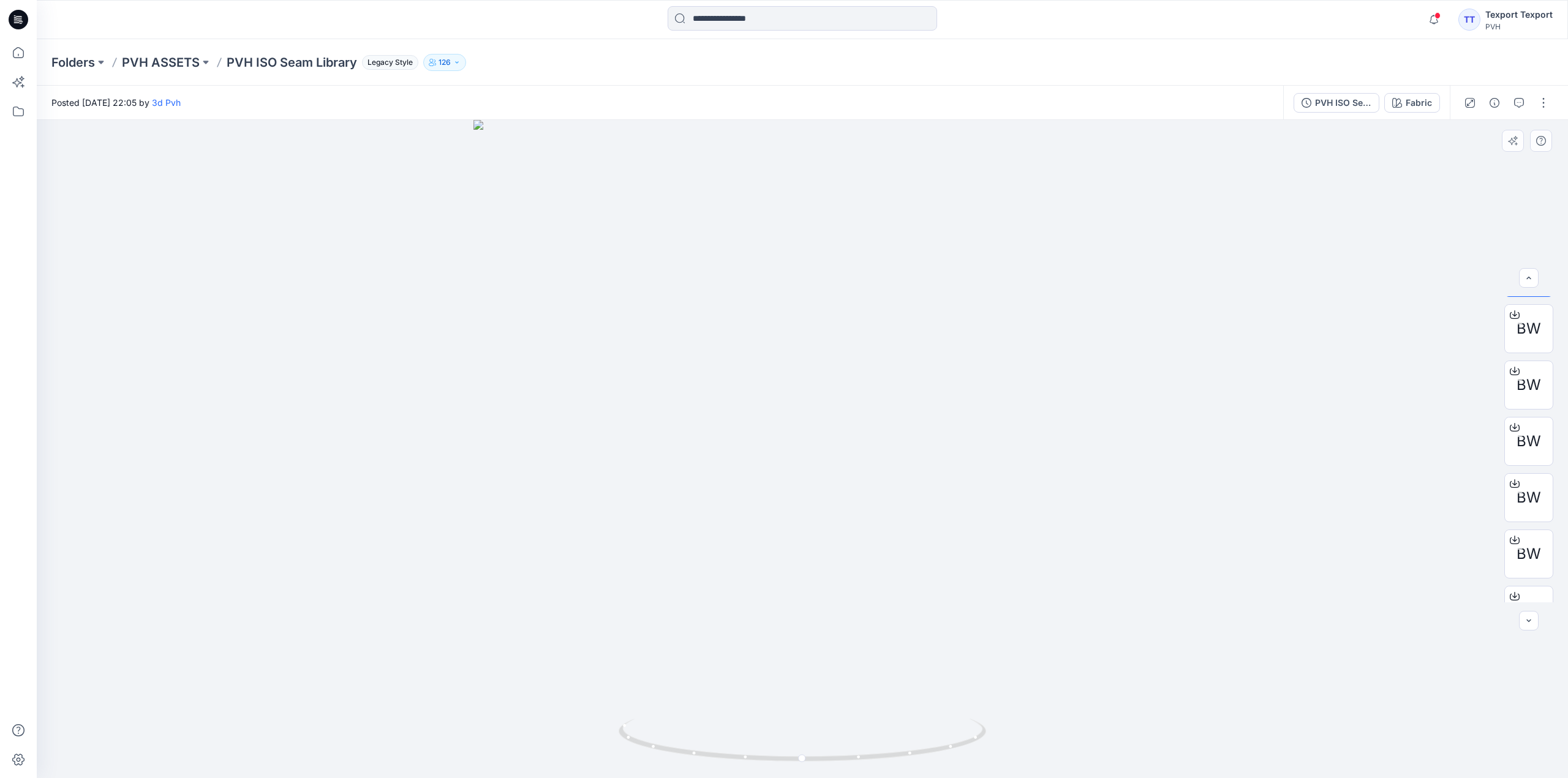
scroll to position [44, 0]
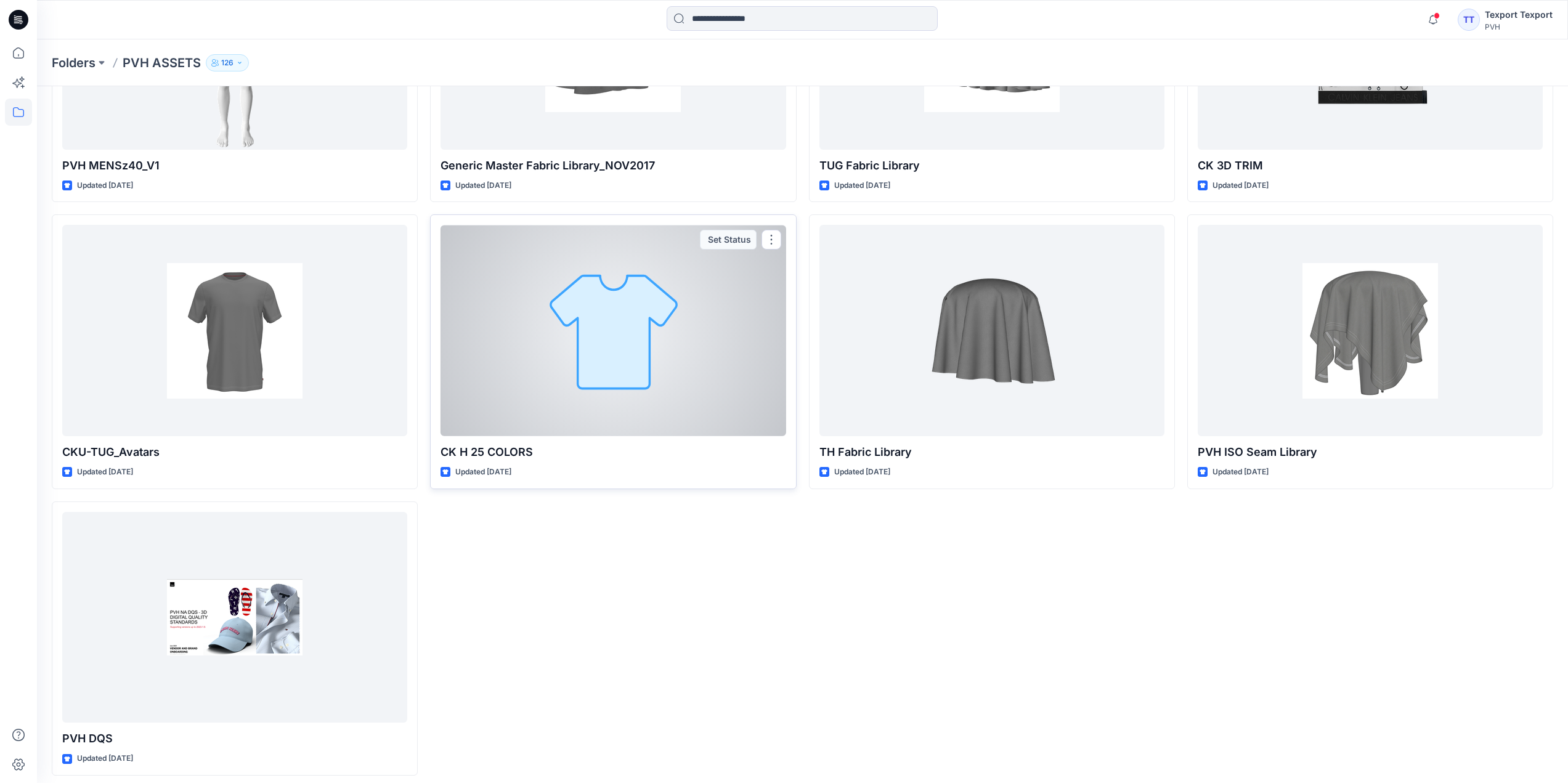
scroll to position [590, 0]
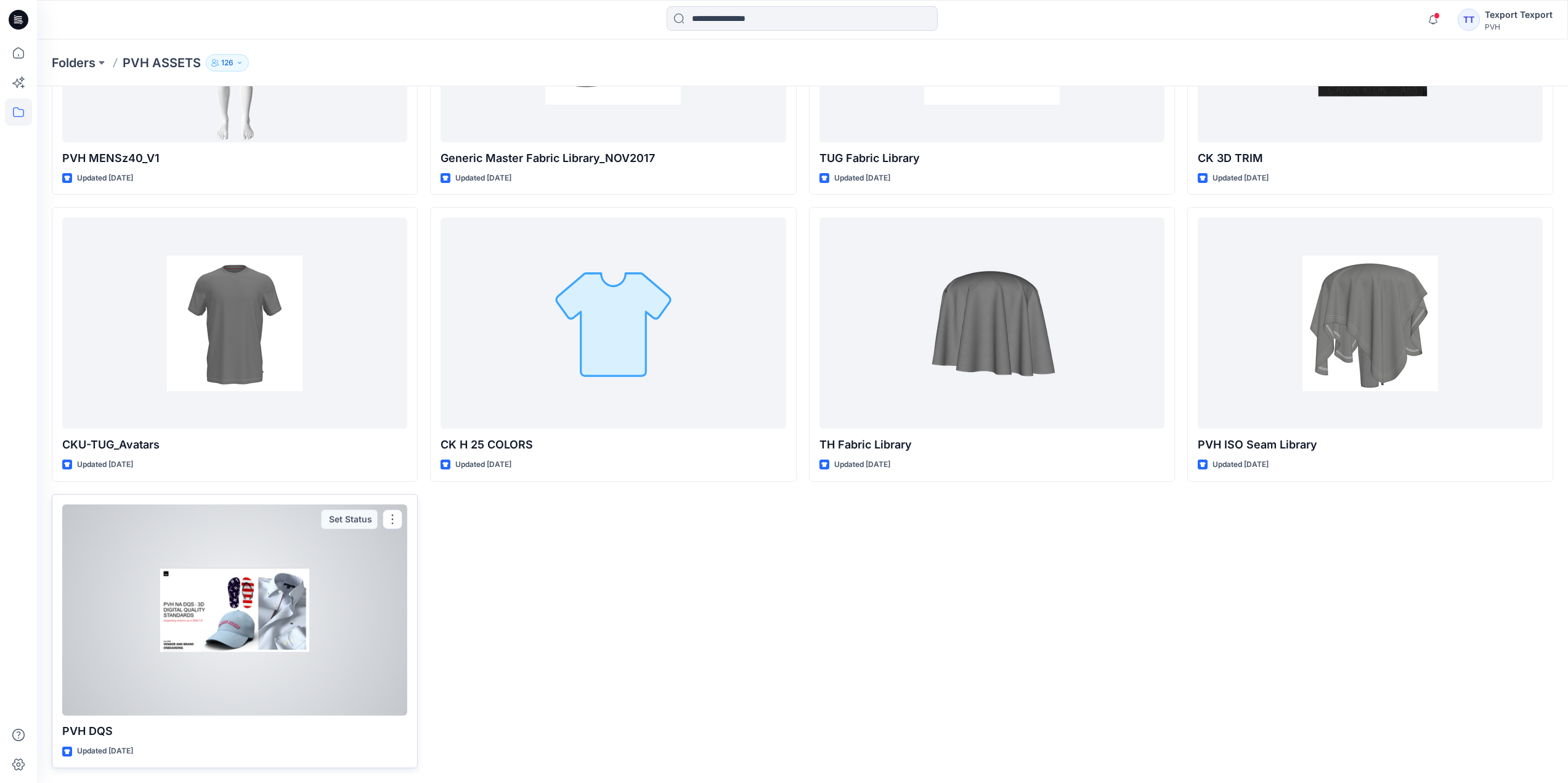
click at [352, 633] on div at bounding box center [234, 611] width 345 height 212
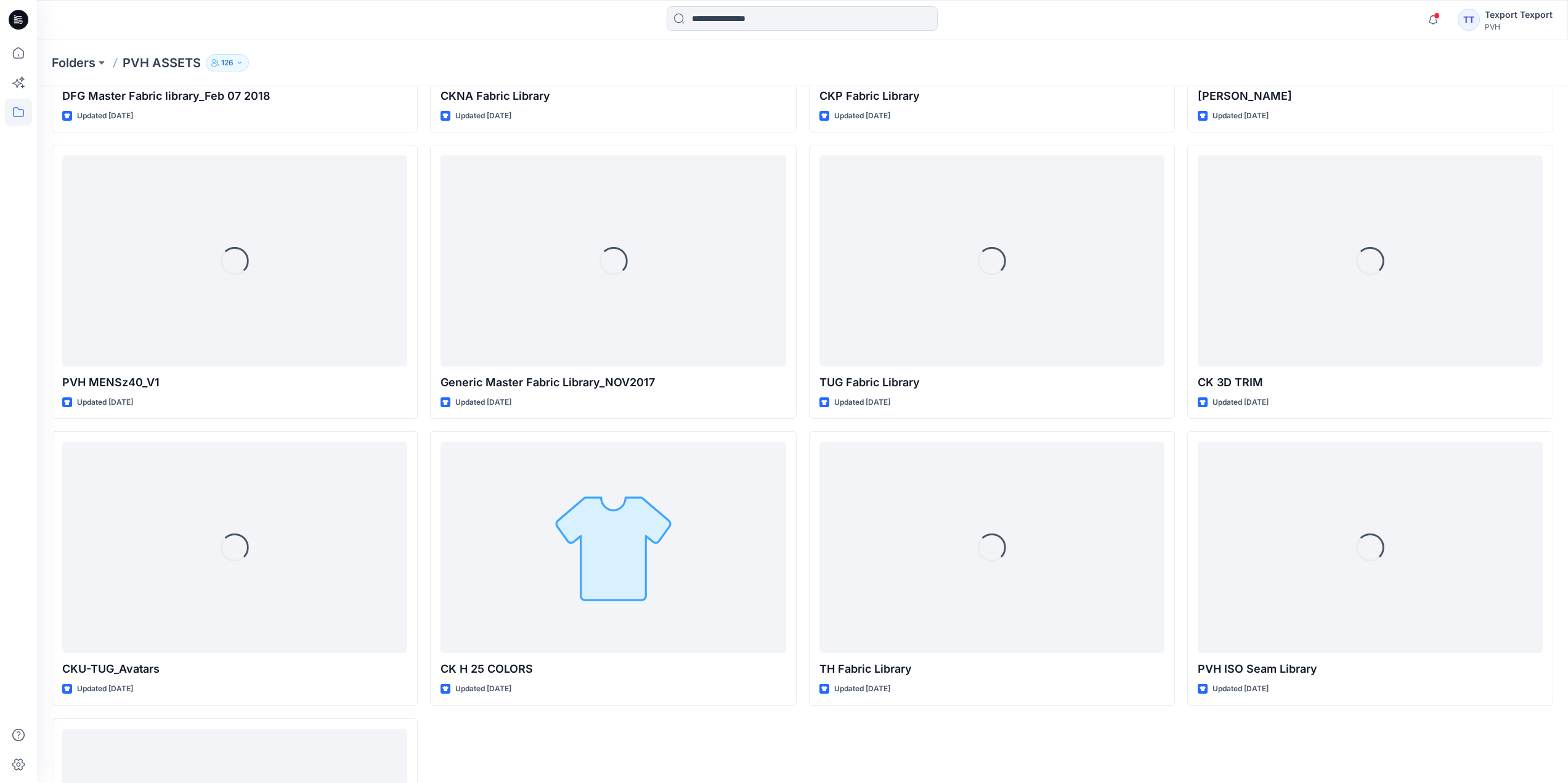
scroll to position [344, 0]
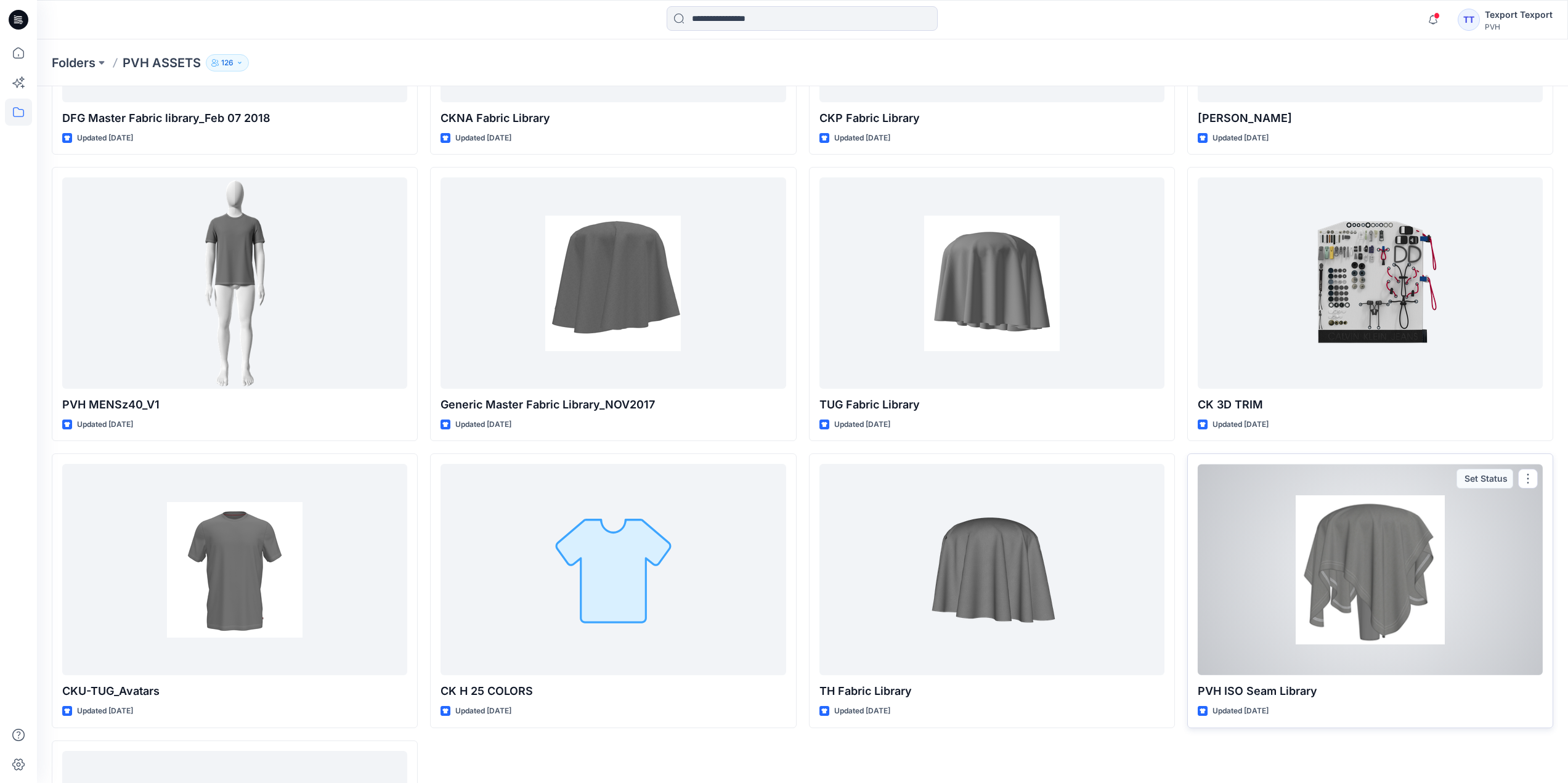
click at [1266, 586] on div at bounding box center [1370, 569] width 345 height 212
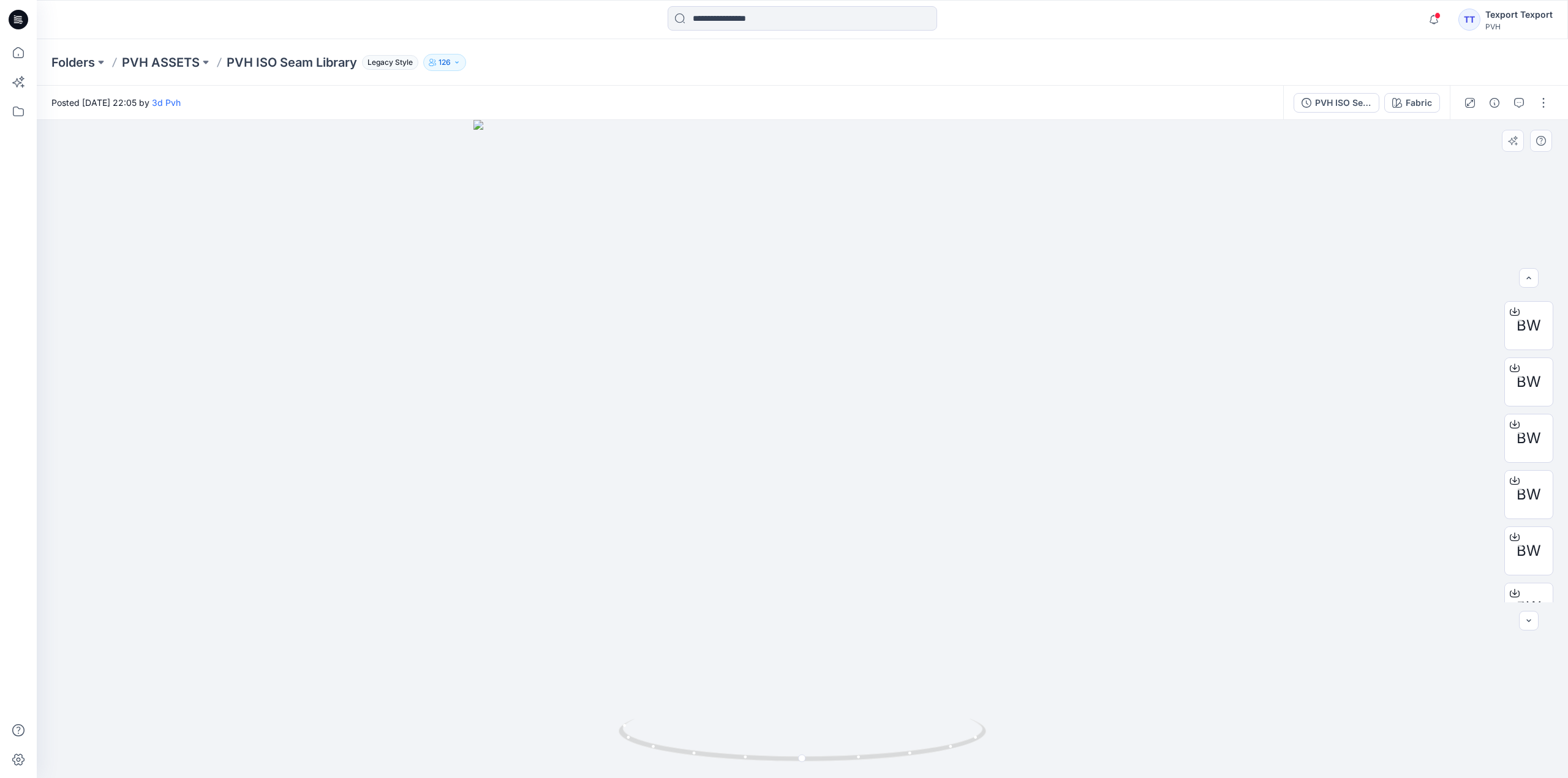
scroll to position [57, 0]
click at [1512, 476] on icon at bounding box center [1514, 473] width 5 height 7
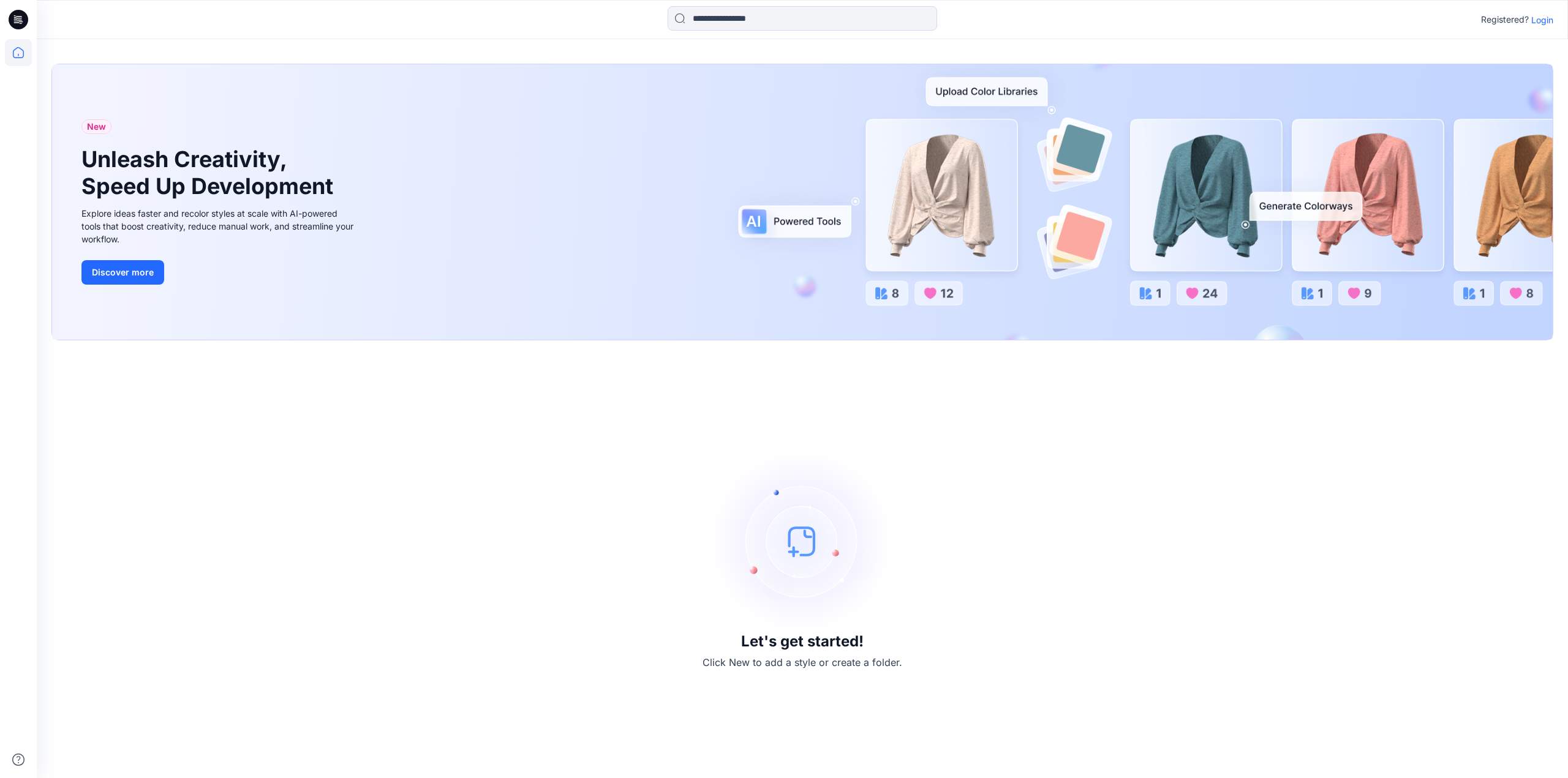
click at [1548, 18] on p "Login" at bounding box center [1542, 20] width 22 height 13
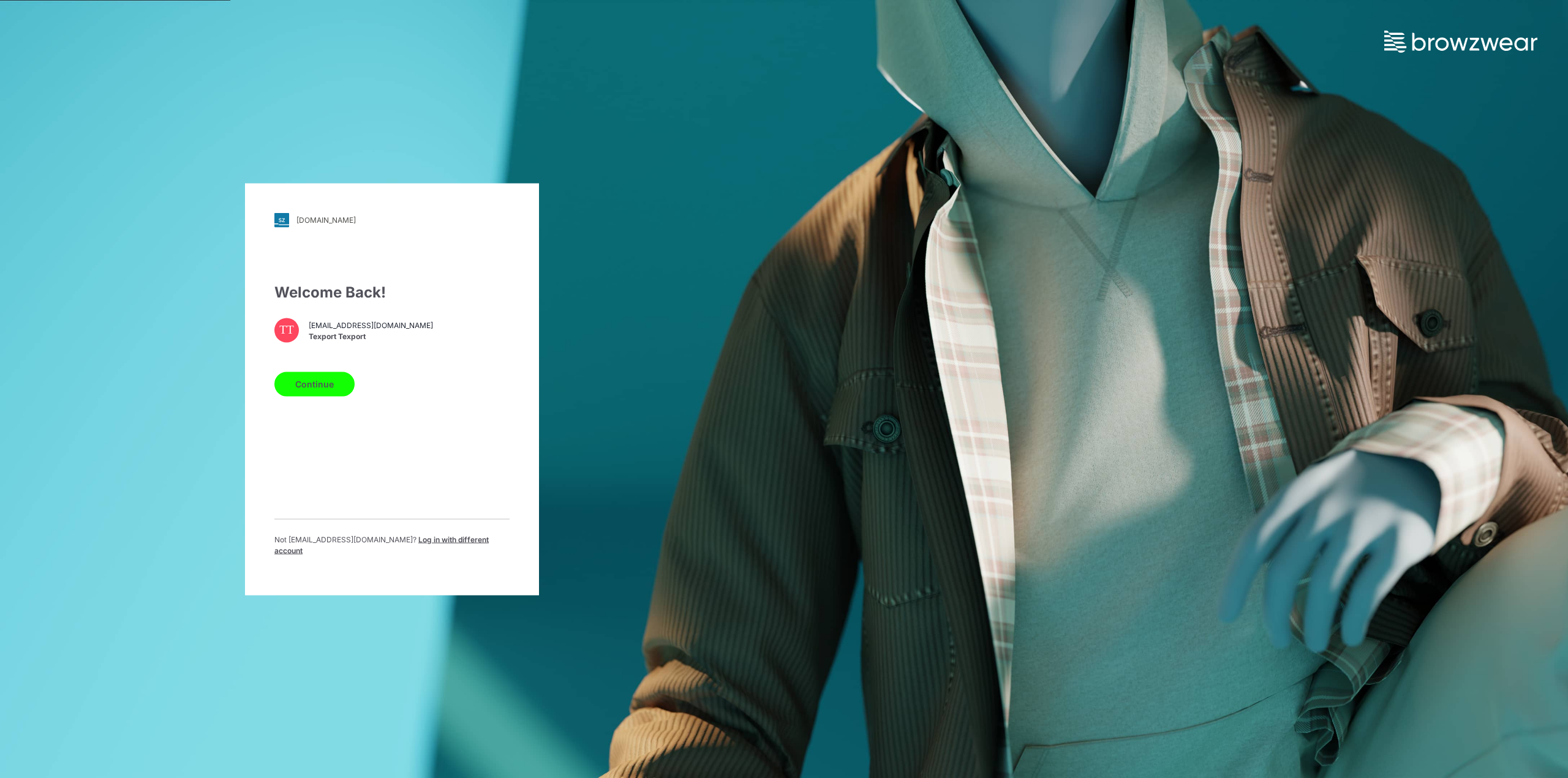
click at [350, 382] on button "Continue" at bounding box center [315, 383] width 80 height 24
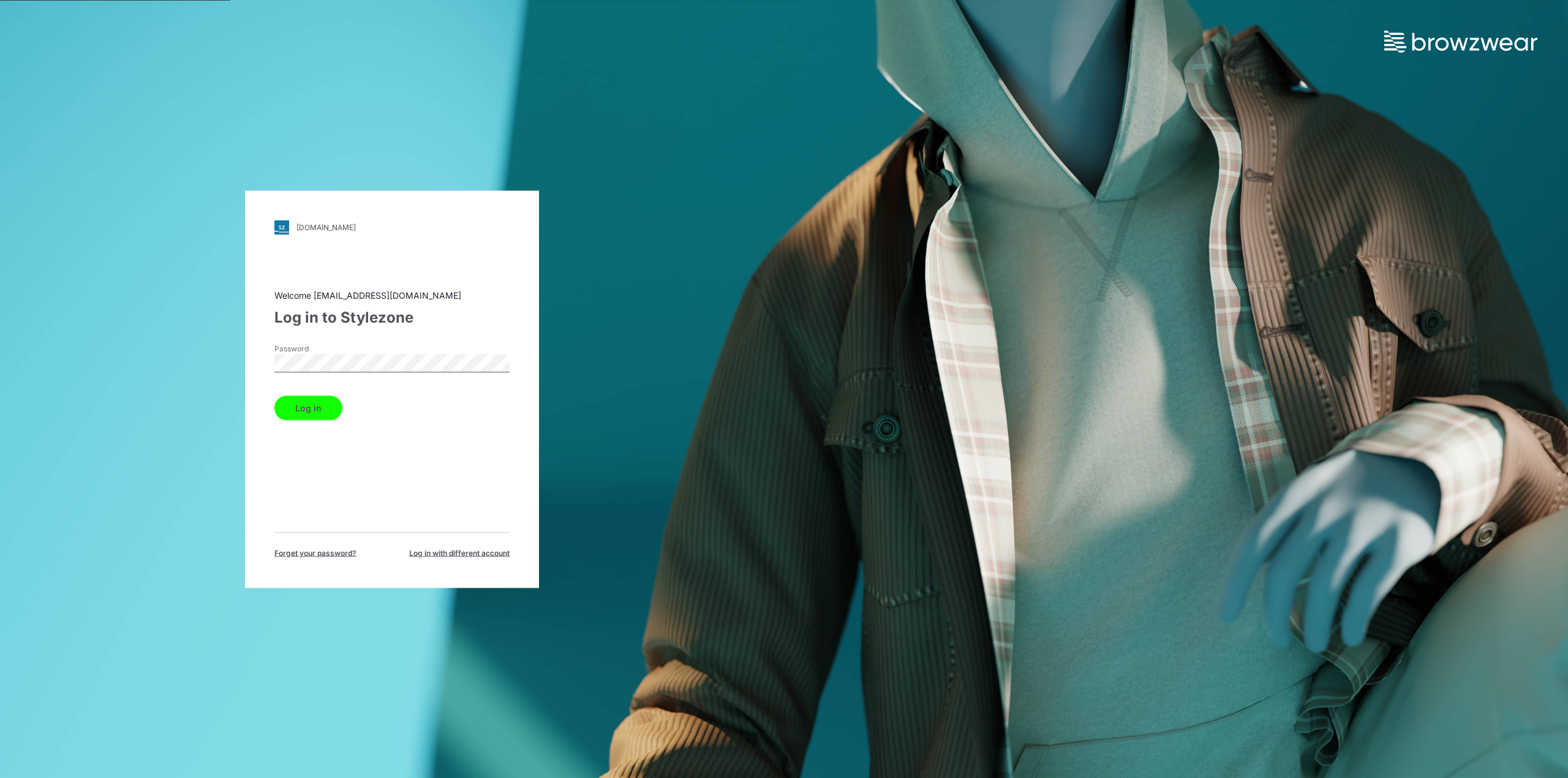
click at [323, 405] on button "Log in" at bounding box center [308, 408] width 68 height 24
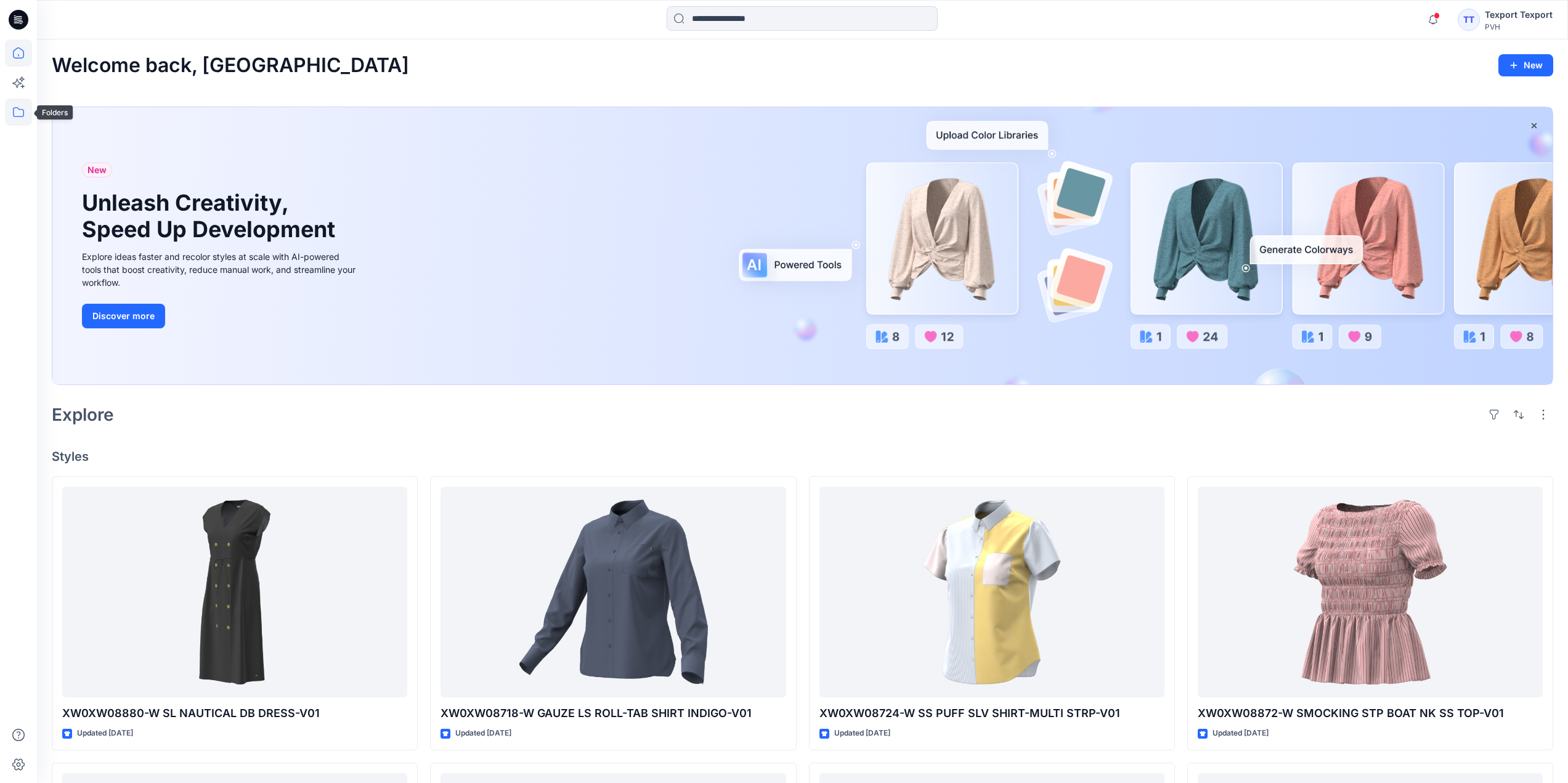
click at [17, 103] on icon at bounding box center [18, 111] width 27 height 27
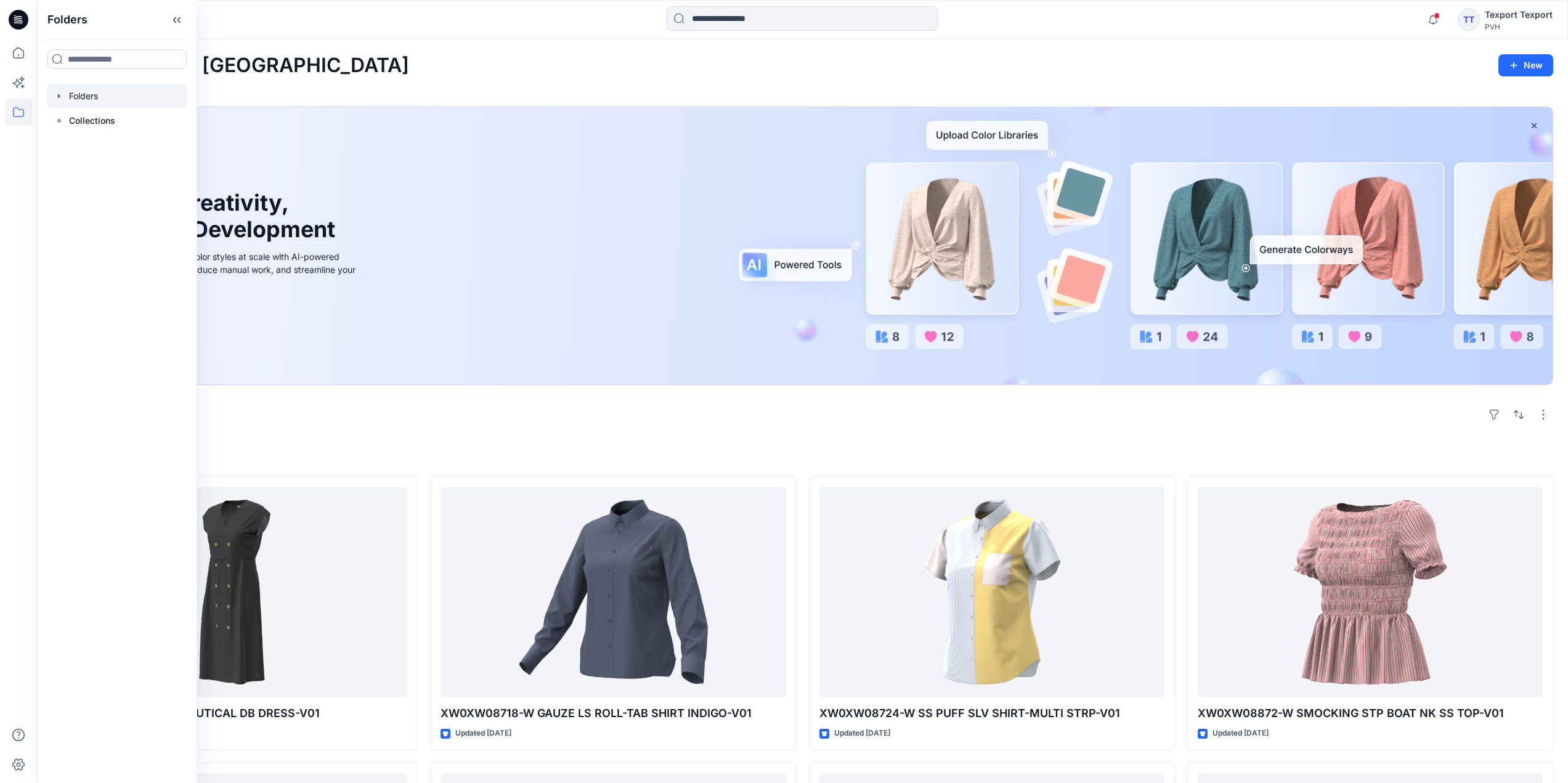
click at [88, 97] on div at bounding box center [117, 96] width 141 height 24
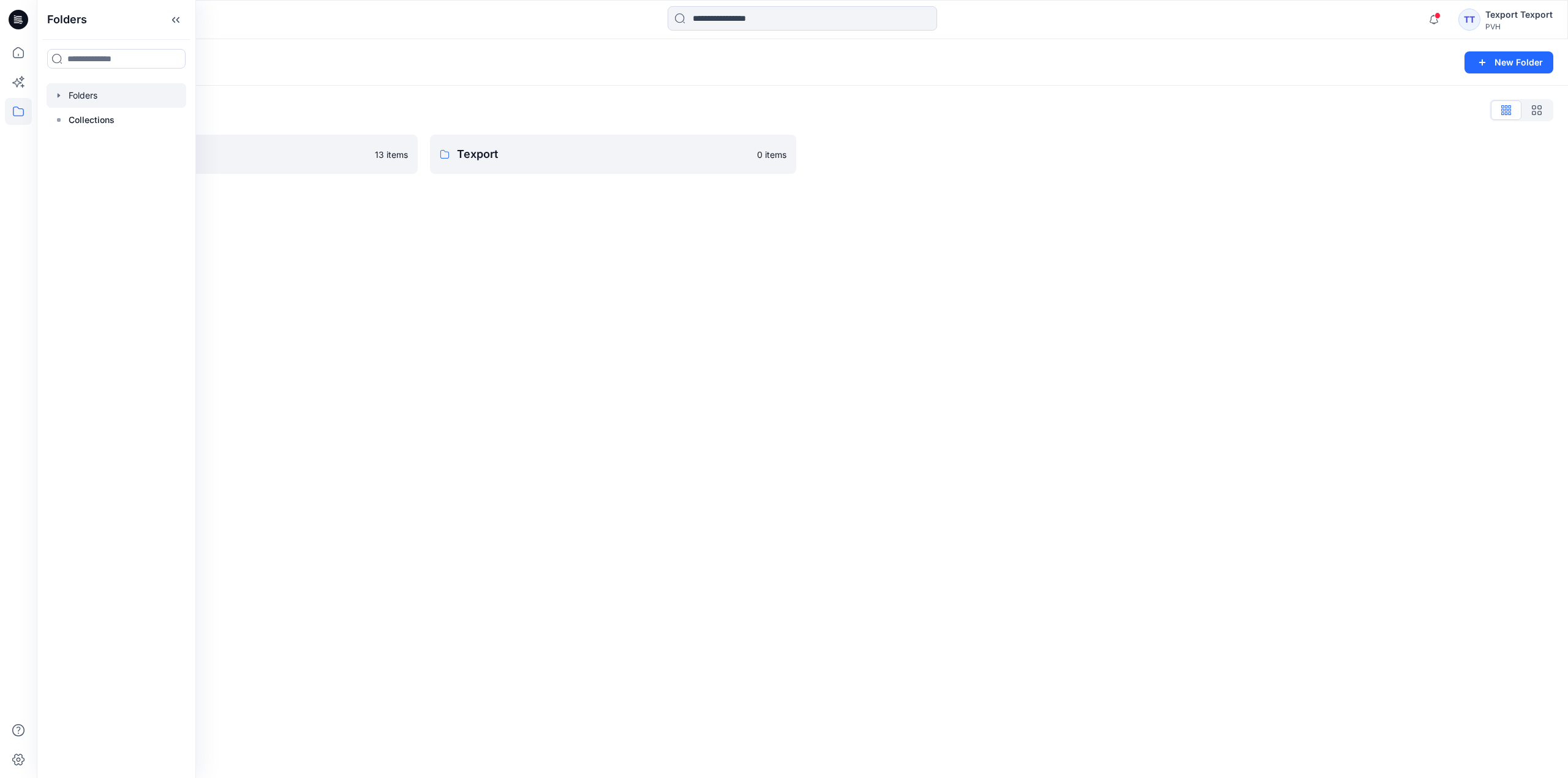
click at [298, 237] on div "Folders New Folder Folders List PVH ASSETS 13 items Texport 0 items" at bounding box center [802, 409] width 1531 height 739
click at [249, 157] on p "PVH ASSETS" at bounding box center [223, 154] width 289 height 17
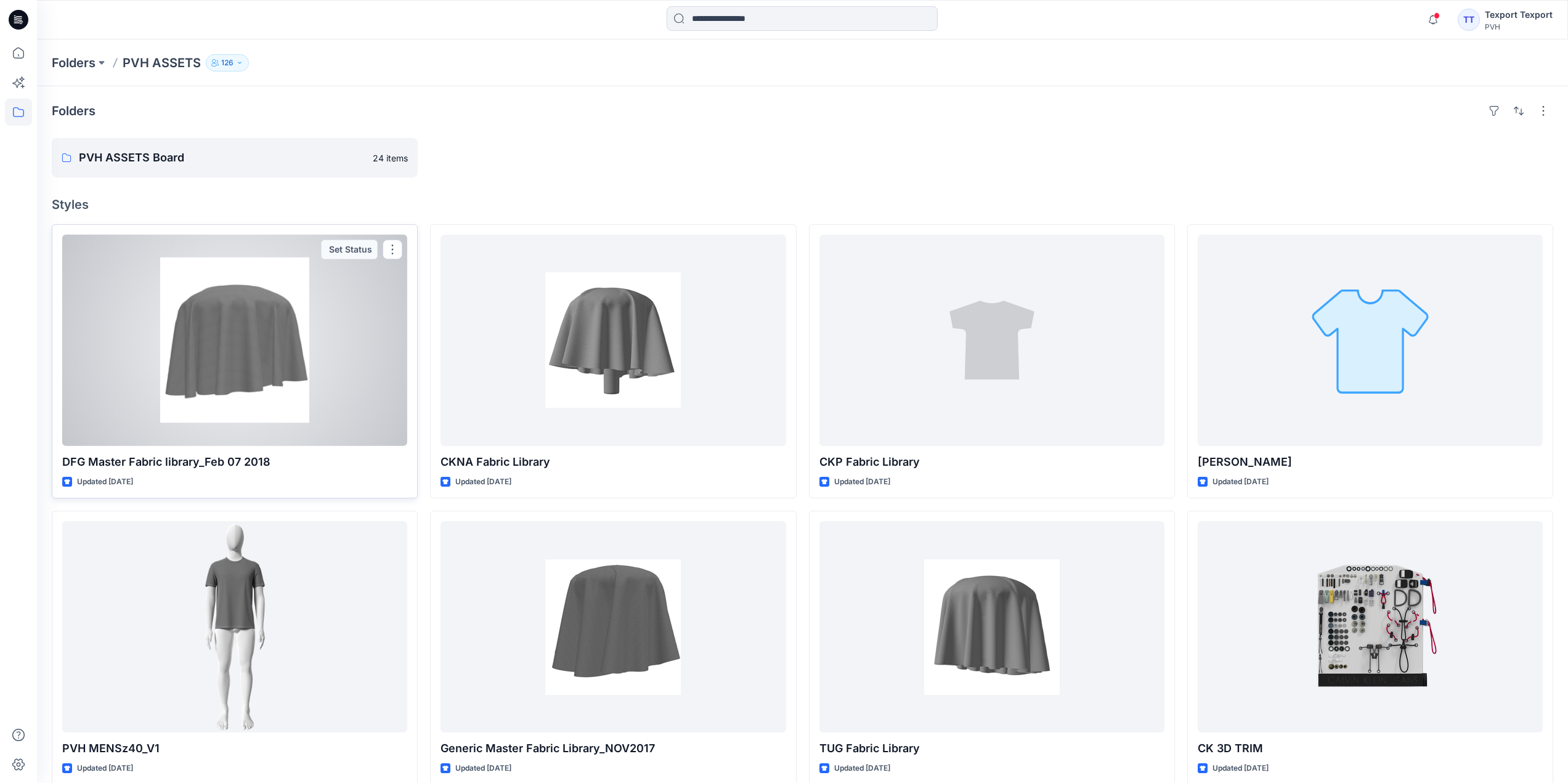
click at [359, 362] on div at bounding box center [234, 341] width 345 height 212
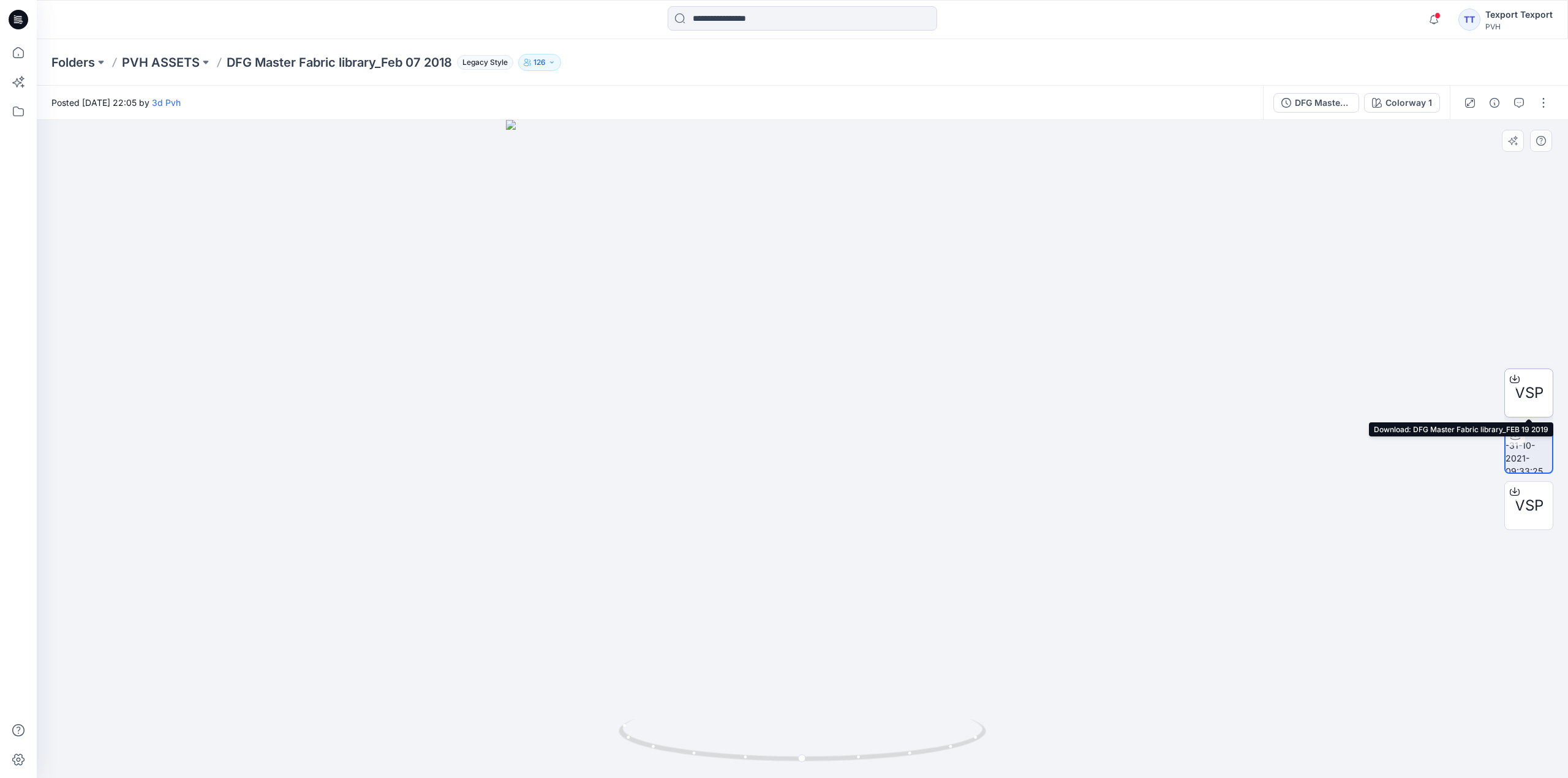
click at [1520, 379] on div at bounding box center [1514, 379] width 20 height 20
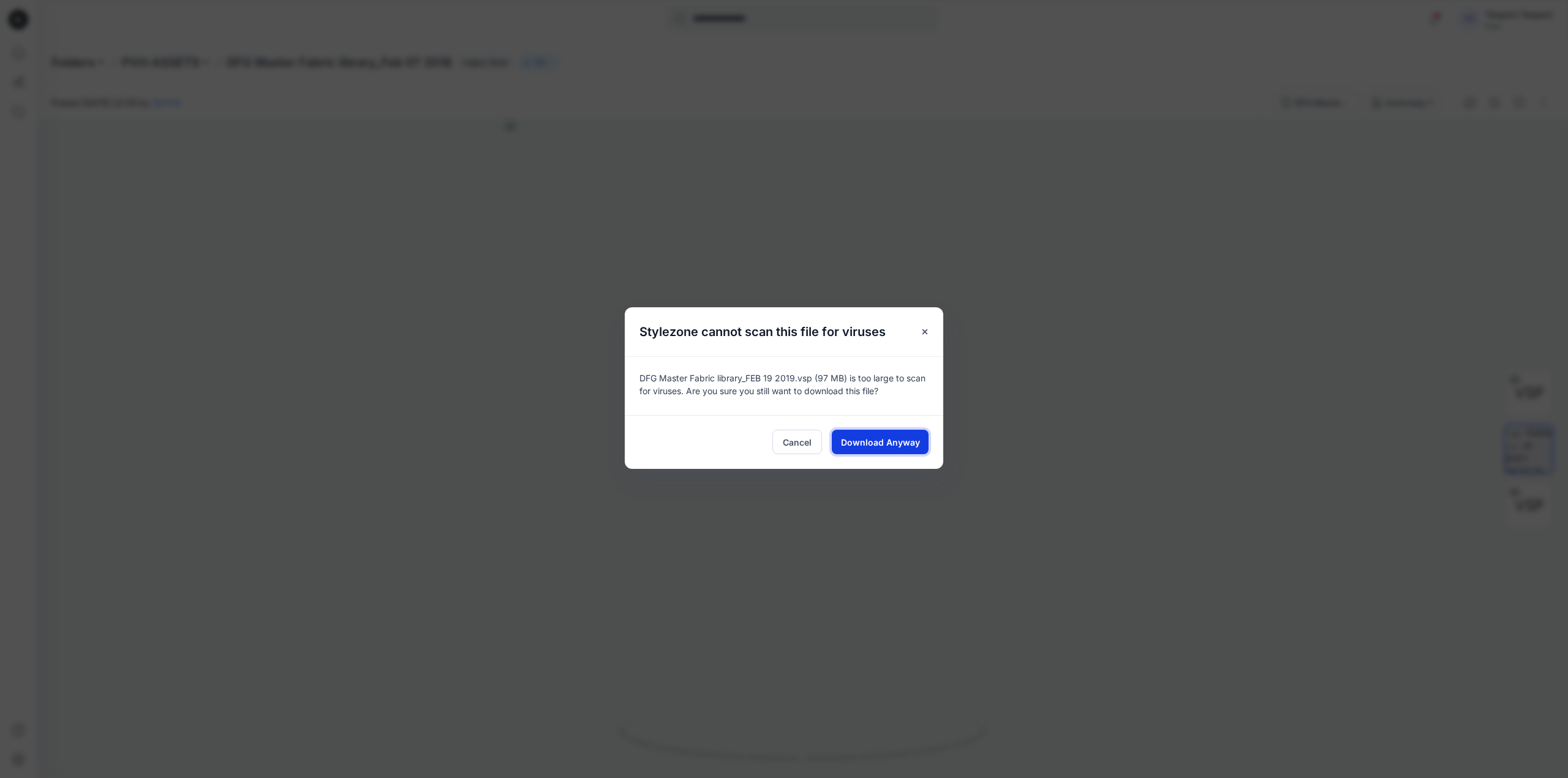
click at [860, 436] on span "Download Anyway" at bounding box center [880, 442] width 79 height 13
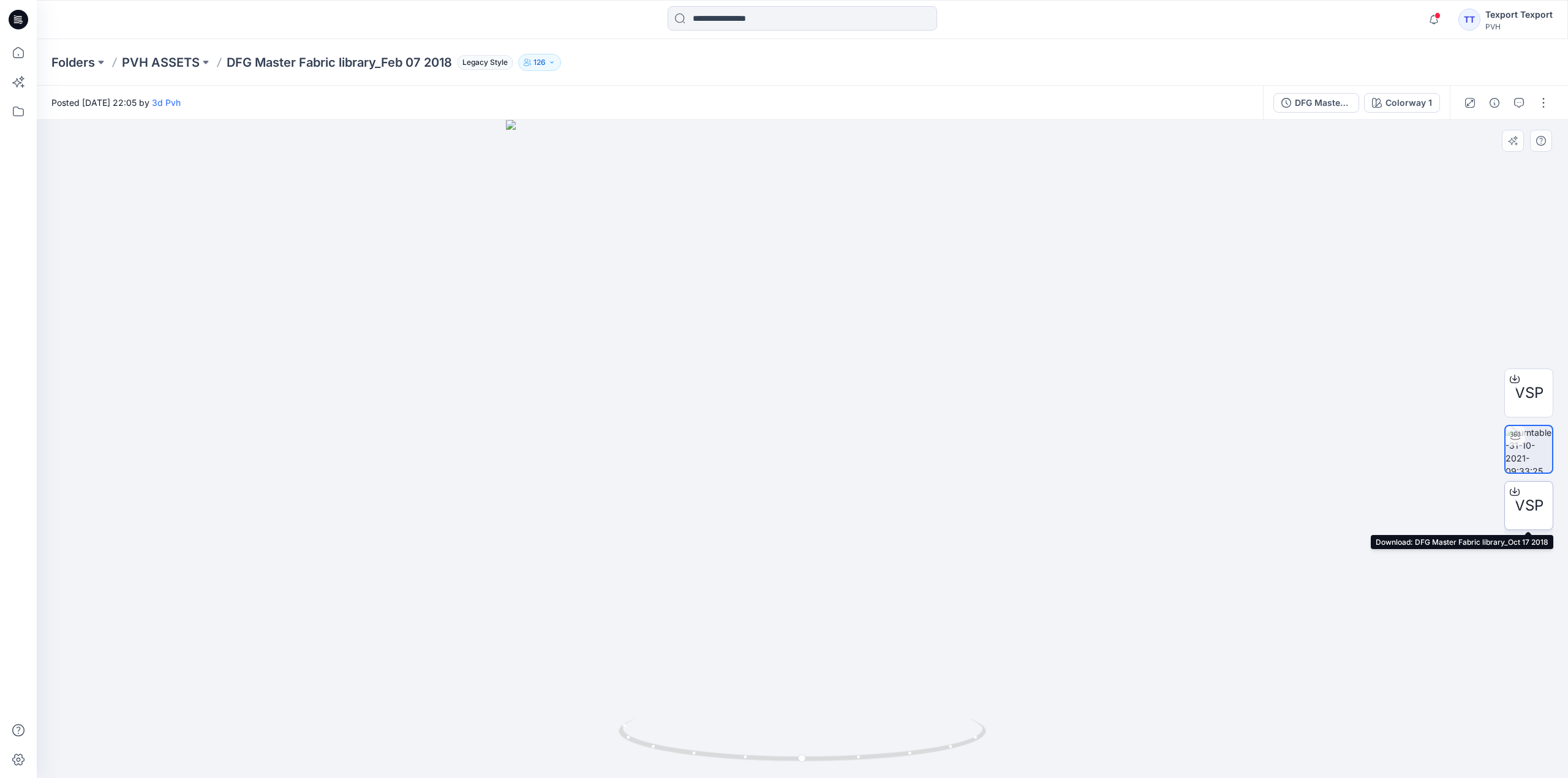
click at [1522, 499] on div at bounding box center [1514, 491] width 20 height 20
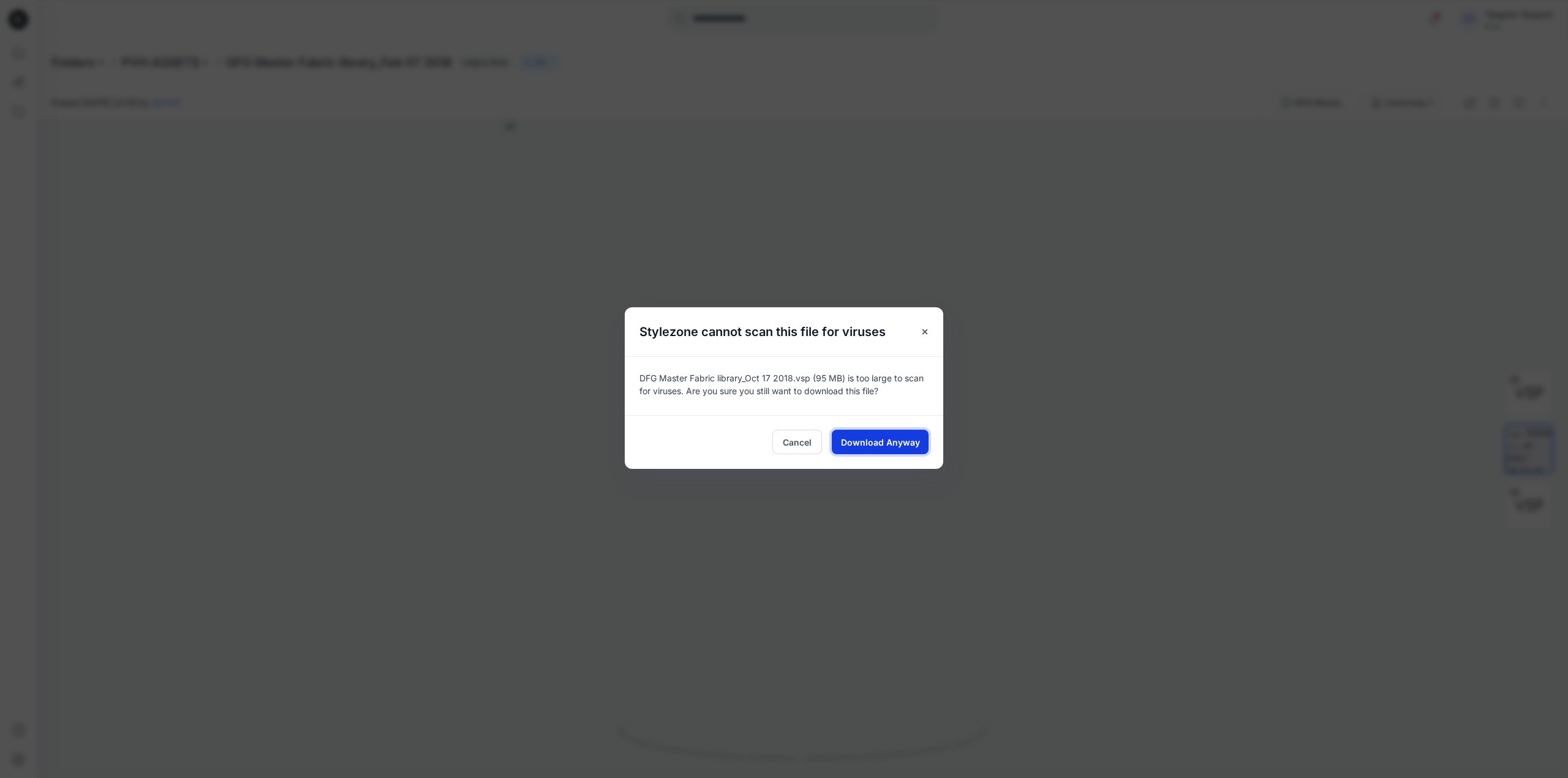
click at [887, 439] on span "Download Anyway" at bounding box center [880, 442] width 79 height 13
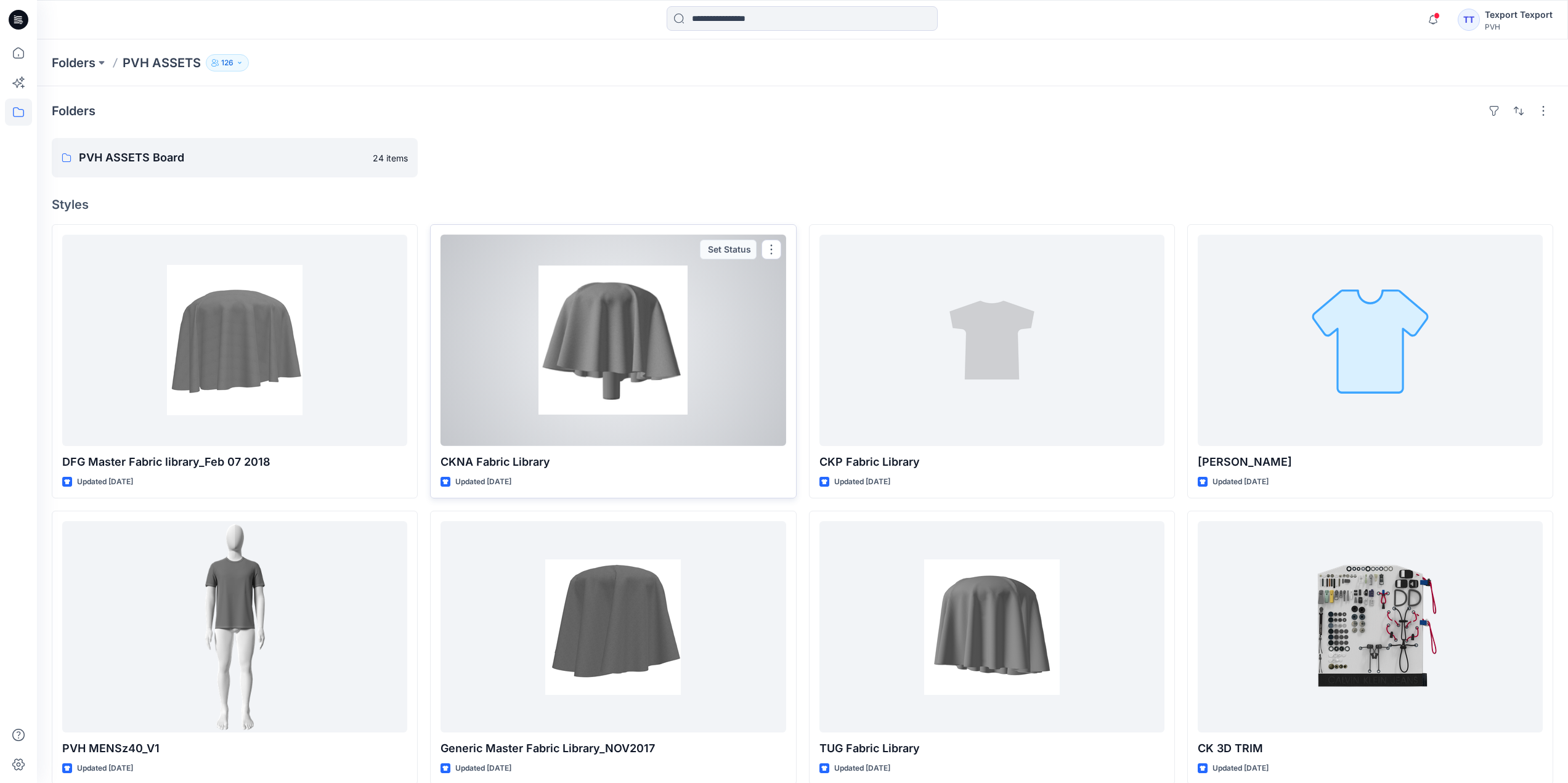
click at [499, 368] on div at bounding box center [613, 341] width 345 height 212
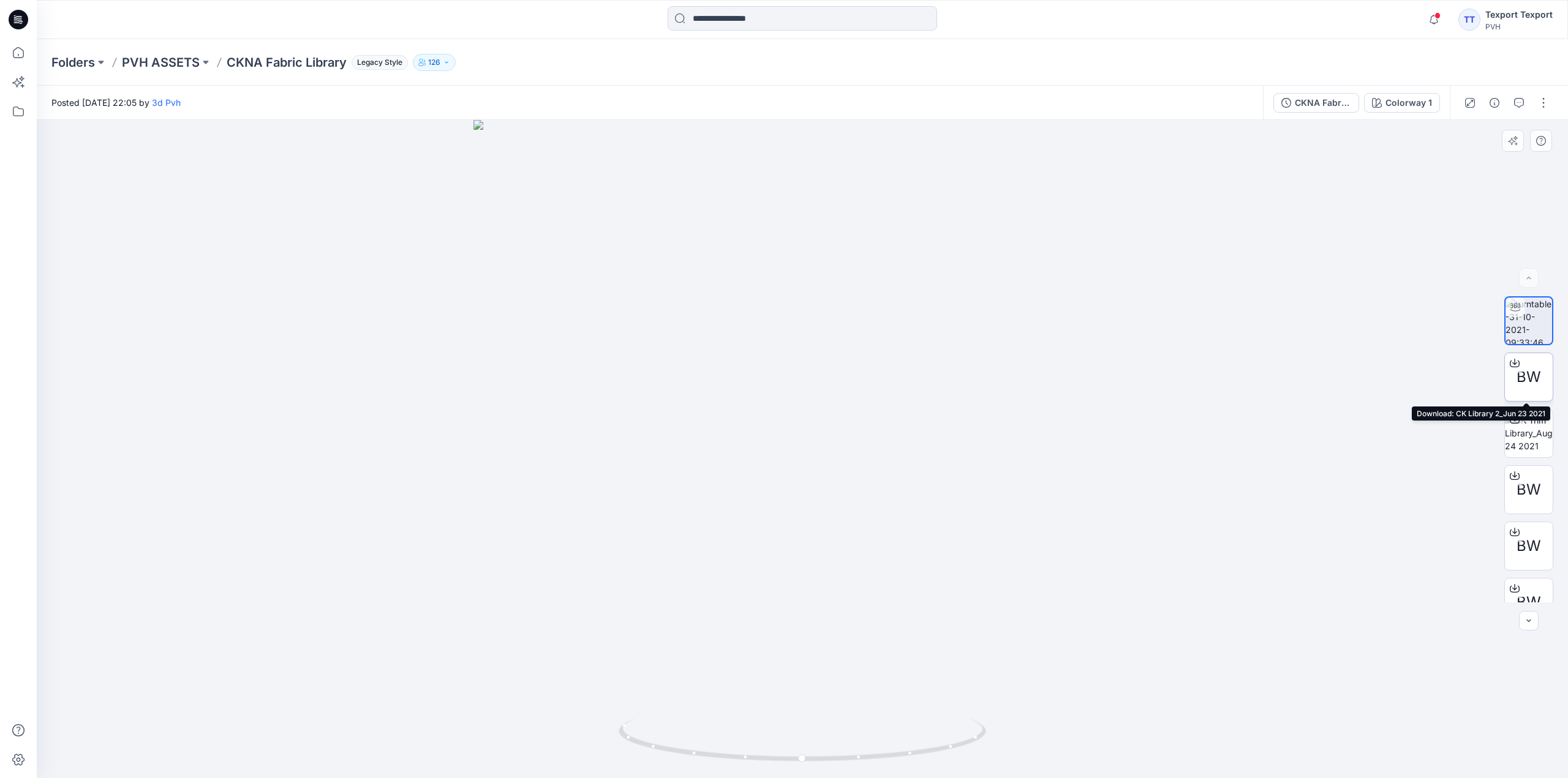
click at [1515, 362] on icon at bounding box center [1514, 363] width 10 height 10
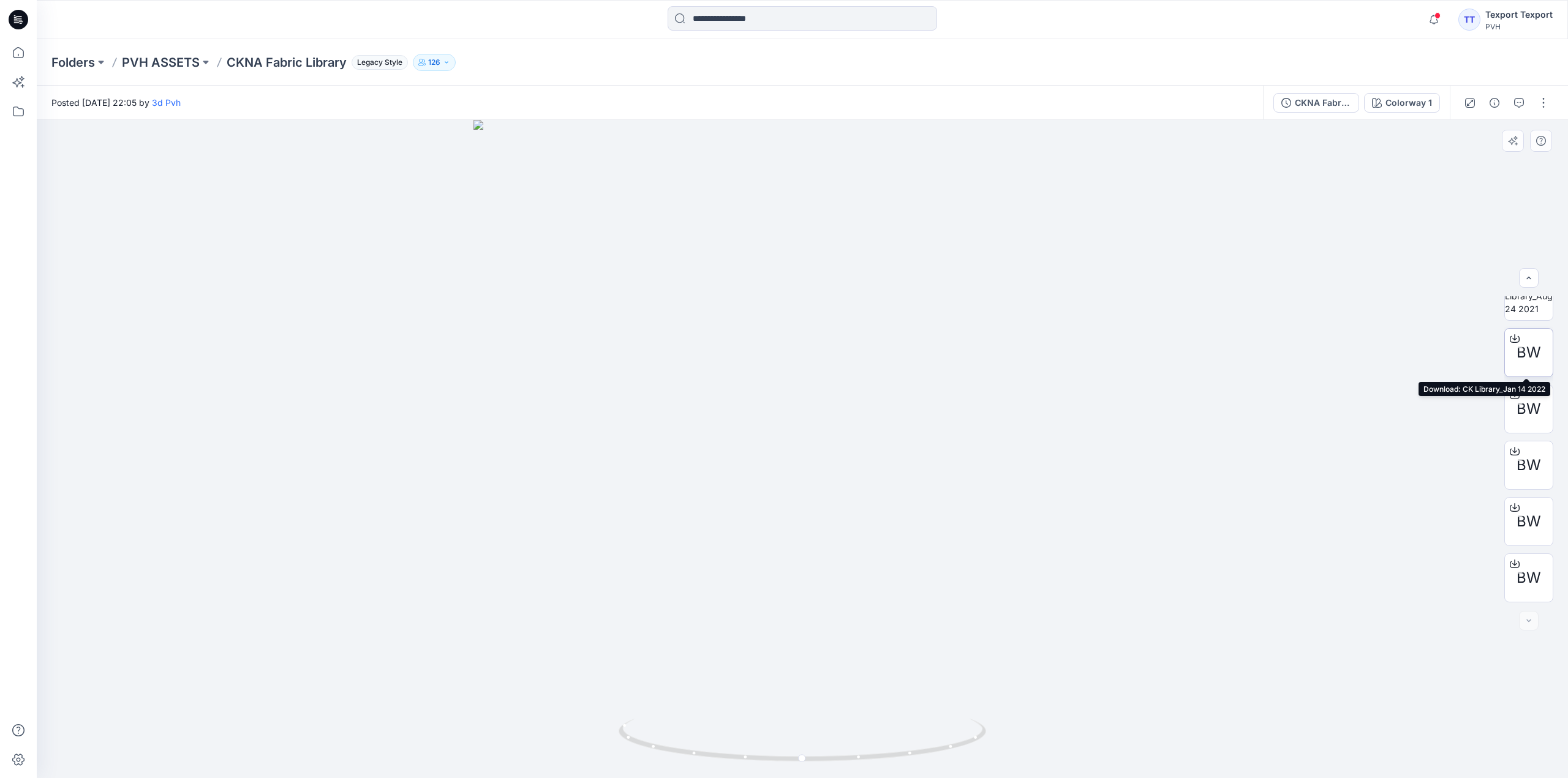
click at [1515, 341] on icon at bounding box center [1514, 338] width 10 height 10
